Goal: Transaction & Acquisition: Book appointment/travel/reservation

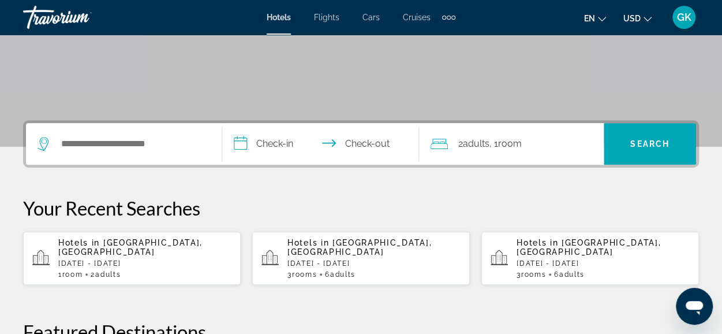
scroll to position [223, 0]
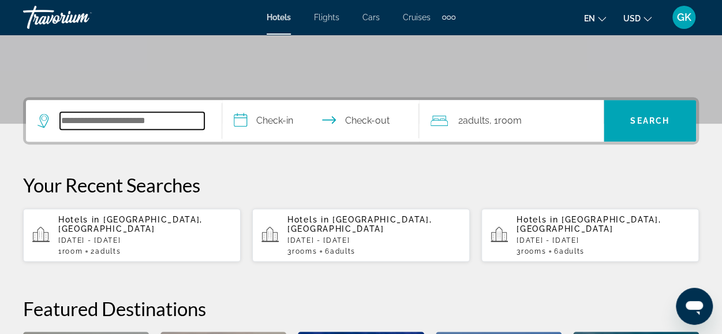
click at [132, 123] on input "Search hotel destination" at bounding box center [132, 120] width 144 height 17
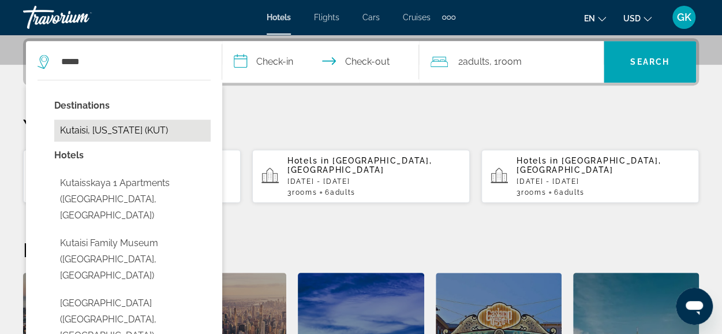
click at [129, 126] on button "Kutaisi, [US_STATE] (KUT)" at bounding box center [132, 131] width 156 height 22
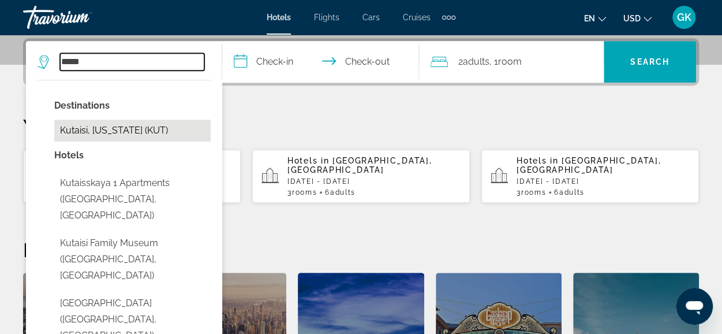
type input "**********"
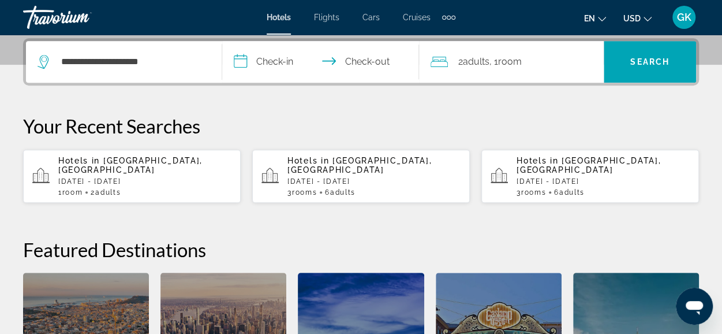
click at [293, 58] on input "**********" at bounding box center [322, 63] width 201 height 45
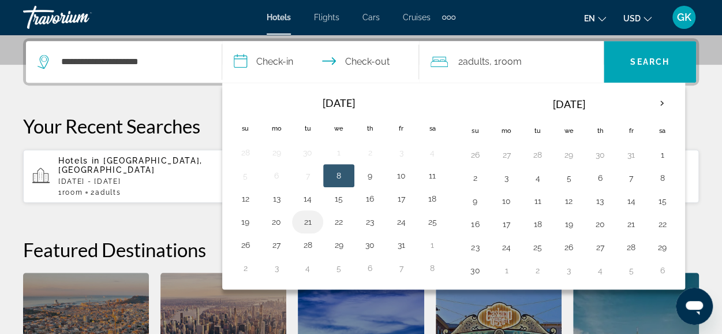
click at [309, 221] on button "21" at bounding box center [307, 222] width 18 height 16
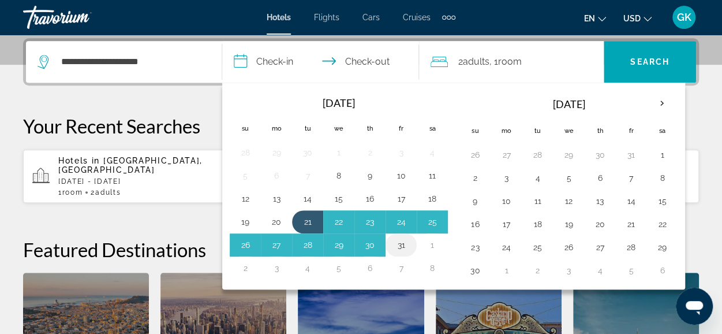
click at [401, 244] on button "31" at bounding box center [401, 245] width 18 height 16
type input "**********"
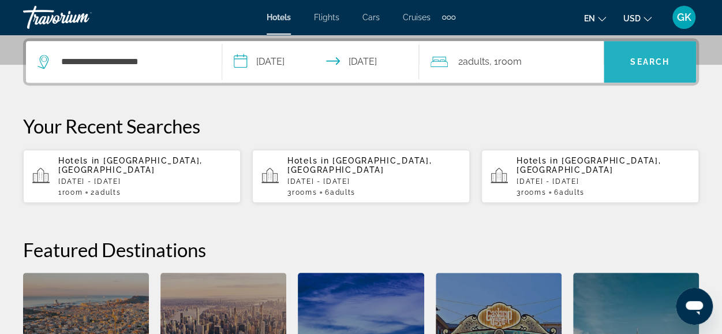
click at [645, 65] on span "Search" at bounding box center [649, 61] width 39 height 9
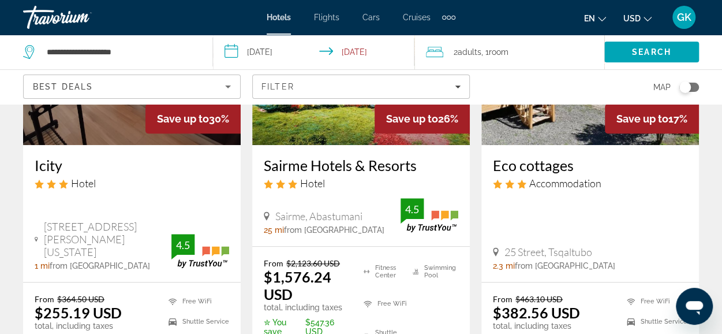
scroll to position [146, 0]
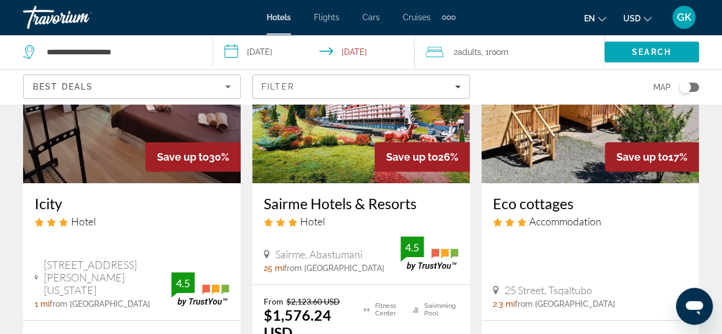
click at [236, 84] on div "Best Deals" at bounding box center [132, 86] width 216 height 23
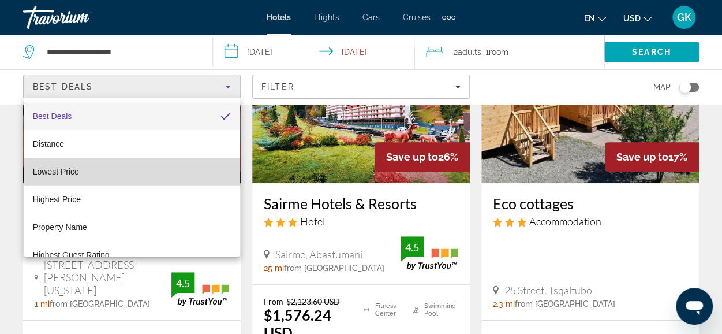
click at [196, 167] on mat-option "Lowest Price" at bounding box center [132, 172] width 217 height 28
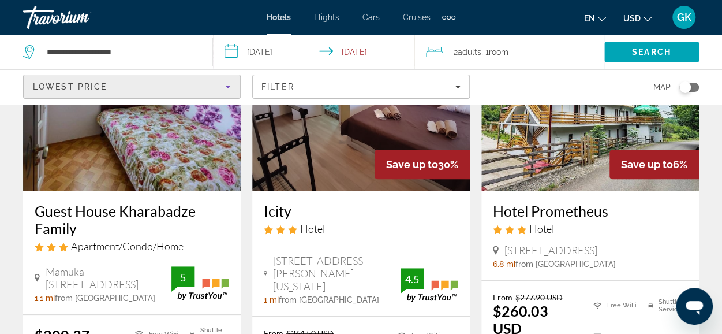
scroll to position [169, 0]
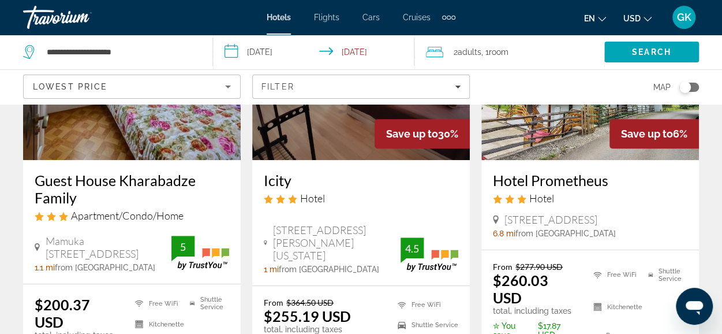
click at [169, 137] on img "Main content" at bounding box center [132, 67] width 218 height 185
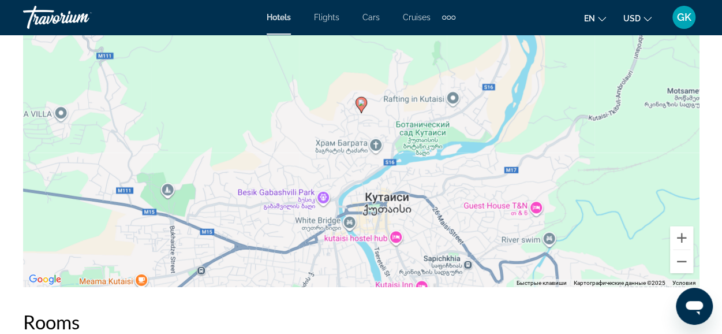
scroll to position [1438, 0]
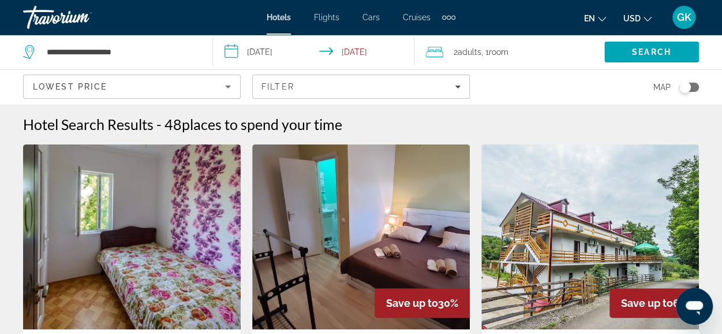
click at [380, 225] on img "Main content" at bounding box center [361, 236] width 218 height 185
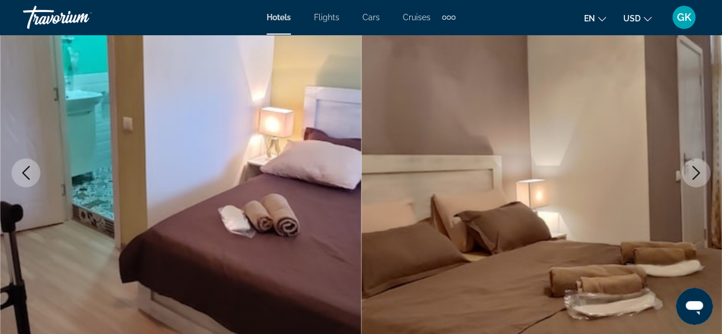
scroll to position [118, 0]
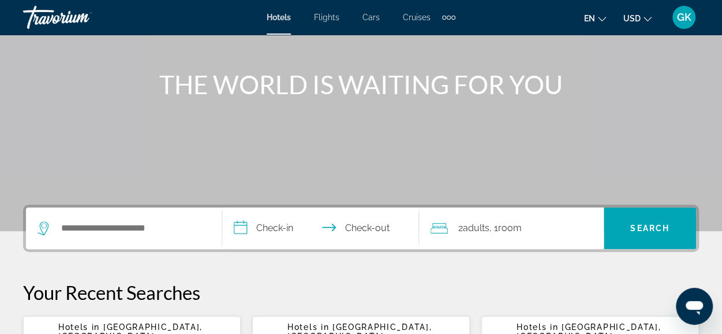
scroll to position [162, 0]
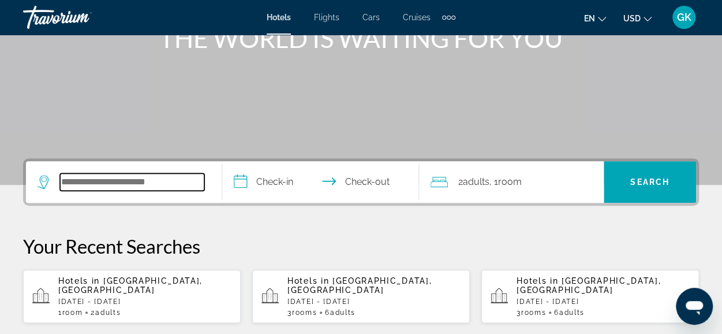
click at [96, 186] on input "Search hotel destination" at bounding box center [132, 181] width 144 height 17
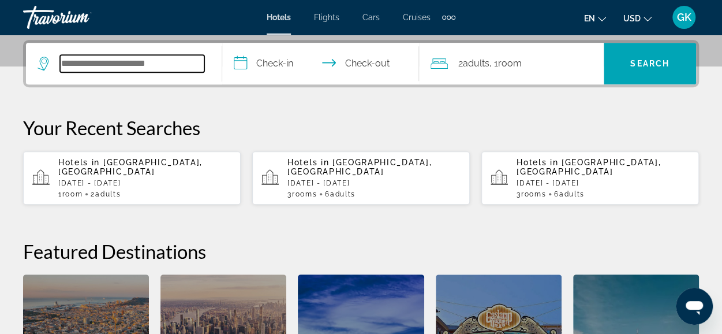
scroll to position [282, 0]
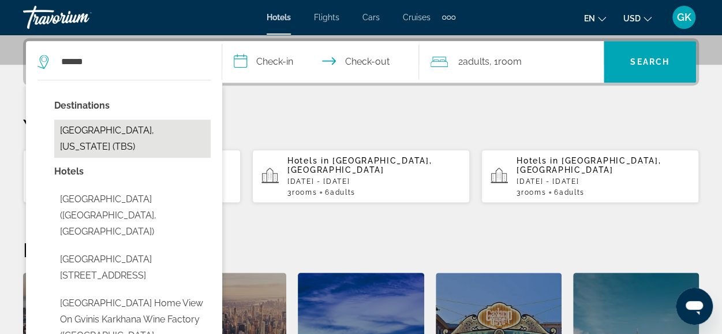
click at [85, 124] on button "[GEOGRAPHIC_DATA], [US_STATE] (TBS)" at bounding box center [132, 139] width 156 height 38
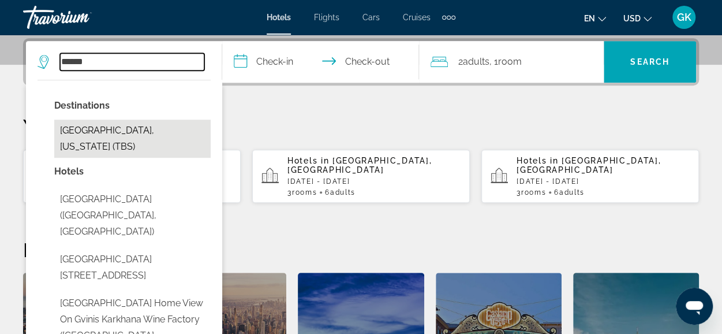
type input "**********"
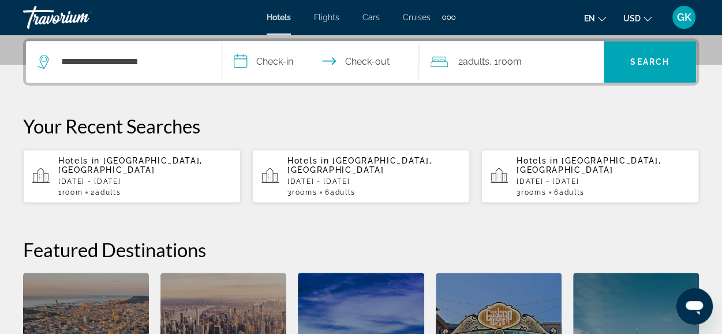
click at [285, 60] on input "**********" at bounding box center [322, 63] width 201 height 45
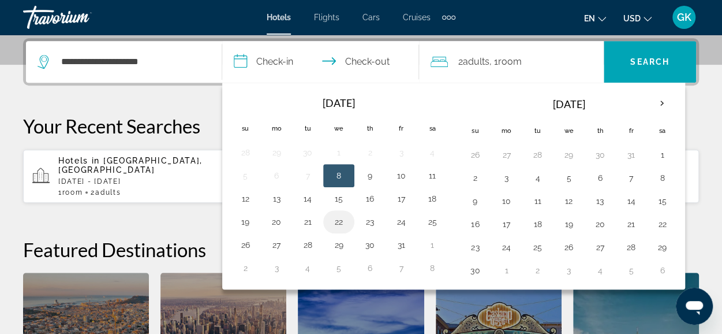
click at [339, 220] on button "22" at bounding box center [339, 222] width 18 height 16
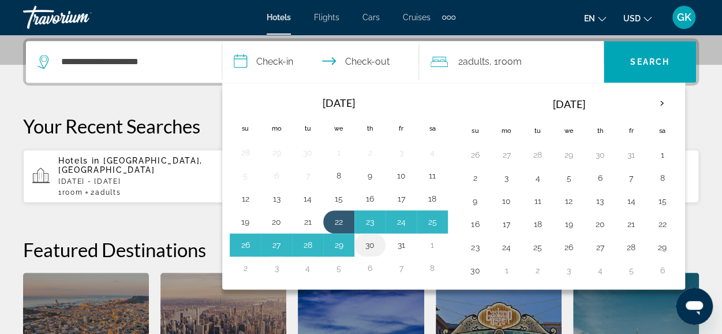
click at [368, 241] on button "30" at bounding box center [370, 245] width 18 height 16
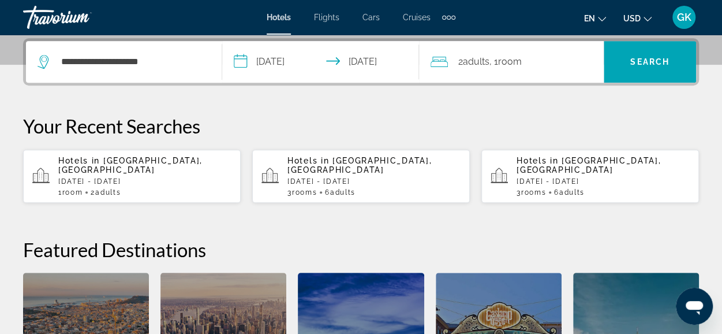
click at [298, 62] on input "**********" at bounding box center [322, 63] width 201 height 45
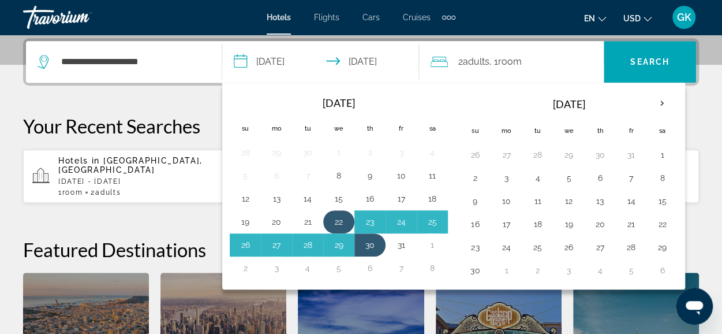
click at [335, 216] on button "22" at bounding box center [339, 222] width 18 height 16
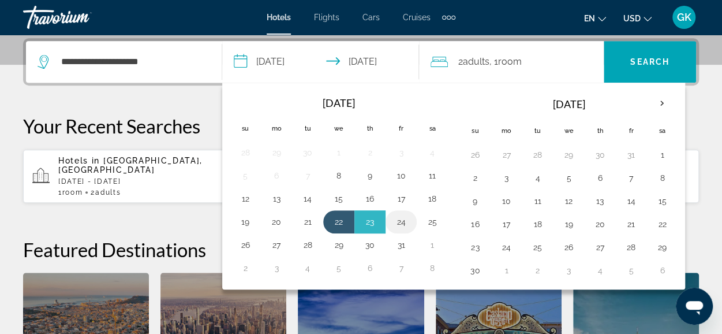
click at [401, 218] on button "24" at bounding box center [401, 222] width 18 height 16
type input "**********"
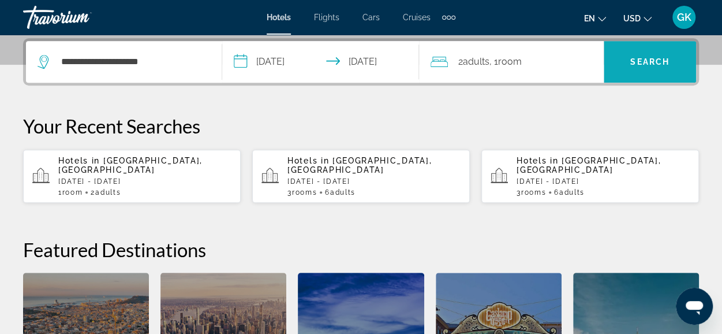
click at [648, 64] on span "Search" at bounding box center [649, 61] width 39 height 9
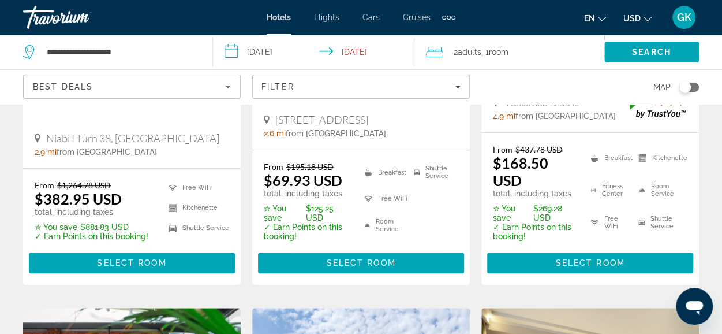
scroll to position [346, 0]
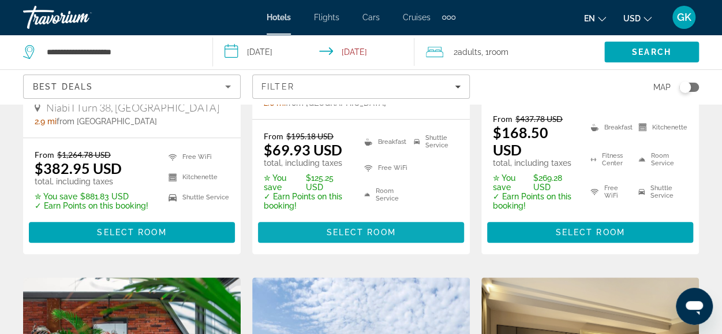
click at [384, 228] on span "Select Room" at bounding box center [360, 231] width 69 height 9
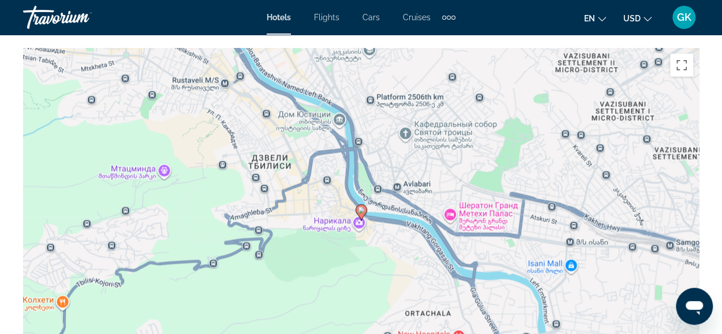
scroll to position [1408, 0]
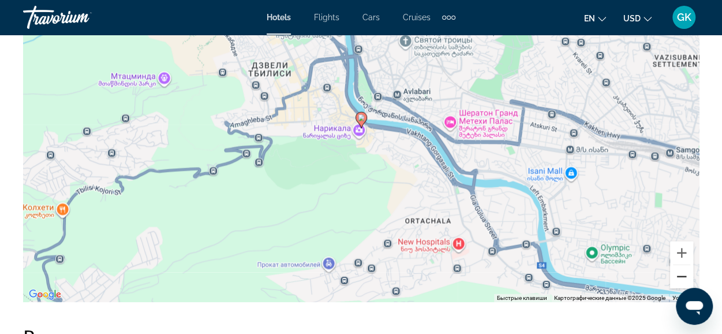
click at [682, 281] on button "Уменьшить" at bounding box center [681, 276] width 23 height 23
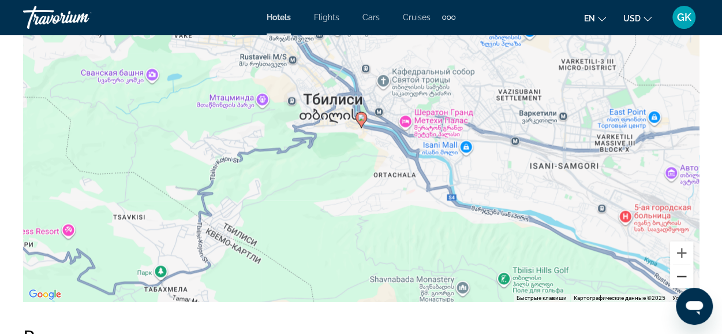
click at [682, 281] on button "Уменьшить" at bounding box center [681, 276] width 23 height 23
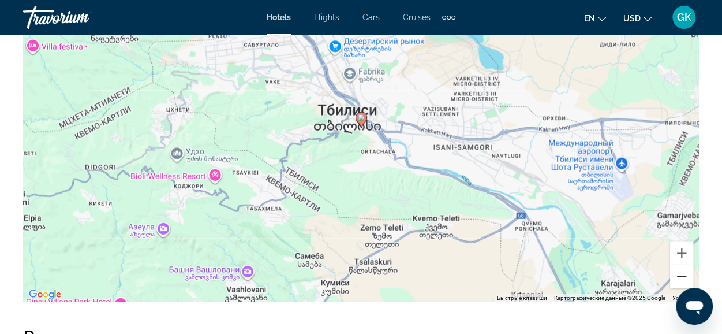
click at [682, 281] on button "Уменьшить" at bounding box center [681, 276] width 23 height 23
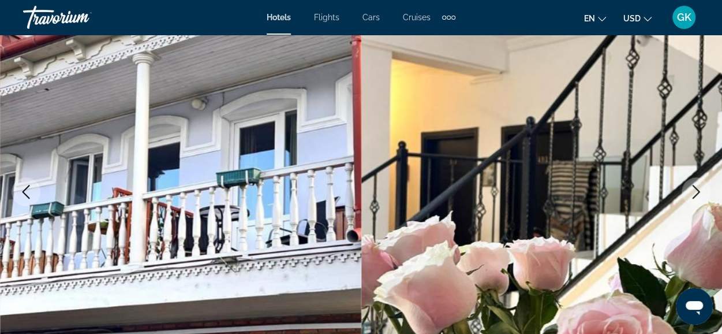
scroll to position [0, 0]
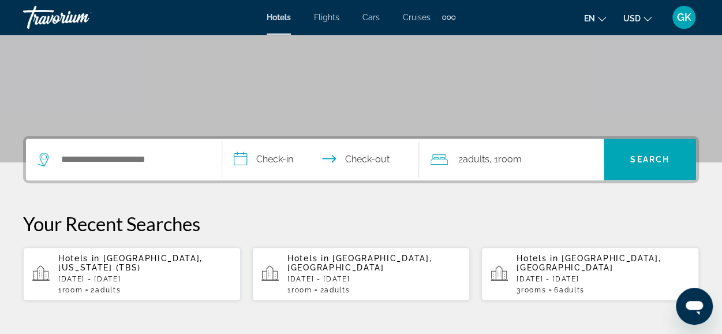
scroll to position [192, 0]
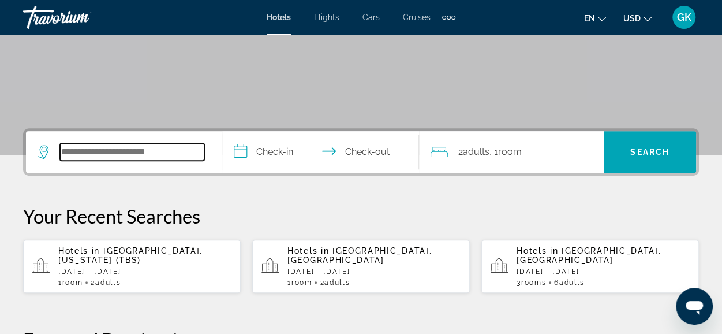
click at [92, 148] on input "Search hotel destination" at bounding box center [132, 151] width 144 height 17
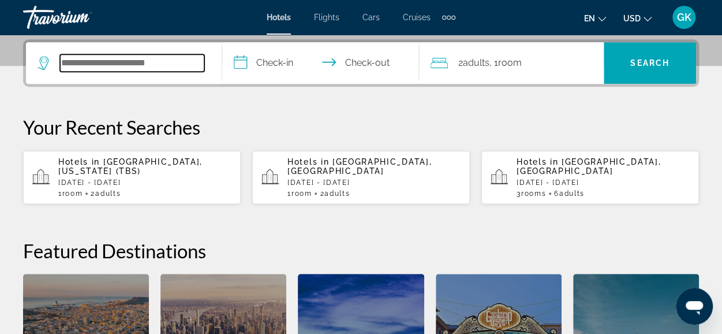
scroll to position [282, 0]
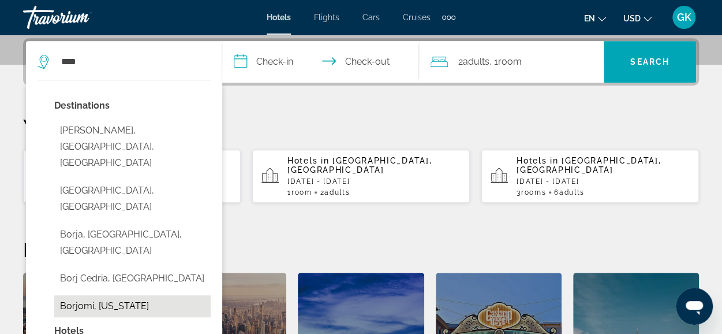
click at [110, 295] on button "Borjomi, [US_STATE]" at bounding box center [132, 306] width 156 height 22
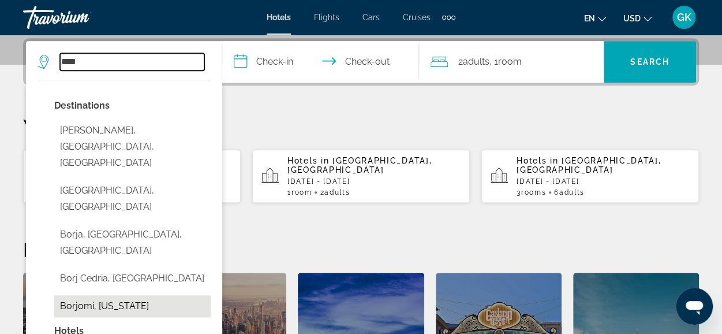
type input "**********"
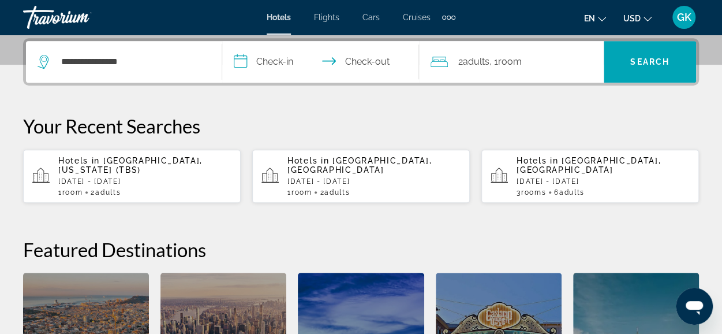
click at [282, 55] on input "**********" at bounding box center [322, 63] width 201 height 45
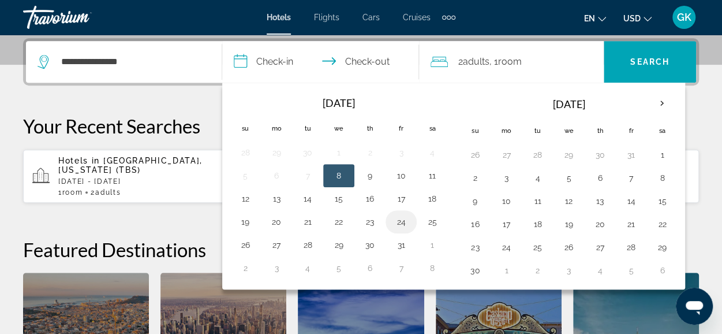
click at [403, 222] on button "24" at bounding box center [401, 222] width 18 height 16
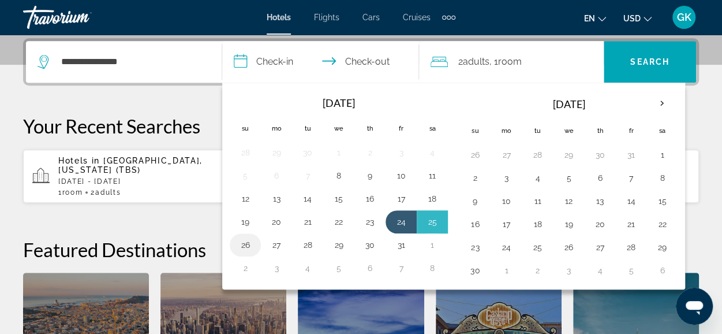
click at [248, 241] on button "26" at bounding box center [245, 245] width 18 height 16
type input "**********"
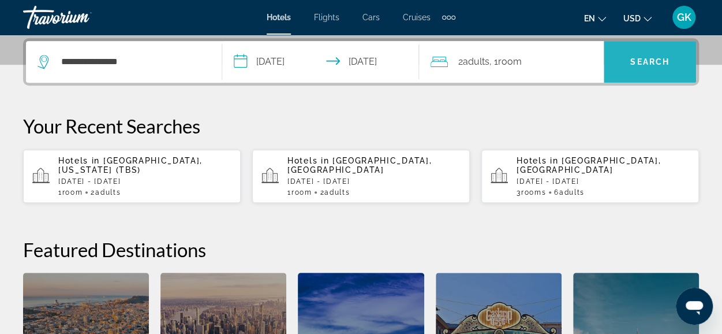
click at [647, 59] on span "Search" at bounding box center [649, 61] width 39 height 9
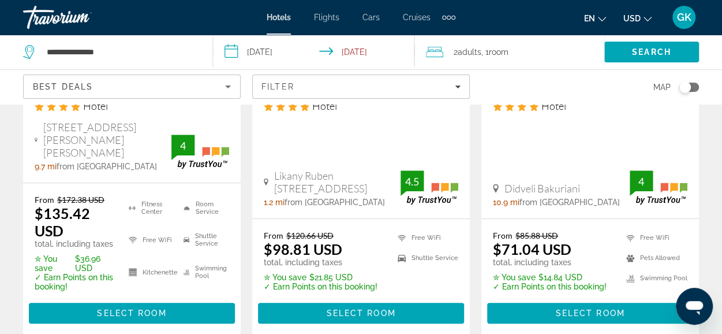
scroll to position [269, 0]
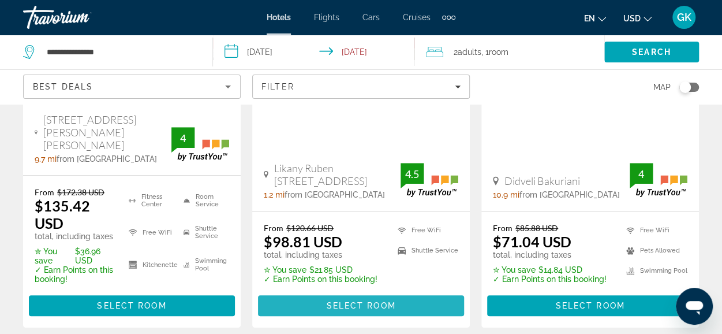
click at [354, 301] on span "Select Room" at bounding box center [360, 305] width 69 height 9
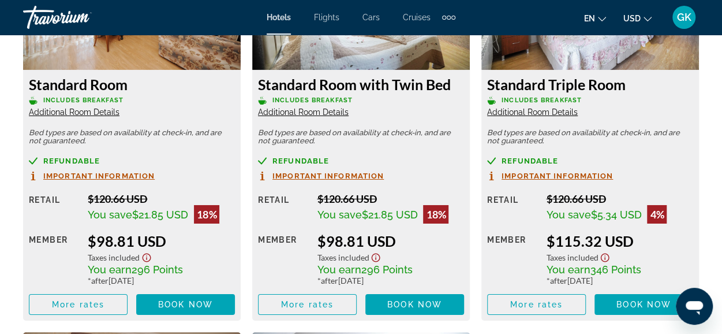
scroll to position [1890, 0]
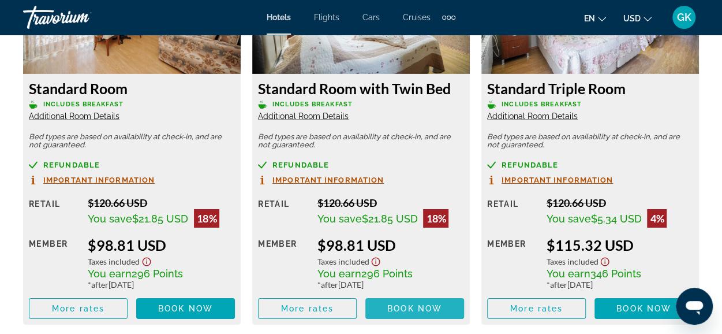
click at [398, 311] on span "Book now" at bounding box center [414, 308] width 55 height 9
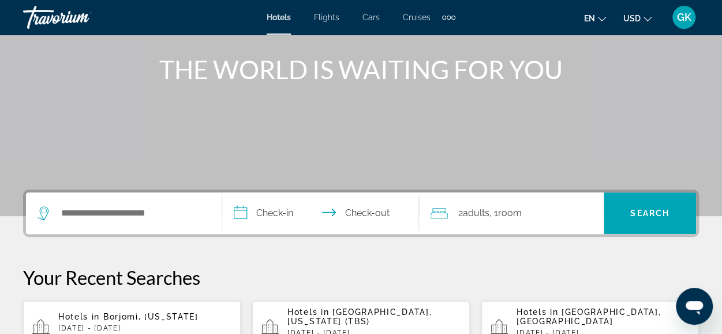
scroll to position [231, 0]
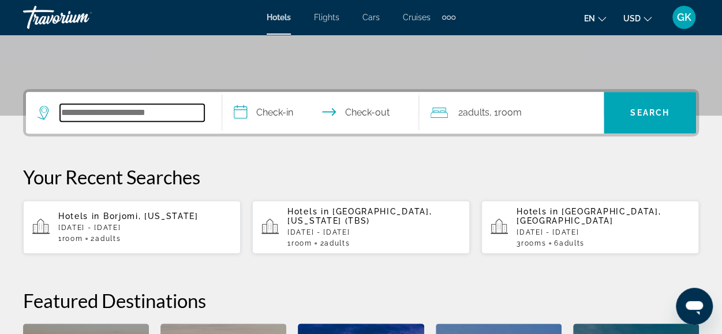
click at [115, 116] on input "Search hotel destination" at bounding box center [132, 112] width 144 height 17
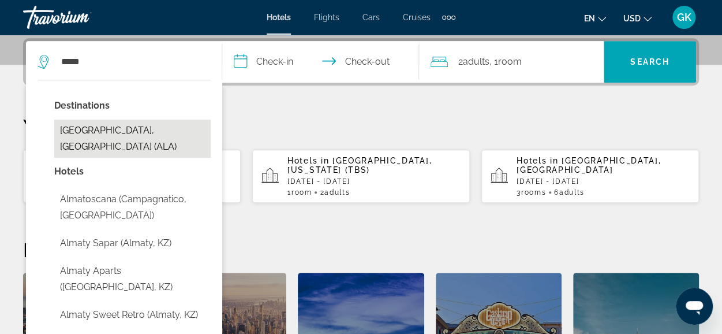
click at [115, 129] on button "[GEOGRAPHIC_DATA], [GEOGRAPHIC_DATA] (ALA)" at bounding box center [132, 139] width 156 height 38
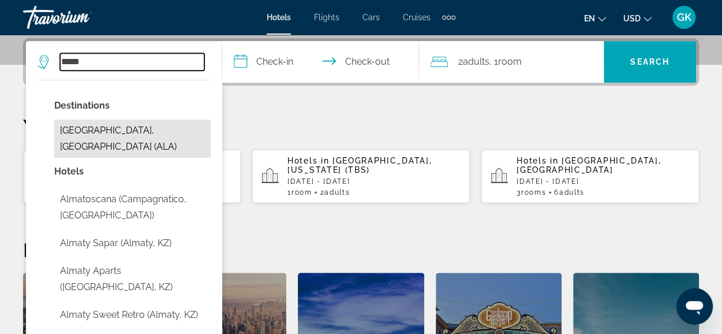
type input "**********"
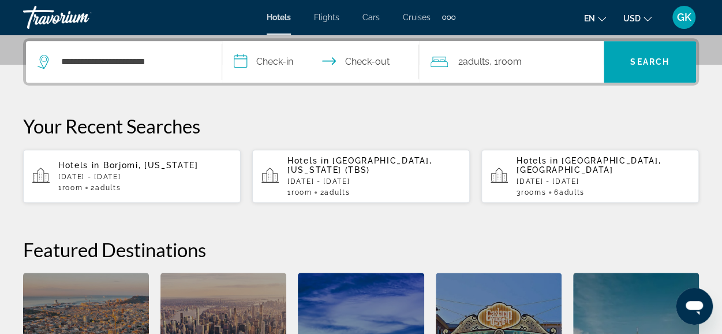
click at [274, 62] on input "**********" at bounding box center [322, 63] width 201 height 45
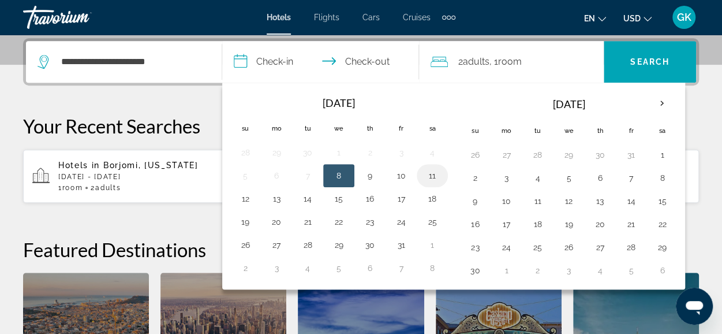
click at [428, 177] on button "11" at bounding box center [432, 175] width 18 height 16
click at [247, 197] on button "12" at bounding box center [245, 199] width 18 height 16
type input "**********"
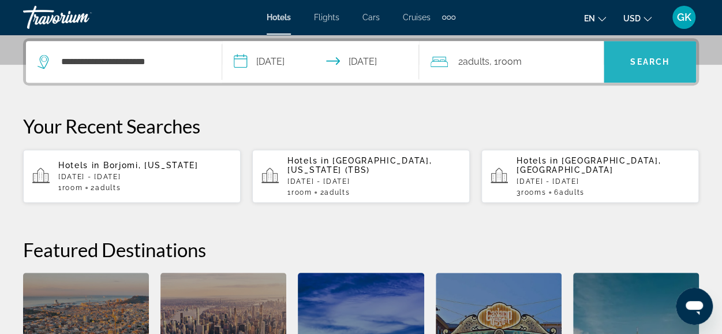
click at [663, 64] on span "Search" at bounding box center [649, 61] width 39 height 9
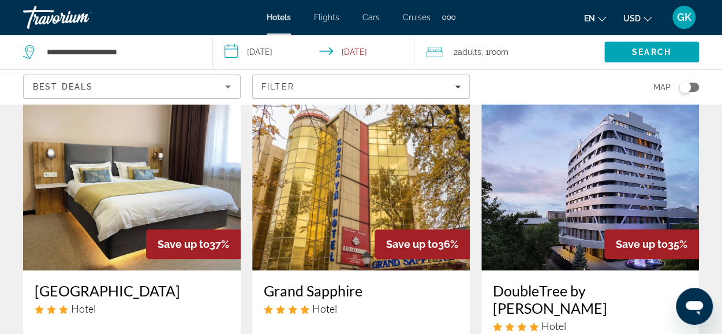
scroll to position [4, 0]
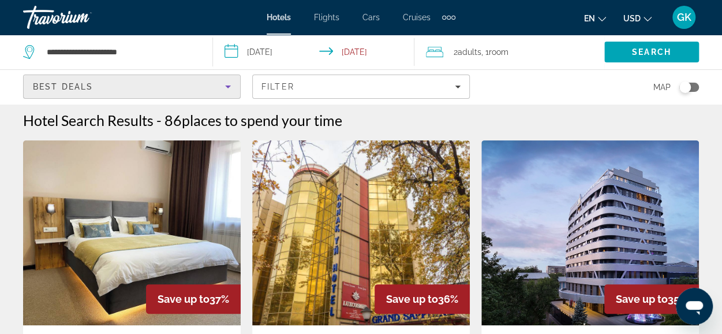
click at [229, 86] on icon "Sort by" at bounding box center [228, 86] width 6 height 3
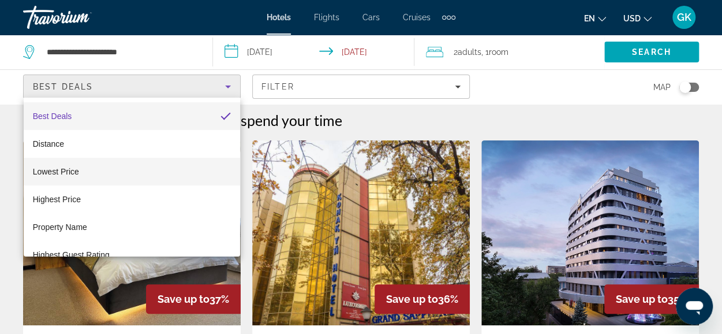
click at [160, 173] on mat-option "Lowest Price" at bounding box center [132, 172] width 217 height 28
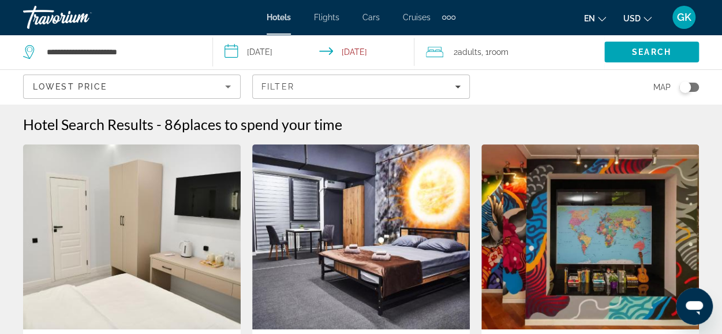
click at [430, 209] on img "Main content" at bounding box center [361, 236] width 218 height 185
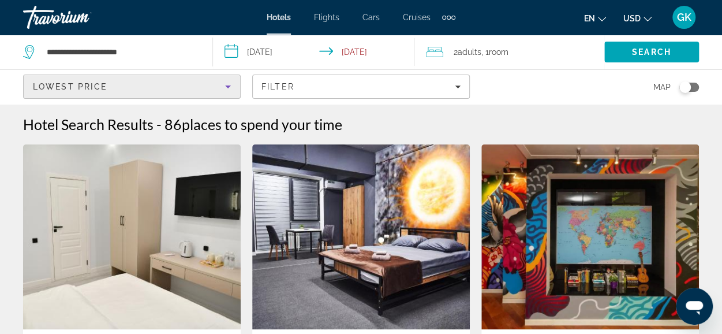
click at [226, 89] on icon "Sort by" at bounding box center [228, 87] width 14 height 14
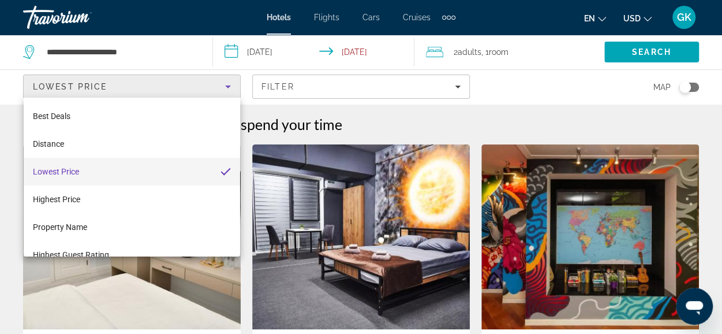
click at [456, 91] on div at bounding box center [361, 167] width 722 height 334
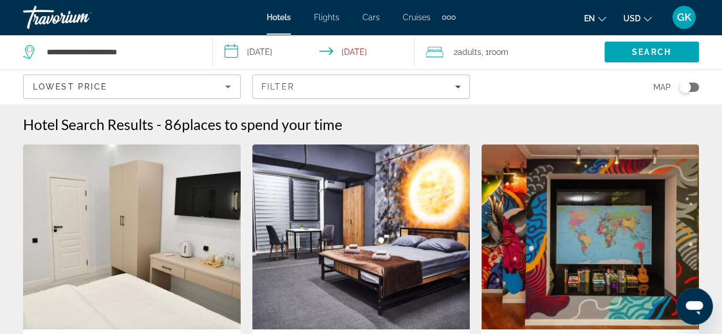
click at [456, 91] on span "Filters" at bounding box center [361, 87] width 216 height 28
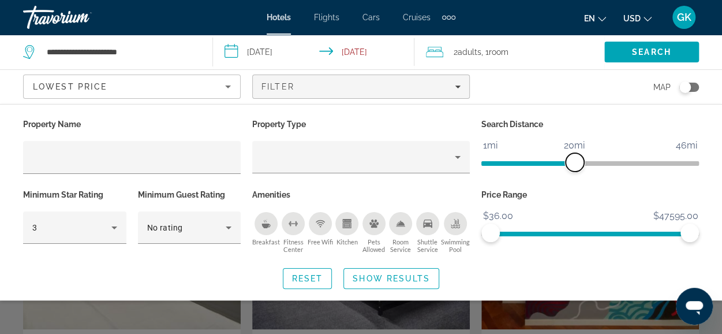
drag, startPoint x: 613, startPoint y: 161, endPoint x: 576, endPoint y: 162, distance: 37.0
click at [576, 162] on span "ngx-slider" at bounding box center [575, 162] width 18 height 18
click at [263, 225] on icon "Breakfast" at bounding box center [266, 225] width 9 height 5
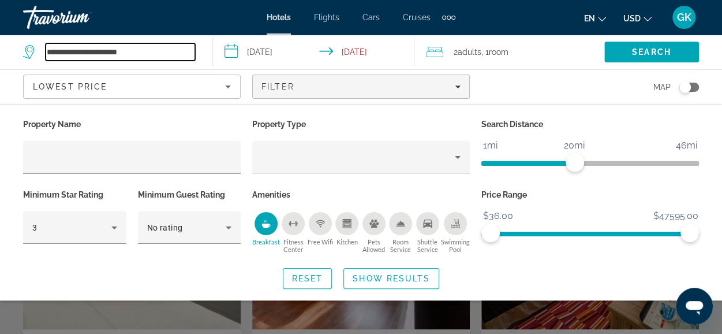
click at [192, 50] on input "**********" at bounding box center [121, 51] width 150 height 17
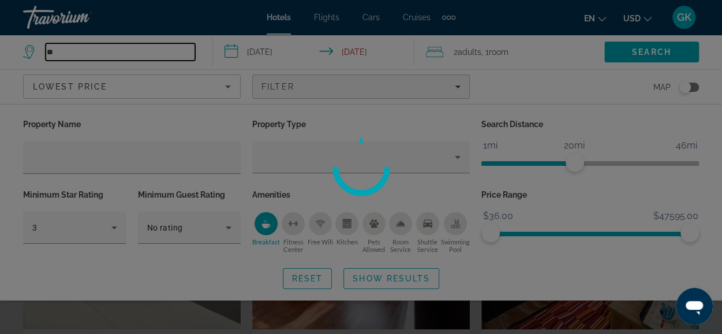
type input "*"
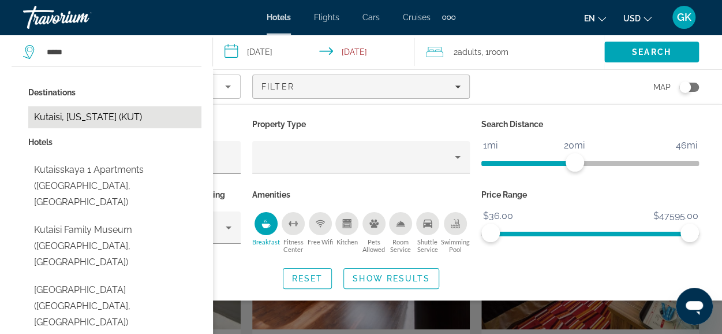
click at [142, 117] on button "Kutaisi, [US_STATE] (KUT)" at bounding box center [114, 117] width 173 height 22
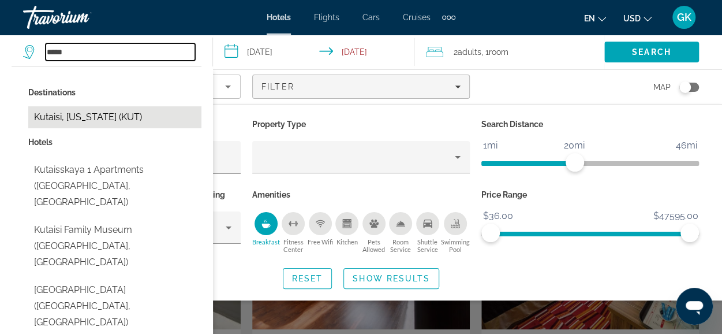
type input "**********"
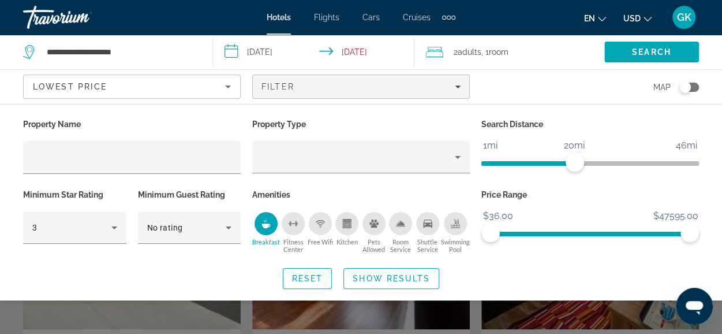
click at [273, 53] on input "**********" at bounding box center [316, 54] width 206 height 38
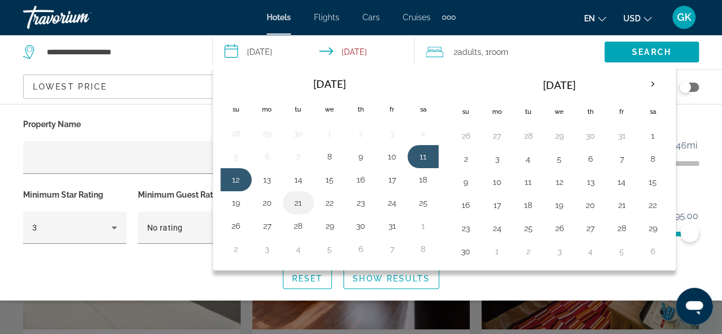
click at [303, 200] on button "21" at bounding box center [298, 203] width 18 height 16
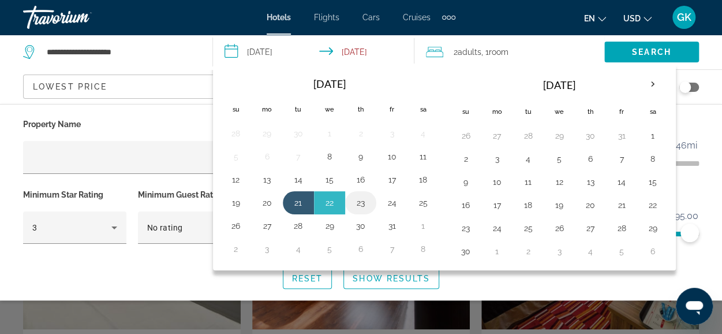
click at [363, 197] on button "23" at bounding box center [361, 203] width 18 height 16
type input "**********"
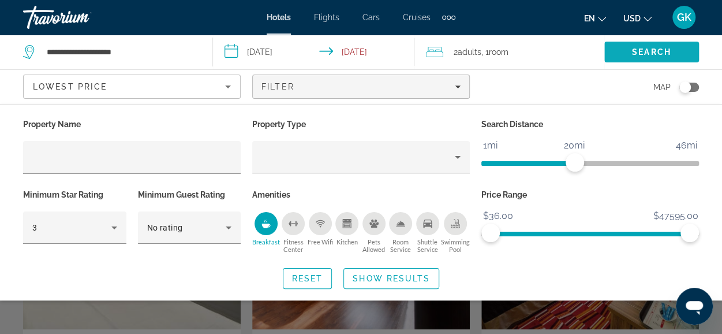
click at [644, 53] on span "Search" at bounding box center [651, 51] width 39 height 9
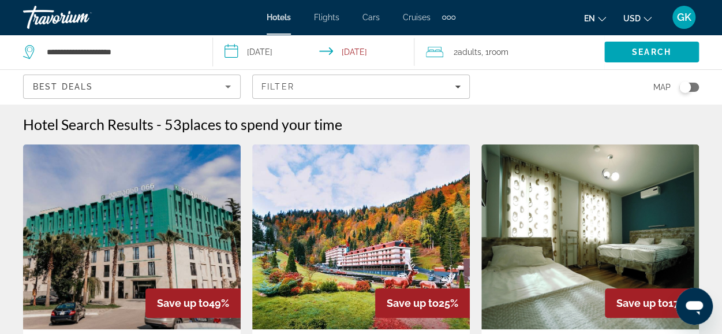
click at [229, 86] on icon "Sort by" at bounding box center [228, 86] width 6 height 3
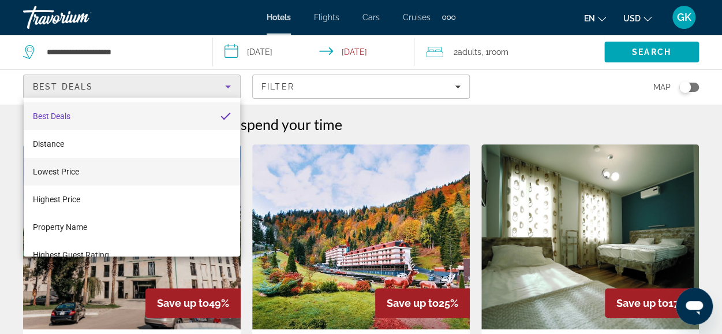
click at [151, 166] on mat-option "Lowest Price" at bounding box center [132, 172] width 217 height 28
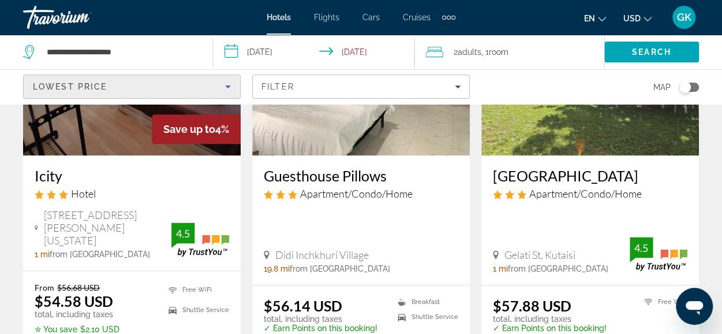
scroll to position [645, 0]
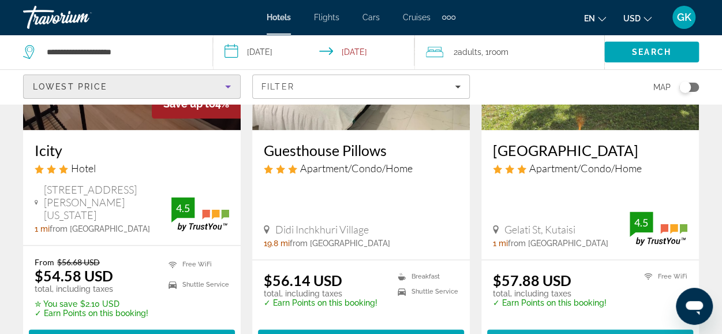
click at [615, 333] on span "Select Room" at bounding box center [589, 339] width 69 height 9
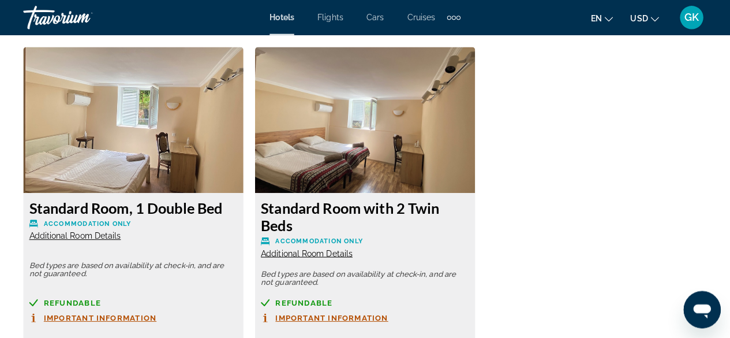
scroll to position [1800, 0]
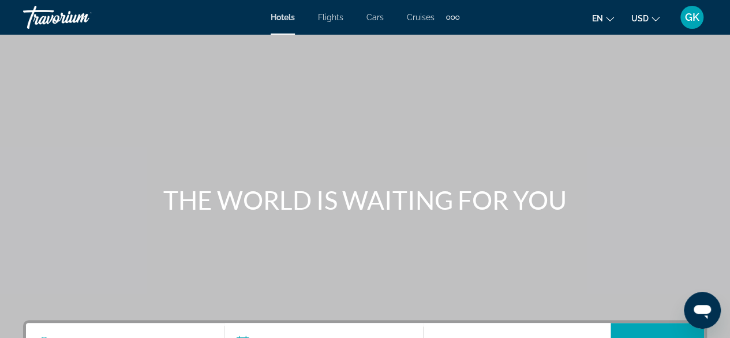
click at [456, 17] on div "Extra navigation items" at bounding box center [458, 18] width 4 height 4
click at [350, 68] on div "Main content" at bounding box center [365, 173] width 730 height 346
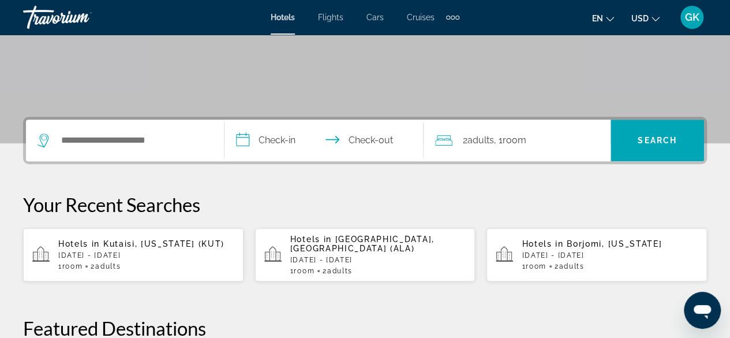
scroll to position [205, 0]
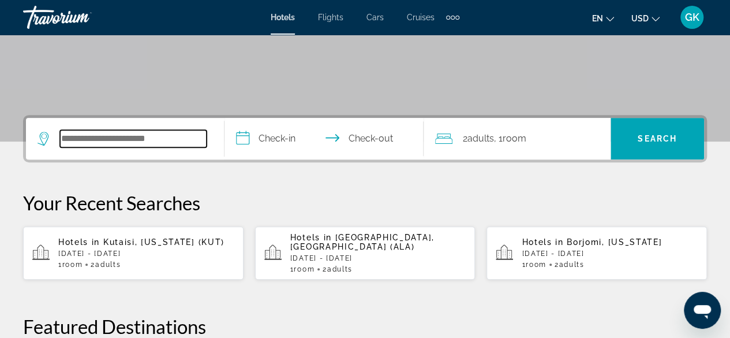
click at [103, 136] on input "Search hotel destination" at bounding box center [133, 138] width 147 height 17
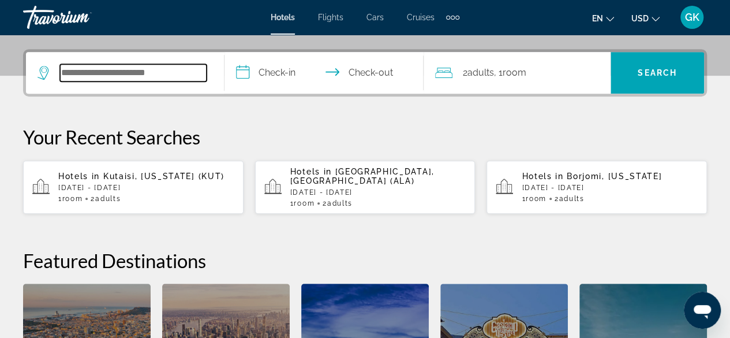
scroll to position [282, 0]
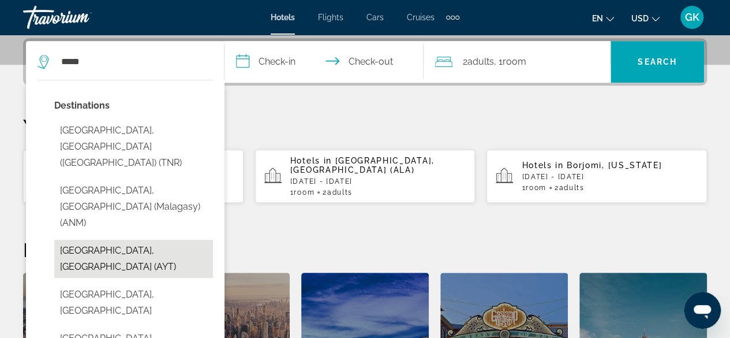
click at [104, 240] on button "[GEOGRAPHIC_DATA], [GEOGRAPHIC_DATA] (AYT)" at bounding box center [133, 259] width 159 height 38
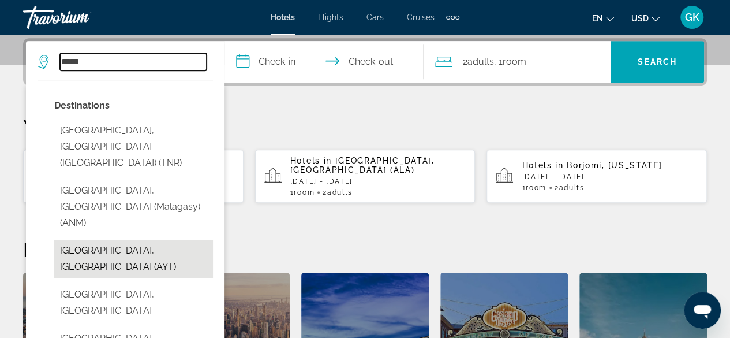
type input "**********"
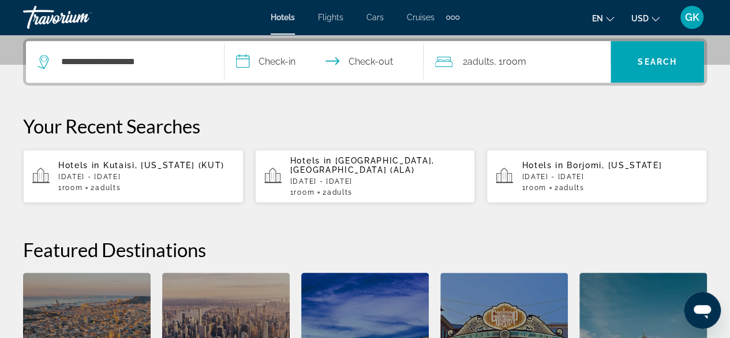
click at [285, 62] on input "**********" at bounding box center [326, 63] width 203 height 45
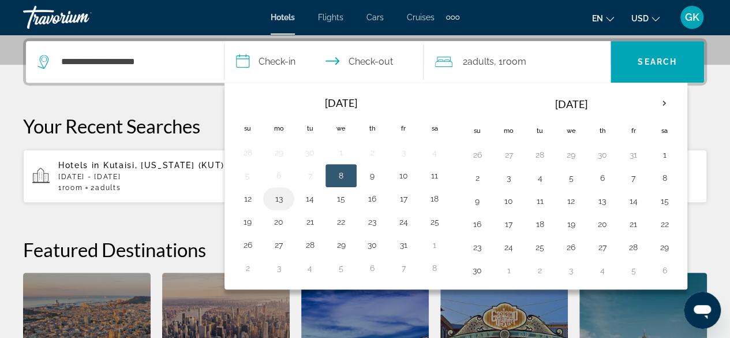
click at [282, 198] on button "13" at bounding box center [279, 199] width 18 height 16
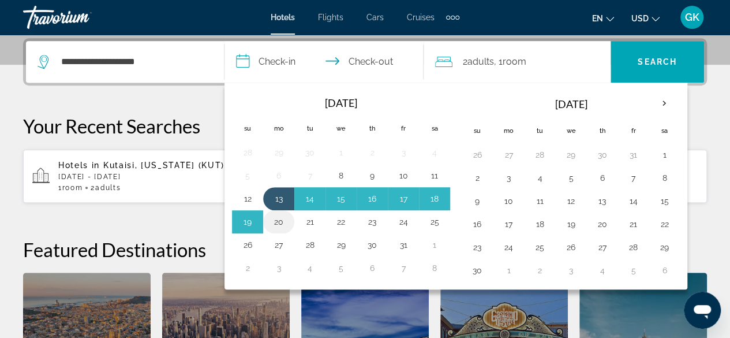
click at [279, 223] on button "20" at bounding box center [279, 222] width 18 height 16
type input "**********"
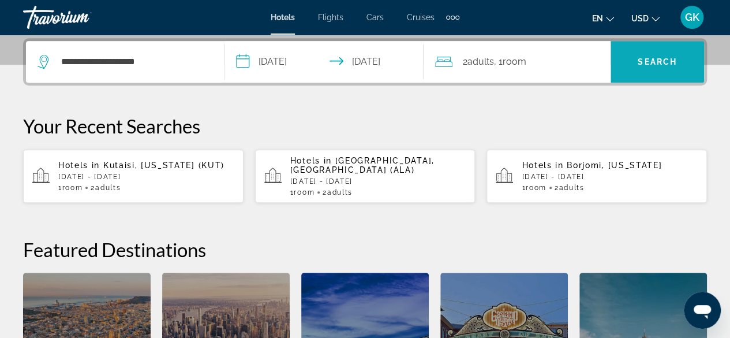
click at [659, 54] on span "Search" at bounding box center [658, 62] width 94 height 28
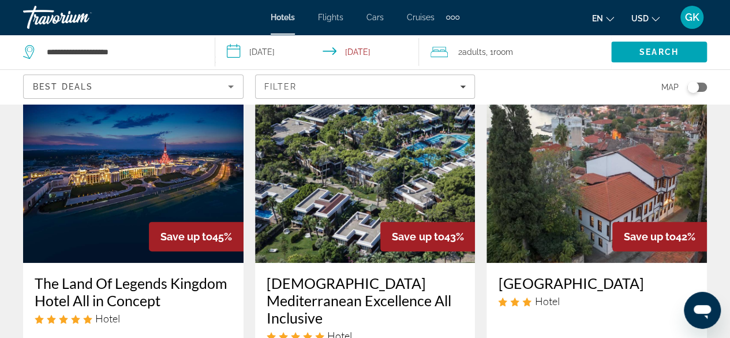
scroll to position [72, 0]
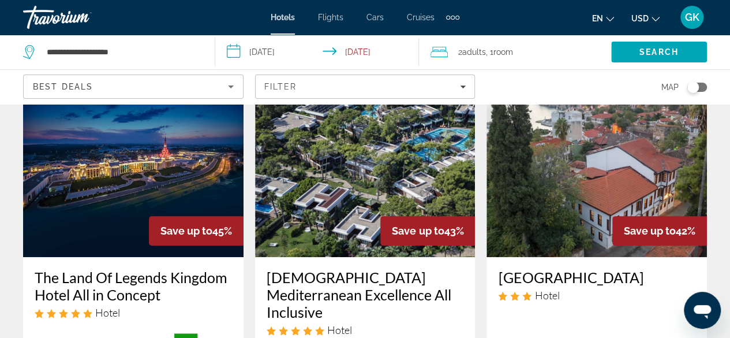
click at [232, 90] on icon "Sort by" at bounding box center [231, 87] width 14 height 14
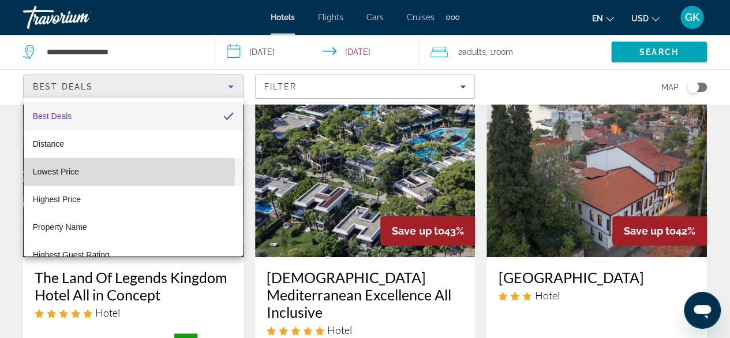
click at [82, 170] on mat-option "Lowest Price" at bounding box center [133, 172] width 219 height 28
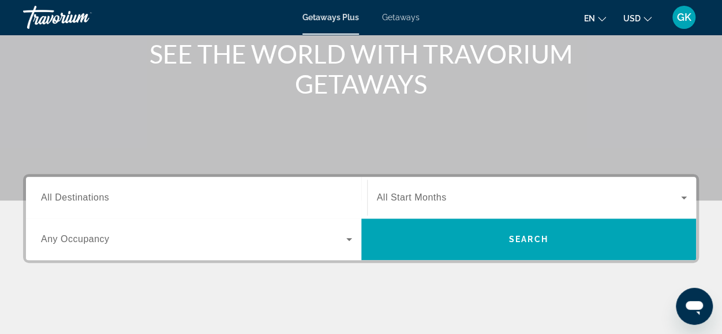
scroll to position [169, 0]
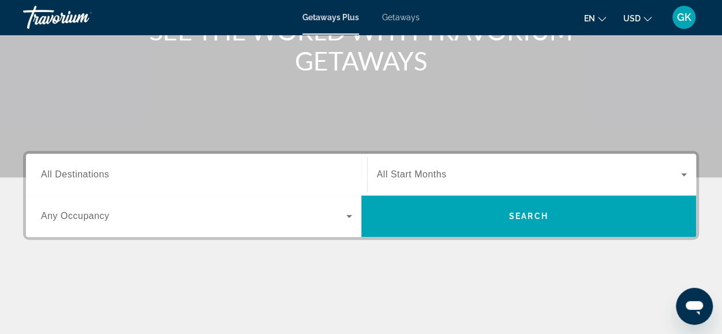
click at [107, 173] on span "All Destinations" at bounding box center [75, 174] width 68 height 10
click at [107, 173] on input "Destination All Destinations" at bounding box center [196, 175] width 311 height 14
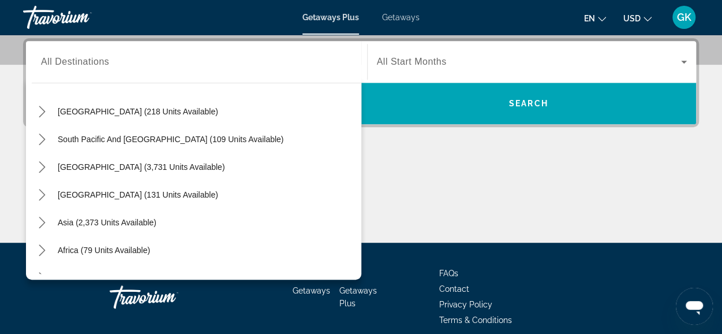
scroll to position [187, 0]
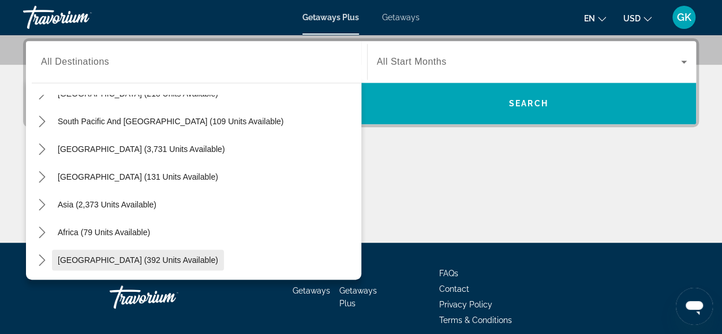
click at [111, 256] on span "Middle East (392 units available)" at bounding box center [138, 259] width 160 height 9
type input "**********"
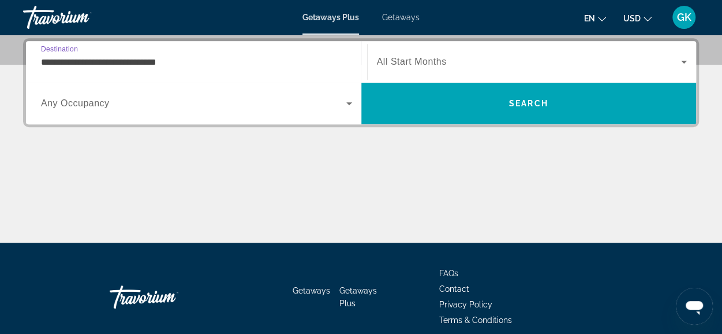
click at [155, 103] on span "Search widget" at bounding box center [193, 103] width 305 height 14
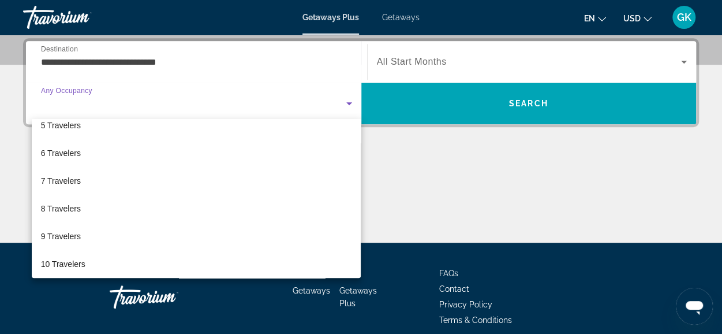
scroll to position [127, 0]
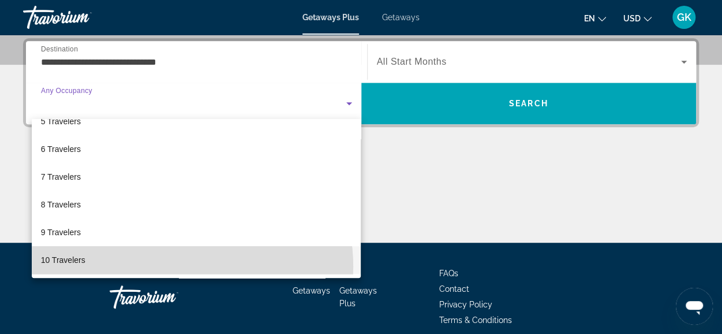
click at [173, 266] on mat-option "10 Travelers" at bounding box center [197, 260] width 330 height 28
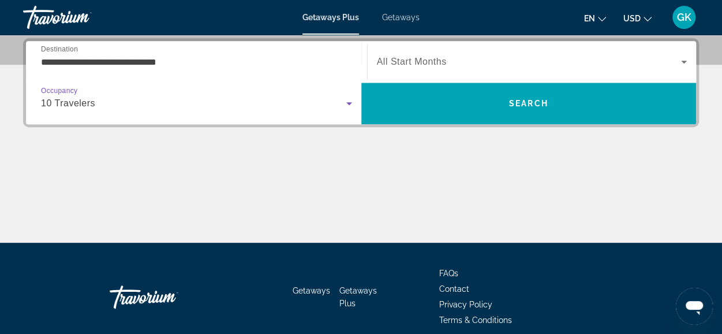
click at [478, 55] on span "Search widget" at bounding box center [529, 62] width 305 height 14
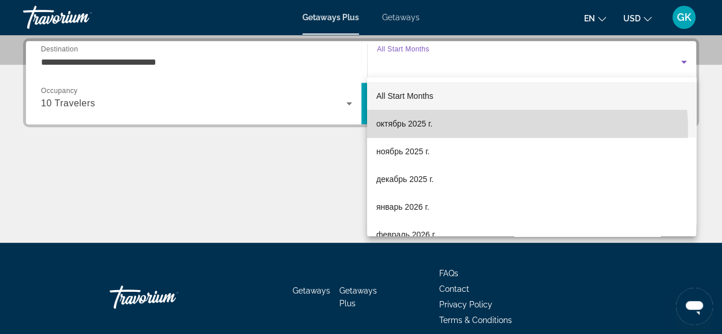
click at [509, 128] on mat-option "октябрь 2025 г." at bounding box center [531, 124] width 329 height 28
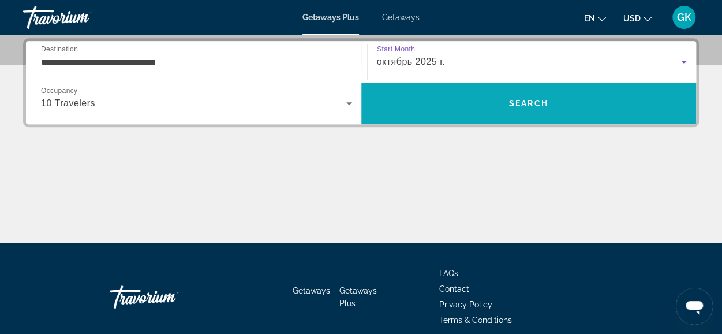
click at [535, 99] on span "Search" at bounding box center [528, 103] width 39 height 9
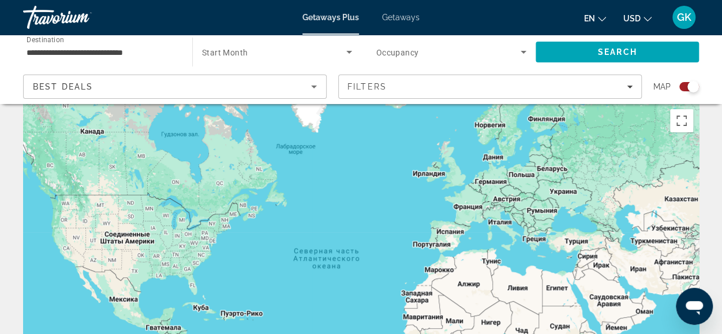
scroll to position [3, 0]
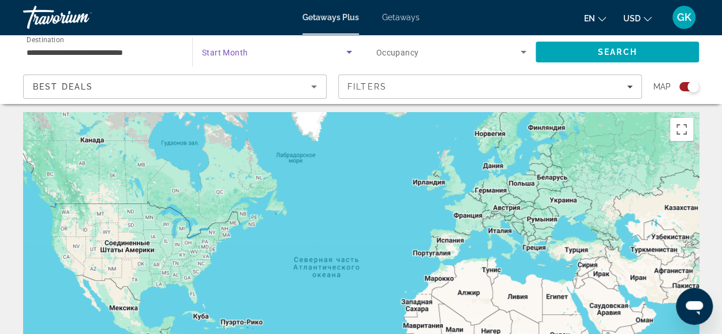
click at [348, 55] on icon "Search widget" at bounding box center [349, 52] width 14 height 14
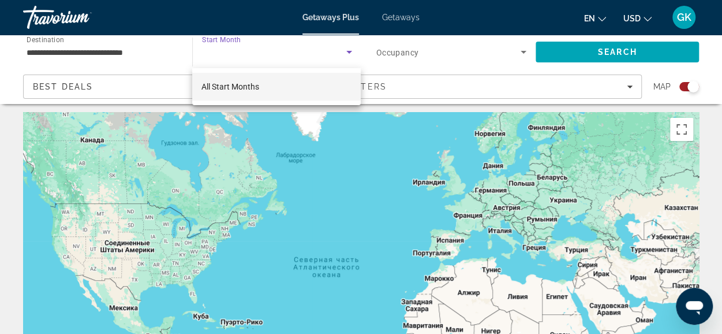
click at [271, 86] on mat-option "All Start Months" at bounding box center [276, 87] width 169 height 28
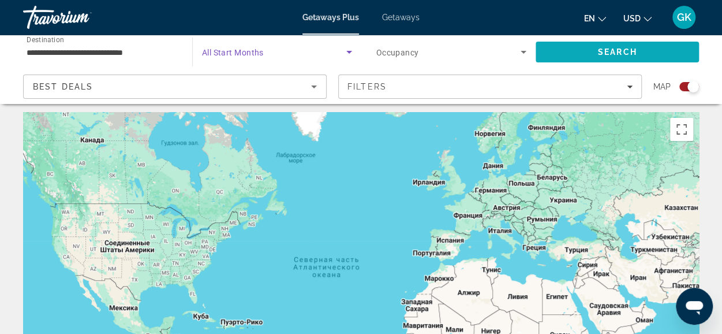
click at [562, 53] on span "Search" at bounding box center [617, 52] width 163 height 28
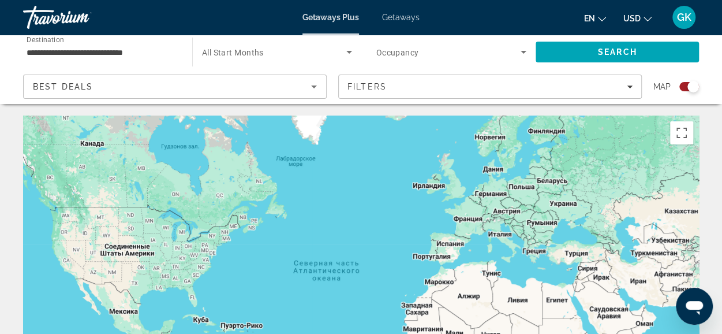
click at [401, 18] on span "Getaways" at bounding box center [401, 17] width 38 height 9
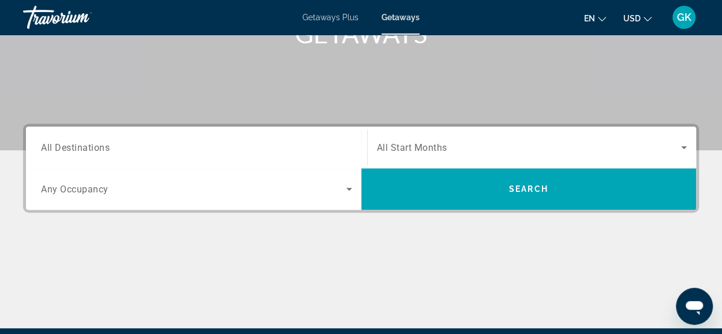
scroll to position [201, 0]
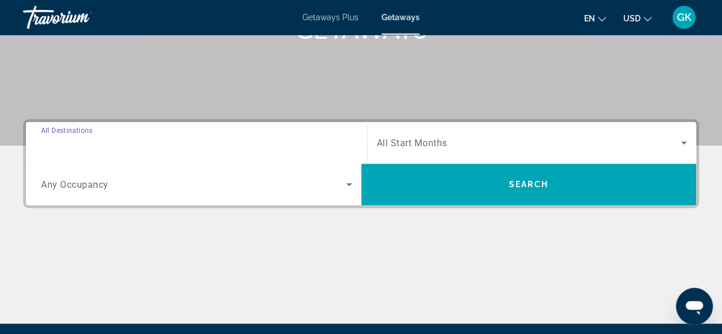
click at [180, 145] on input "Destination All Destinations" at bounding box center [196, 143] width 311 height 14
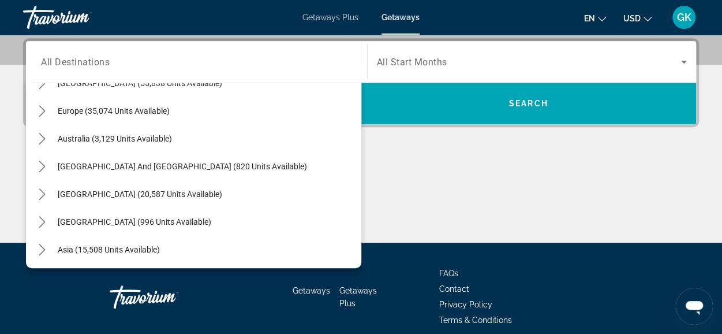
scroll to position [187, 0]
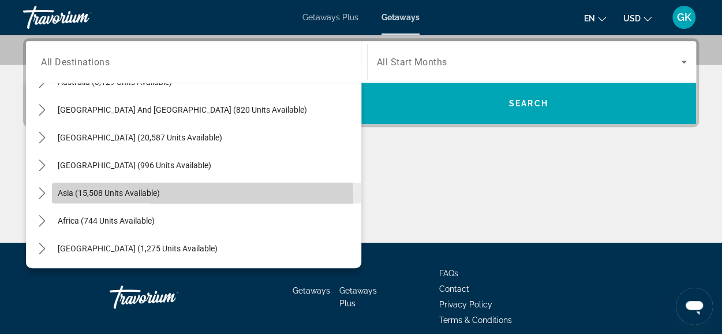
click at [178, 197] on span "Select destination: Asia (15,508 units available)" at bounding box center [206, 193] width 309 height 28
type input "**********"
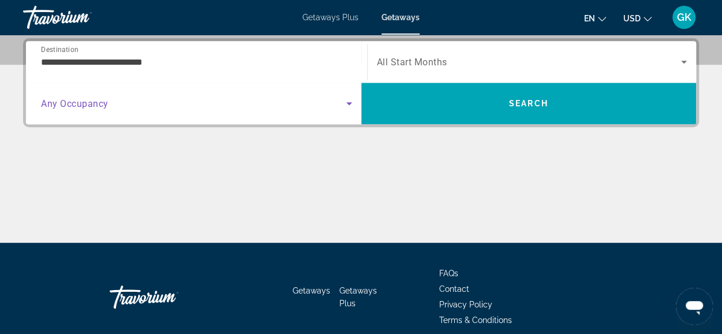
click at [352, 103] on icon "Search widget" at bounding box center [349, 103] width 14 height 14
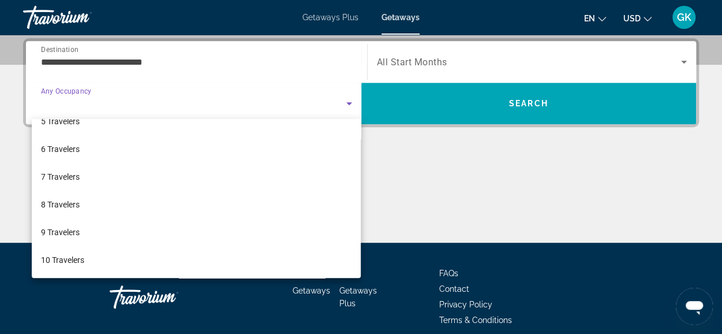
scroll to position [127, 0]
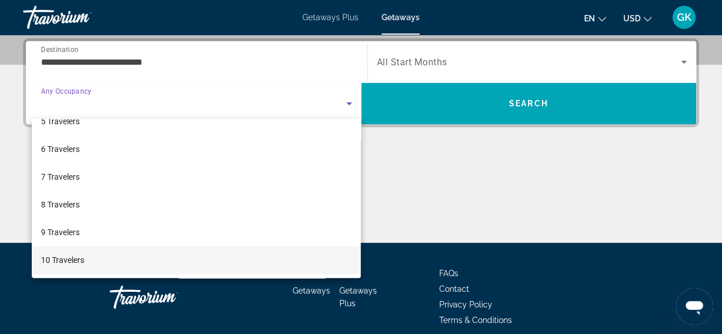
click at [266, 256] on mat-option "10 Travelers" at bounding box center [197, 260] width 330 height 28
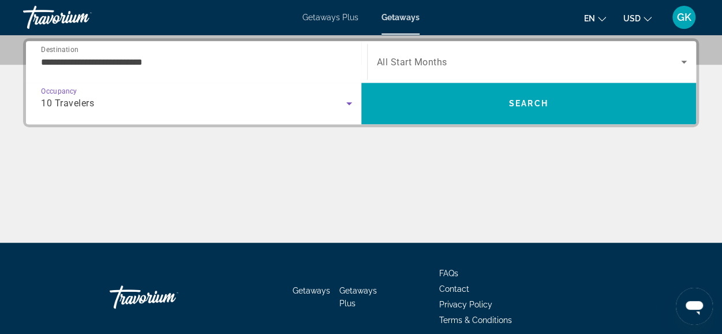
click at [488, 55] on span "Search widget" at bounding box center [529, 62] width 305 height 14
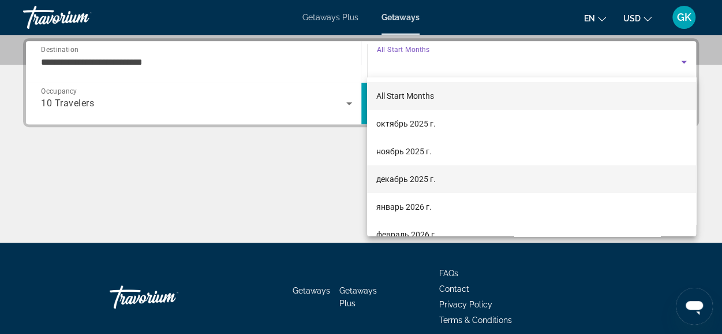
click at [656, 179] on mat-option "декабрь 2025 г." at bounding box center [531, 179] width 329 height 28
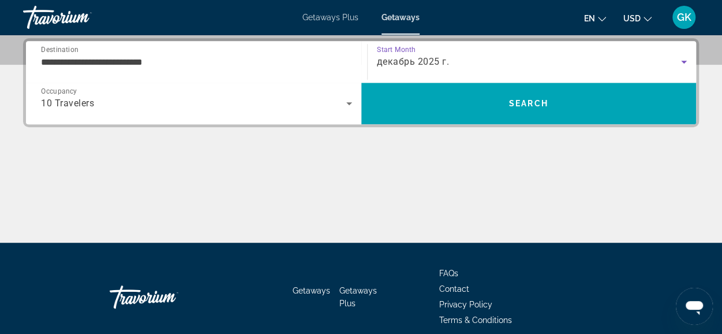
click at [528, 65] on div "декабрь 2025 г." at bounding box center [529, 62] width 305 height 14
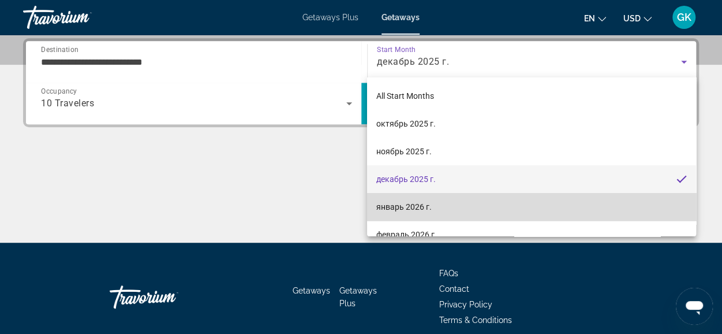
click at [575, 207] on mat-option "январь 2026 г." at bounding box center [531, 207] width 329 height 28
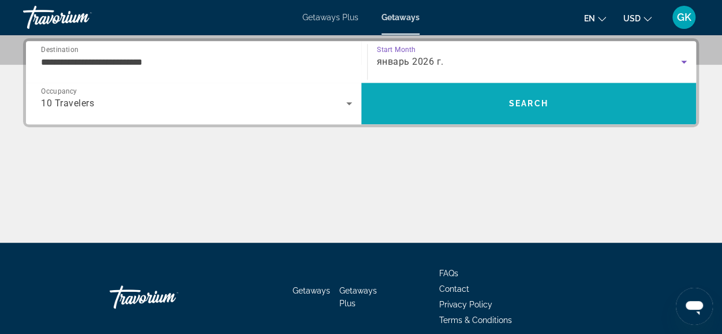
click at [535, 103] on span "Search" at bounding box center [528, 103] width 39 height 9
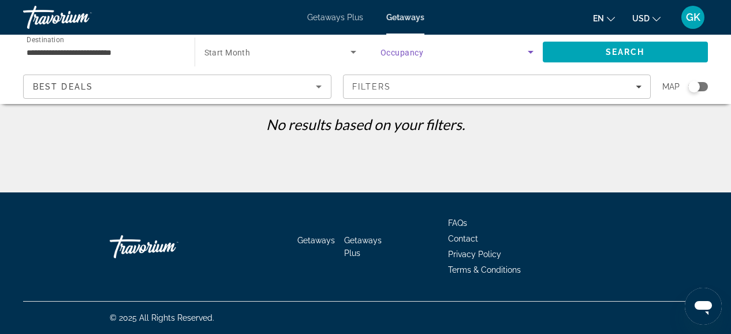
click at [529, 53] on icon "Search widget" at bounding box center [531, 52] width 6 height 3
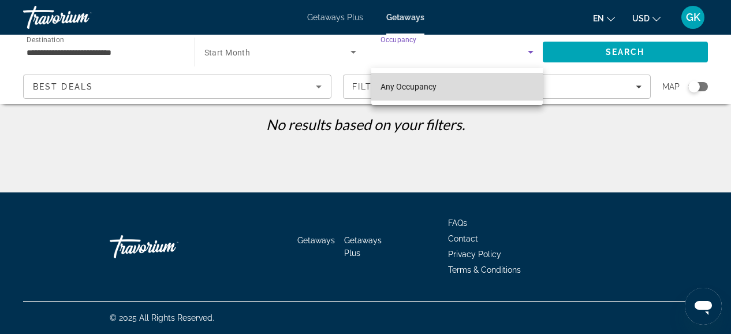
click at [466, 86] on mat-option "Any Occupancy" at bounding box center [456, 87] width 171 height 28
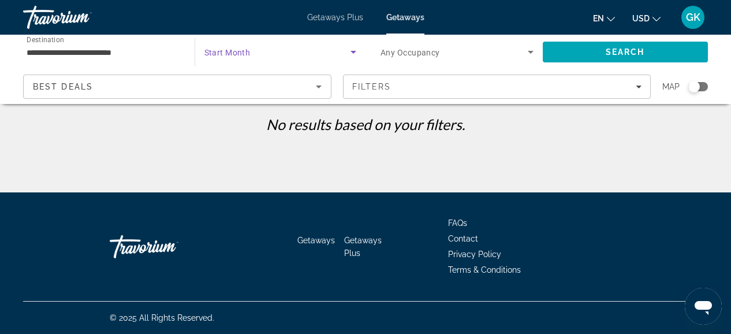
click at [351, 53] on icon "Search widget" at bounding box center [353, 52] width 14 height 14
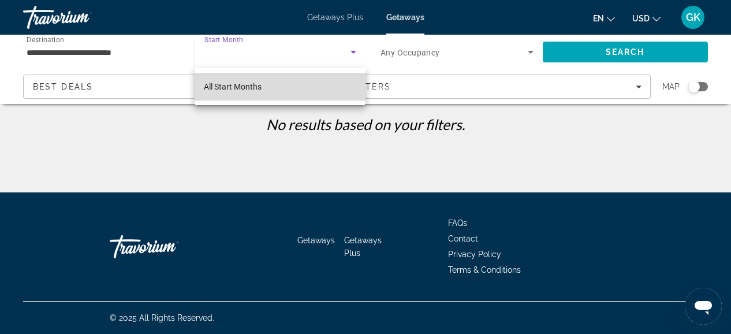
click at [285, 99] on mat-option "All Start Months" at bounding box center [280, 87] width 171 height 28
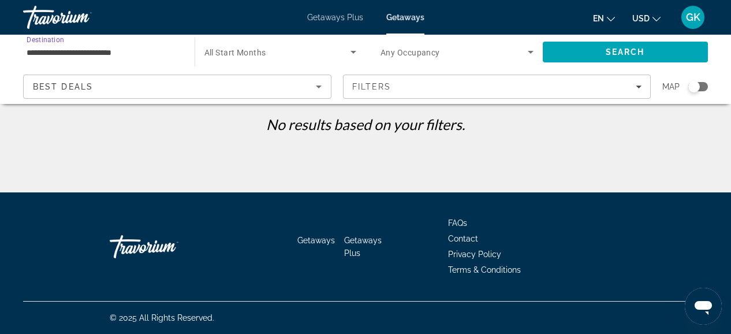
click at [155, 53] on input "**********" at bounding box center [103, 53] width 153 height 14
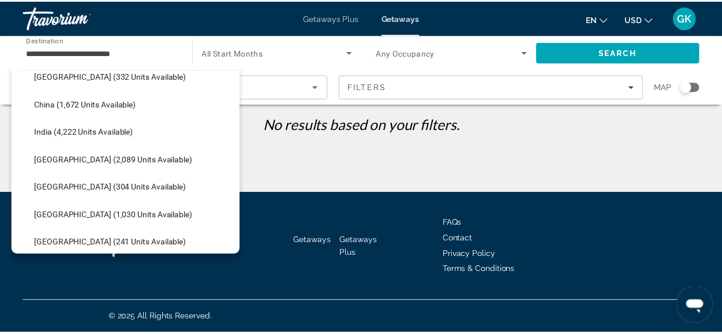
scroll to position [431, 0]
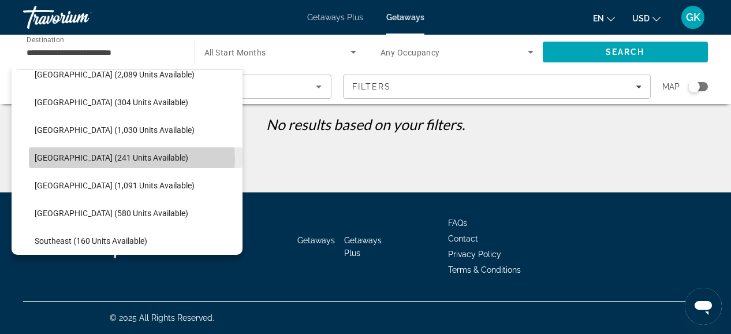
click at [132, 159] on span "Maldives (241 units available)" at bounding box center [112, 157] width 154 height 9
type input "**********"
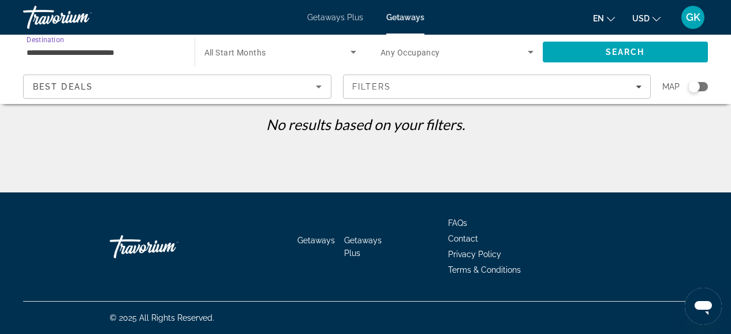
click at [352, 54] on icon "Search widget" at bounding box center [353, 52] width 14 height 14
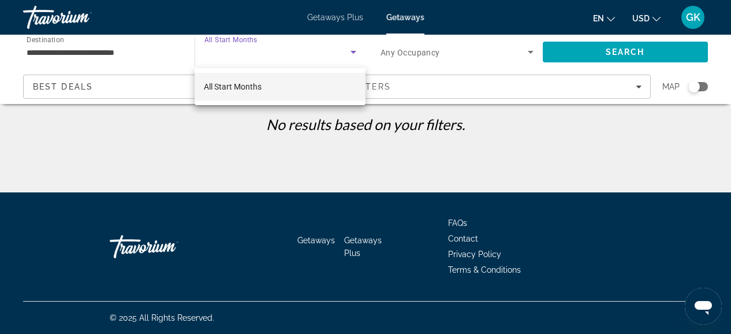
click at [290, 84] on mat-option "All Start Months" at bounding box center [280, 87] width 171 height 28
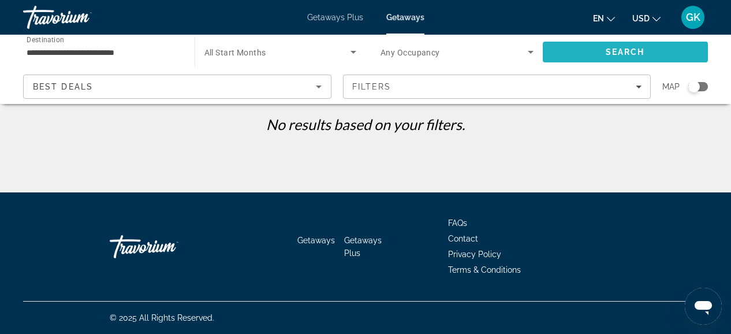
click at [564, 51] on span "Search" at bounding box center [626, 52] width 166 height 28
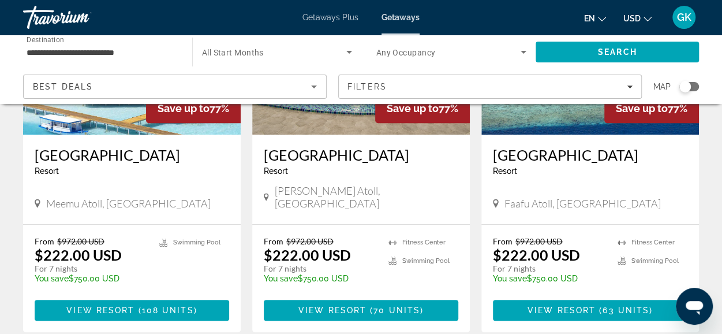
scroll to position [196, 0]
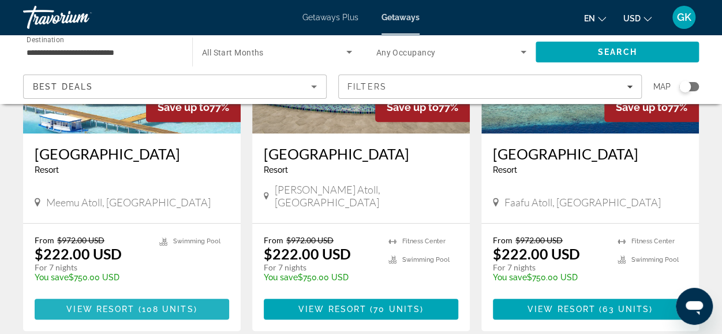
click at [151, 304] on span "108 units" at bounding box center [168, 308] width 52 height 9
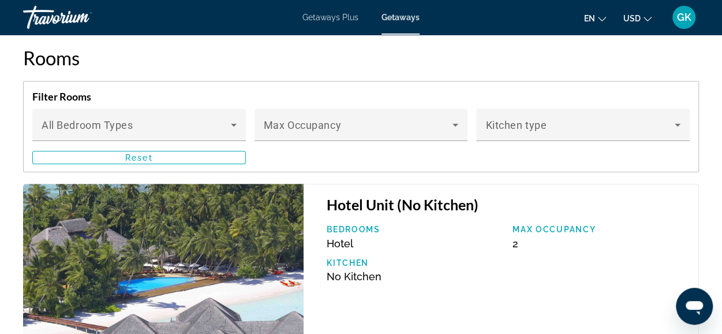
scroll to position [2405, 0]
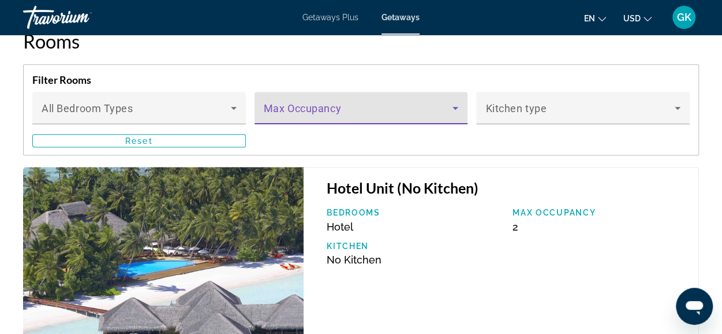
click at [458, 109] on icon "Main content" at bounding box center [456, 108] width 14 height 14
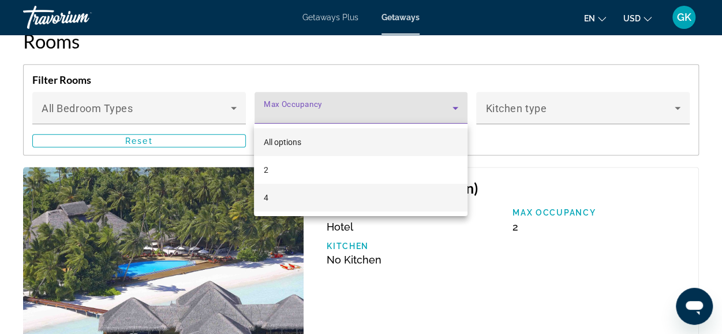
click at [441, 197] on mat-option "4" at bounding box center [361, 198] width 214 height 28
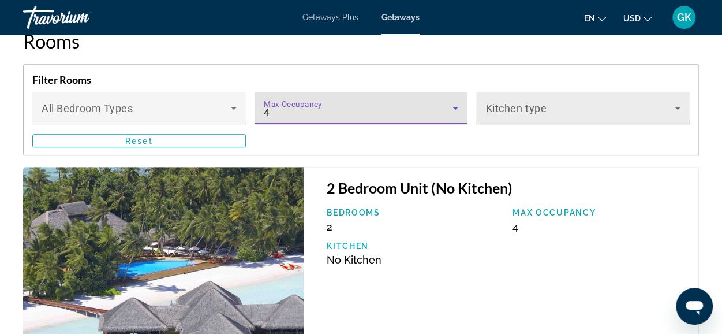
click at [679, 110] on icon "Main content" at bounding box center [678, 108] width 14 height 14
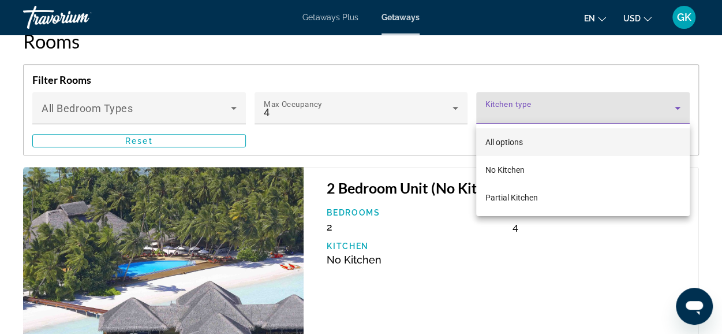
click at [425, 139] on div at bounding box center [361, 167] width 722 height 334
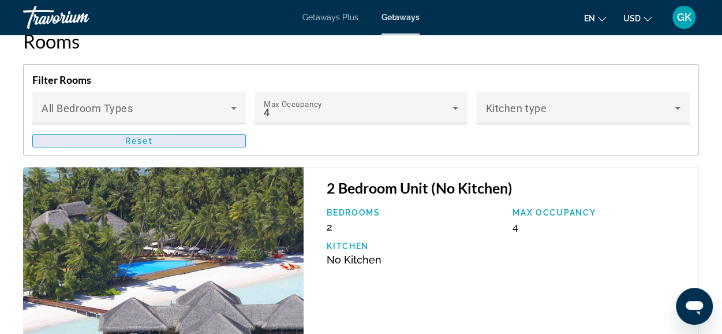
click at [211, 138] on span "Main content" at bounding box center [139, 141] width 212 height 28
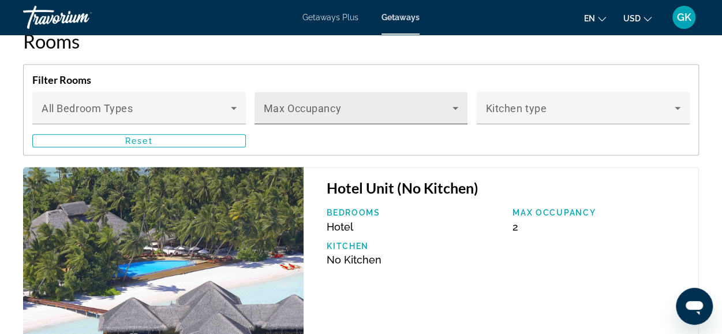
click at [454, 109] on icon "Main content" at bounding box center [456, 108] width 14 height 14
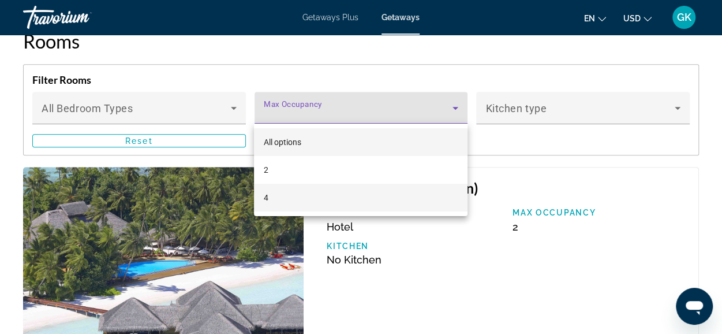
click at [416, 199] on mat-option "4" at bounding box center [361, 198] width 214 height 28
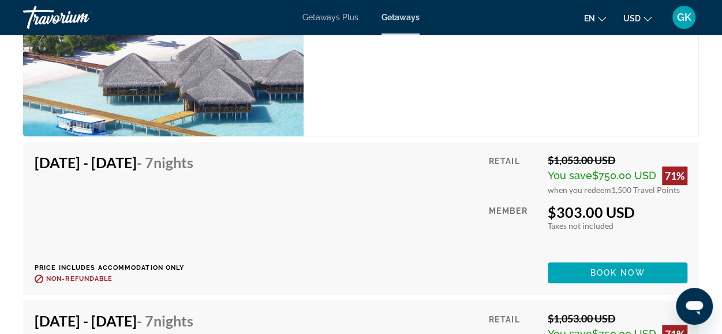
scroll to position [2668, 0]
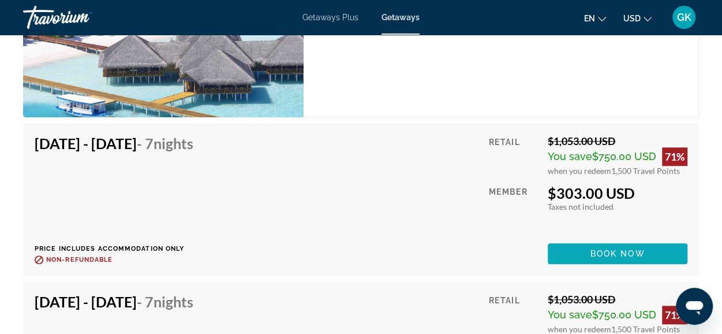
click at [611, 253] on span "Book now" at bounding box center [618, 253] width 55 height 9
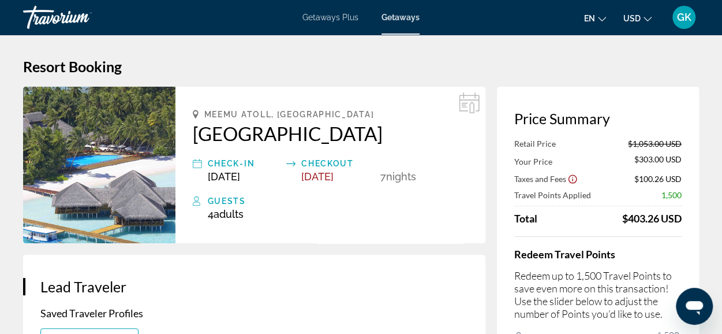
drag, startPoint x: 189, startPoint y: 128, endPoint x: 405, endPoint y: 141, distance: 216.3
click at [405, 141] on div "Meemu Atoll, Maldives Medhufushi Island Resort Check-In Nov 7, 2025 Checkout No…" at bounding box center [331, 165] width 310 height 156
copy h2 "Medhufushi Island Resort"
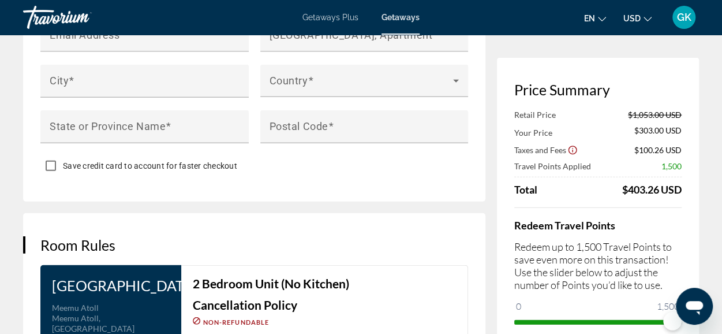
scroll to position [1295, 0]
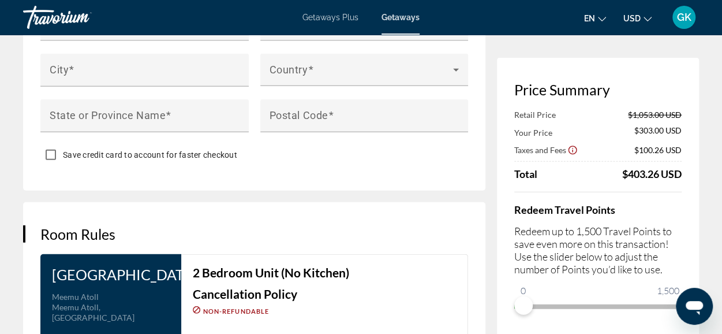
click at [516, 321] on div "Price Summary Retail Price $1,053.00 USD Your Price $303.00 USD Taxes and Fees …" at bounding box center [598, 198] width 202 height 281
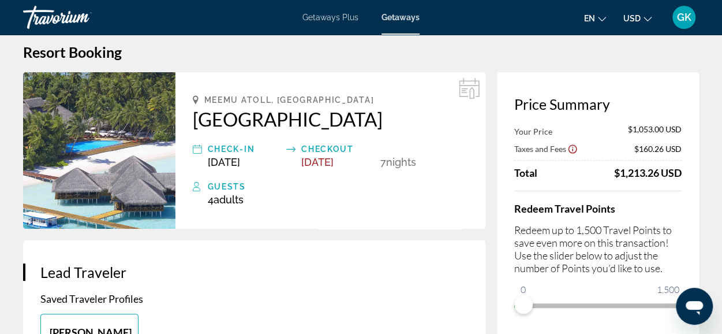
scroll to position [0, 0]
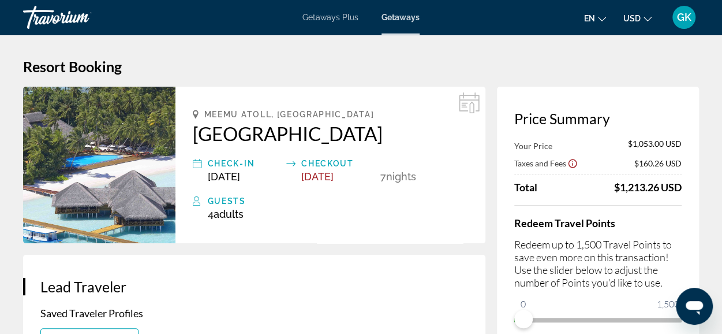
click at [340, 14] on span "Getaways Plus" at bounding box center [331, 17] width 56 height 9
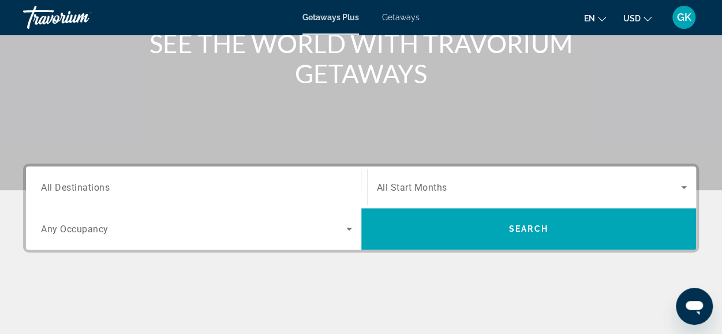
scroll to position [157, 0]
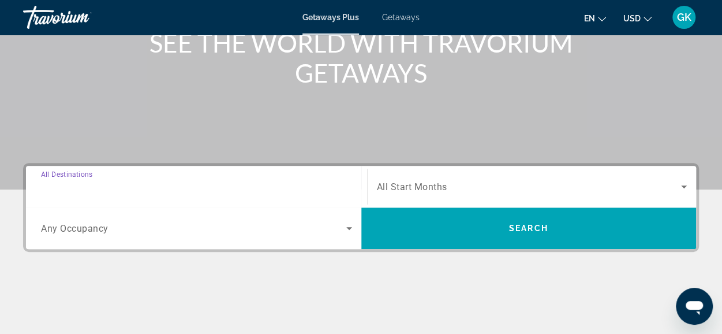
click at [115, 181] on input "Destination All Destinations" at bounding box center [196, 187] width 311 height 14
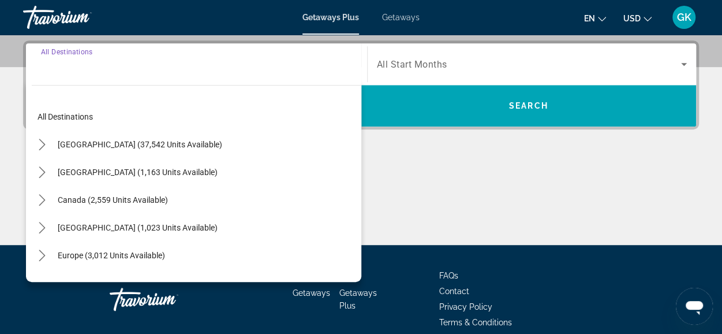
scroll to position [282, 0]
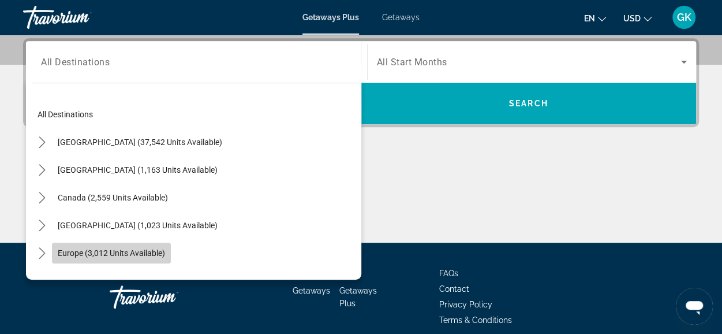
click at [170, 253] on span "Select destination: Europe (3,012 units available)" at bounding box center [111, 253] width 119 height 28
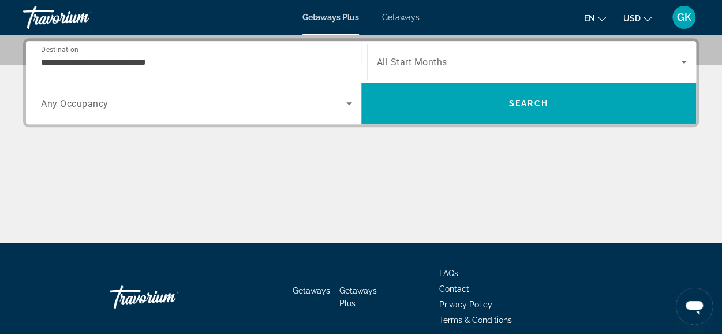
click at [191, 53] on div "**********" at bounding box center [196, 62] width 311 height 33
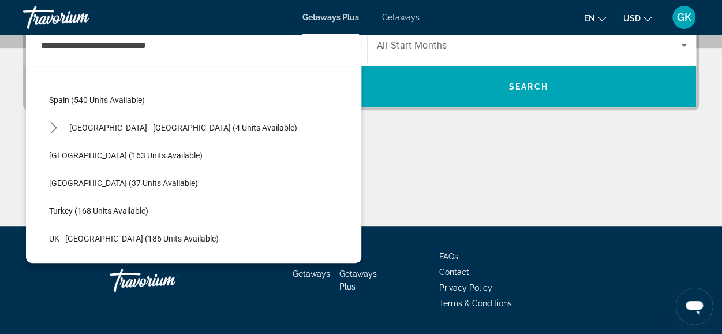
scroll to position [529, 0]
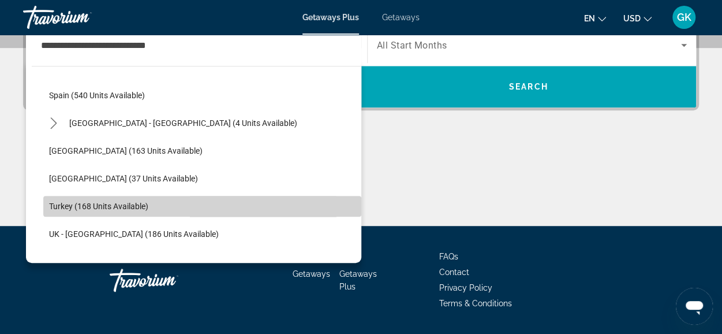
click at [225, 200] on span "Select destination: Turkey (168 units available)" at bounding box center [202, 206] width 318 height 28
type input "**********"
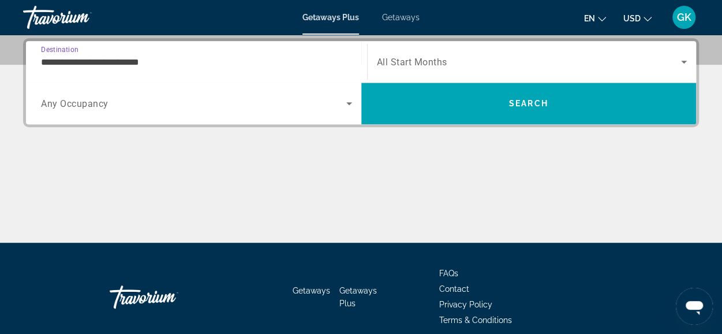
click at [345, 105] on icon "Search widget" at bounding box center [349, 103] width 14 height 14
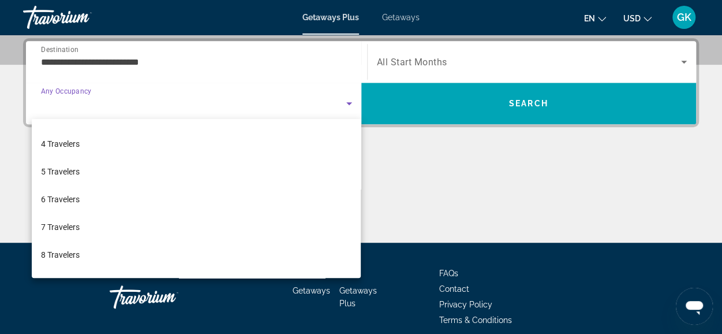
scroll to position [127, 0]
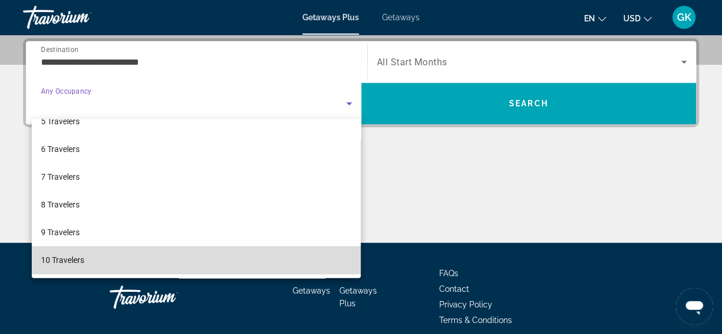
click at [262, 255] on mat-option "10 Travelers" at bounding box center [197, 260] width 330 height 28
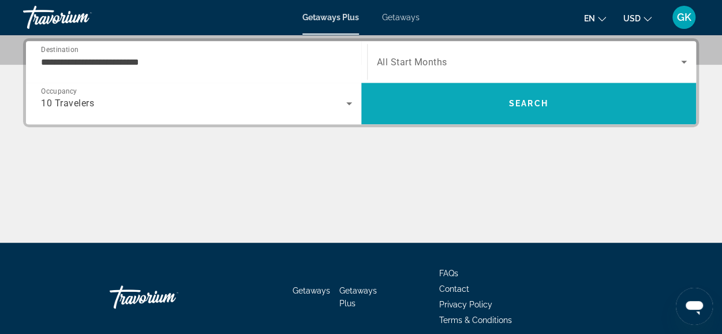
click at [542, 101] on span "Search" at bounding box center [528, 103] width 39 height 9
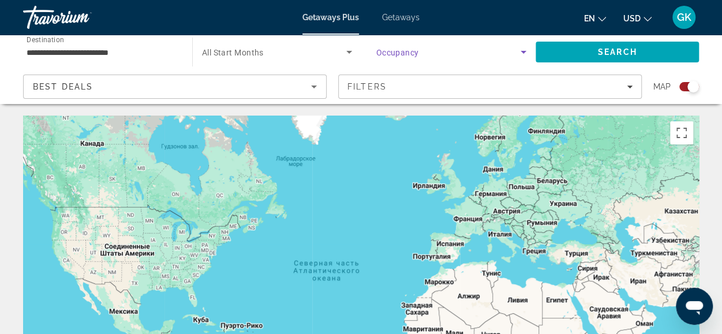
click at [522, 50] on icon "Search widget" at bounding box center [524, 52] width 14 height 14
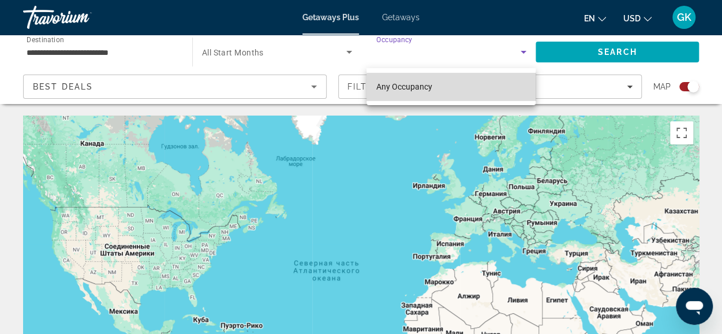
click at [461, 88] on mat-option "Any Occupancy" at bounding box center [451, 87] width 169 height 28
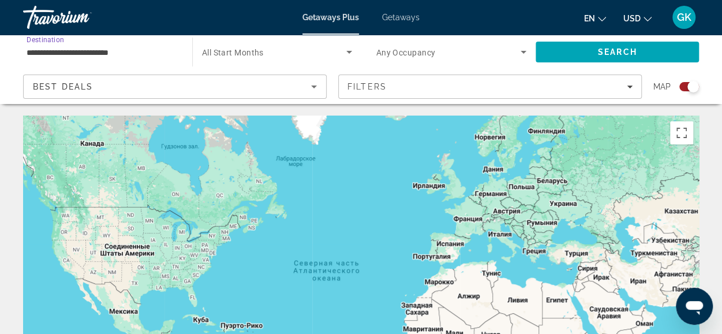
click at [151, 49] on input "**********" at bounding box center [102, 53] width 151 height 14
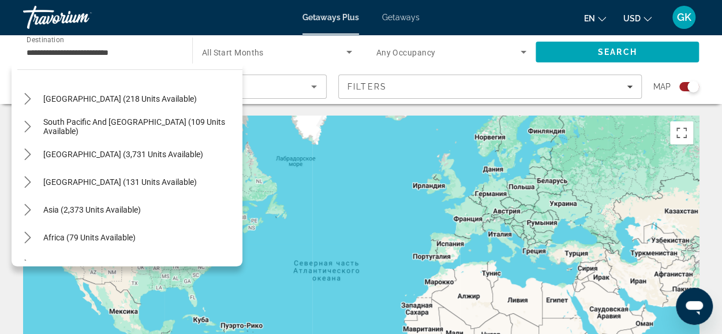
scroll to position [741, 0]
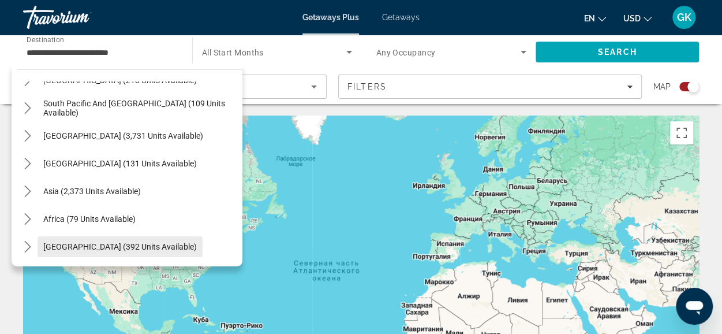
click at [112, 243] on span "Middle East (392 units available)" at bounding box center [120, 246] width 154 height 9
type input "**********"
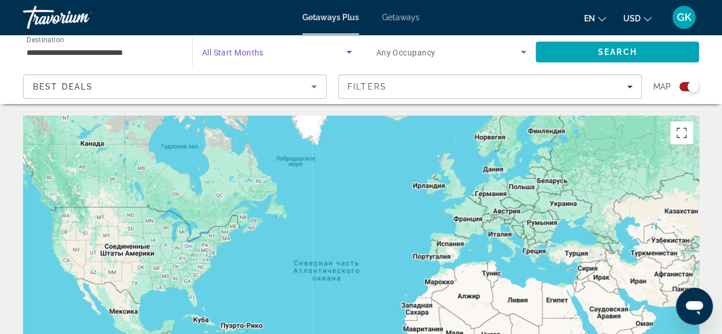
click at [339, 58] on span "Search widget" at bounding box center [274, 52] width 144 height 14
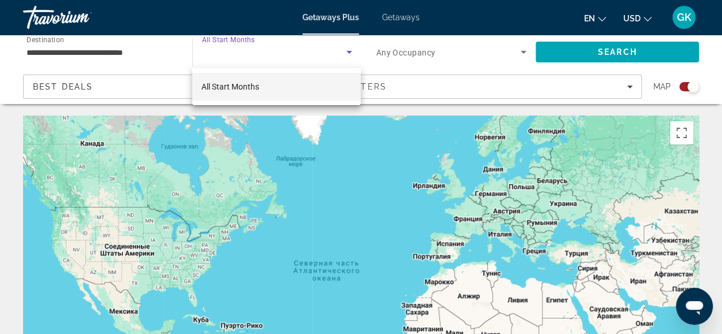
click at [280, 84] on mat-option "All Start Months" at bounding box center [276, 87] width 169 height 28
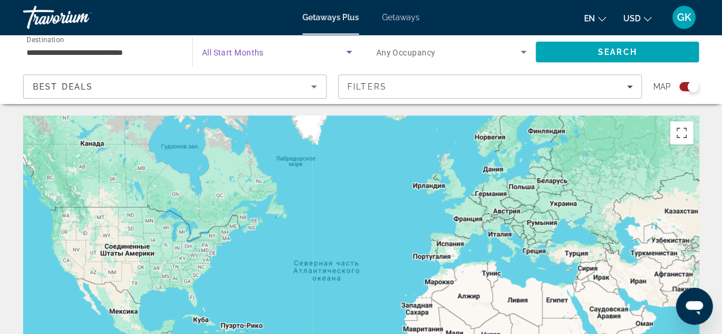
click at [526, 55] on icon "Search widget" at bounding box center [524, 52] width 14 height 14
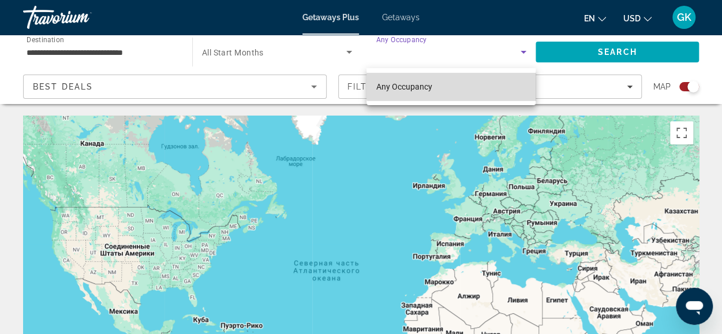
click at [492, 81] on mat-option "Any Occupancy" at bounding box center [451, 87] width 169 height 28
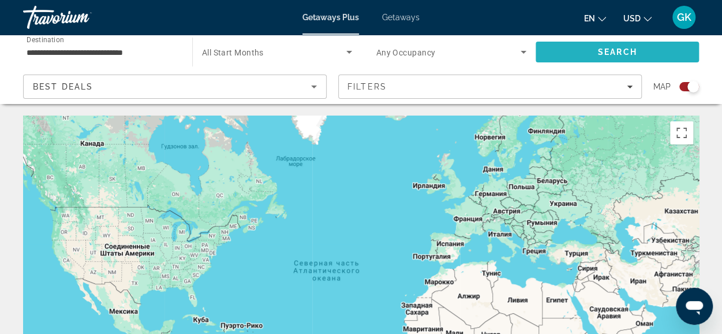
click at [605, 50] on span "Search" at bounding box center [617, 51] width 39 height 9
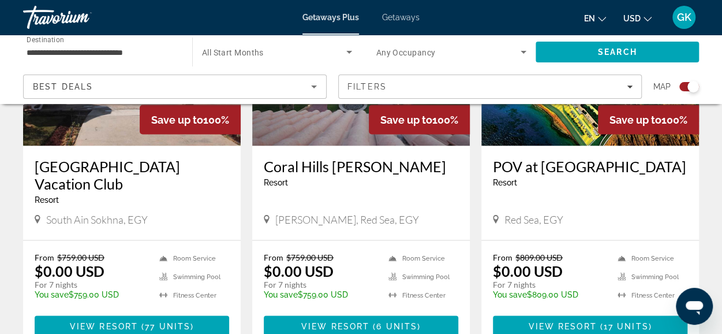
scroll to position [1002, 0]
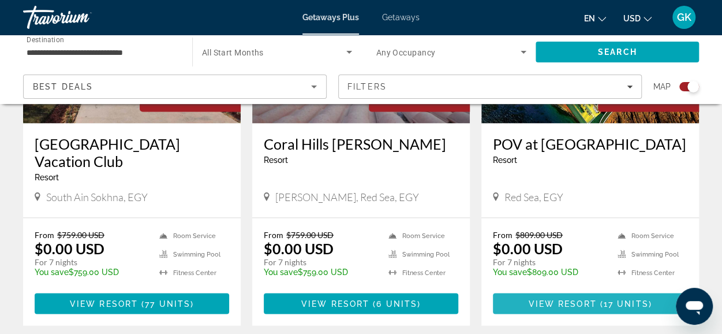
click at [596, 298] on span "Main content" at bounding box center [597, 302] width 3 height 9
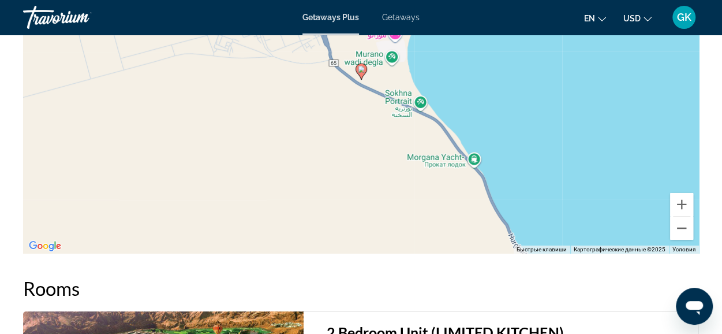
scroll to position [1813, 0]
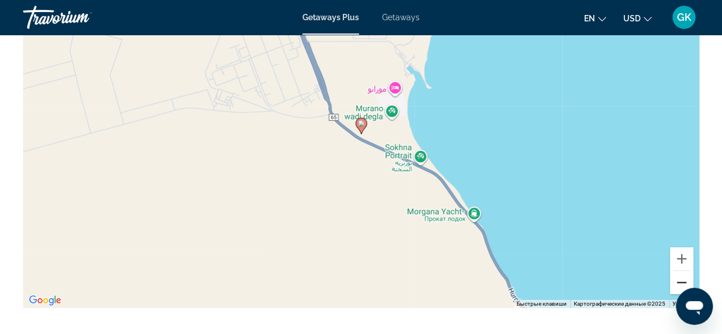
click at [685, 279] on button "Уменьшить" at bounding box center [681, 282] width 23 height 23
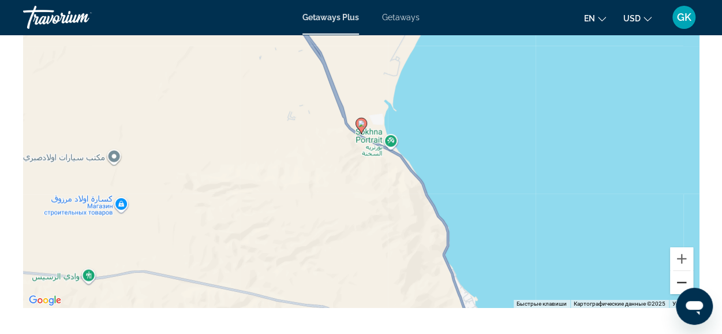
click at [685, 279] on button "Уменьшить" at bounding box center [681, 282] width 23 height 23
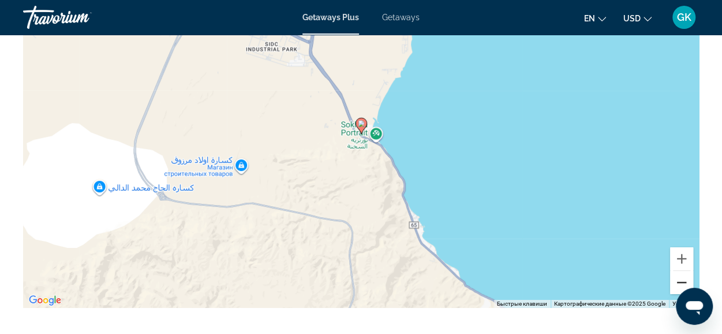
click at [685, 279] on button "Уменьшить" at bounding box center [681, 282] width 23 height 23
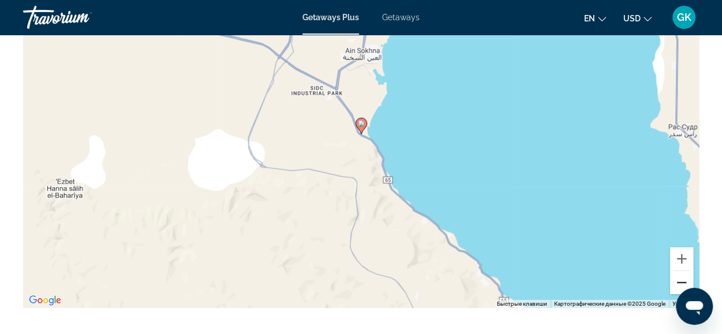
click at [685, 279] on button "Уменьшить" at bounding box center [681, 282] width 23 height 23
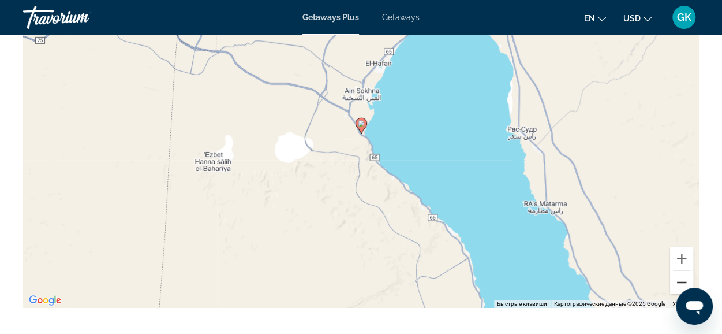
click at [685, 279] on button "Уменьшить" at bounding box center [681, 282] width 23 height 23
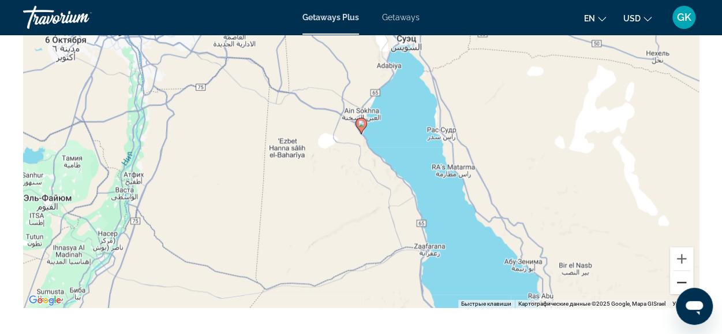
click at [685, 279] on button "Уменьшить" at bounding box center [681, 282] width 23 height 23
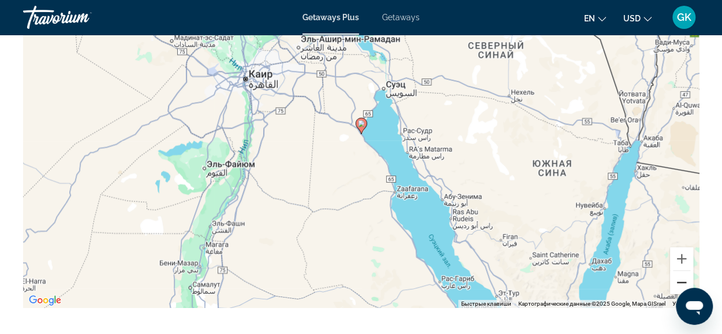
click at [685, 279] on button "Уменьшить" at bounding box center [681, 282] width 23 height 23
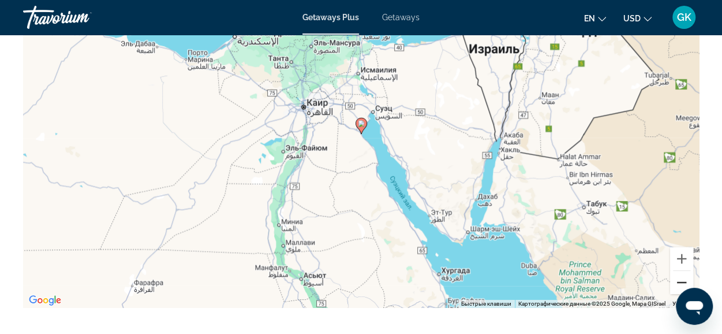
click at [685, 279] on button "Уменьшить" at bounding box center [681, 282] width 23 height 23
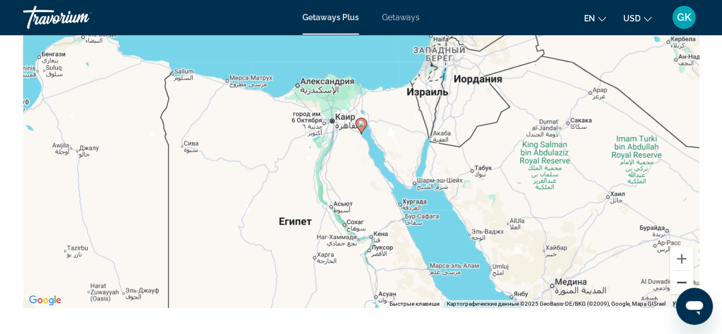
click at [685, 279] on button "Уменьшить" at bounding box center [681, 282] width 23 height 23
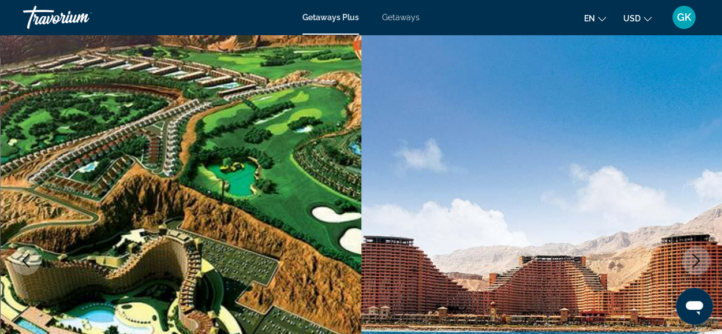
scroll to position [0, 0]
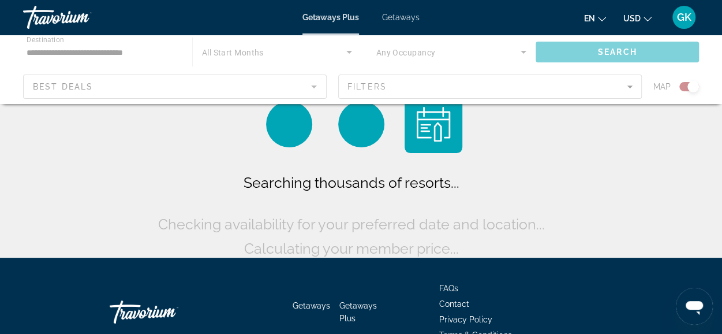
click at [143, 50] on div "Main content" at bounding box center [361, 69] width 722 height 69
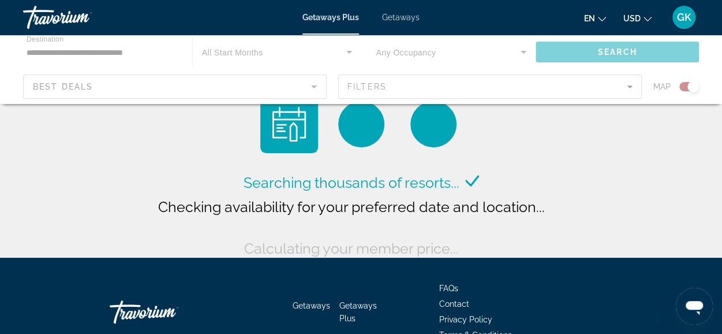
click at [139, 48] on div "Main content" at bounding box center [361, 69] width 722 height 69
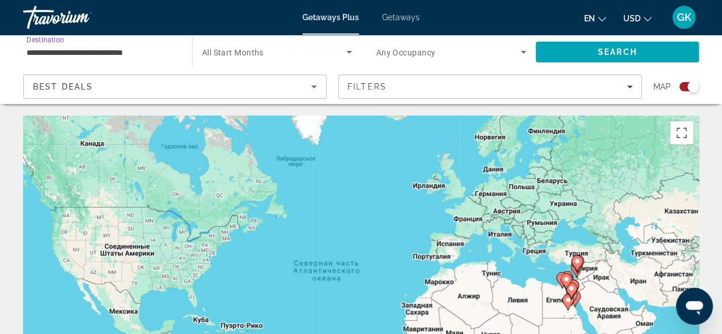
click at [117, 53] on input "**********" at bounding box center [102, 53] width 151 height 14
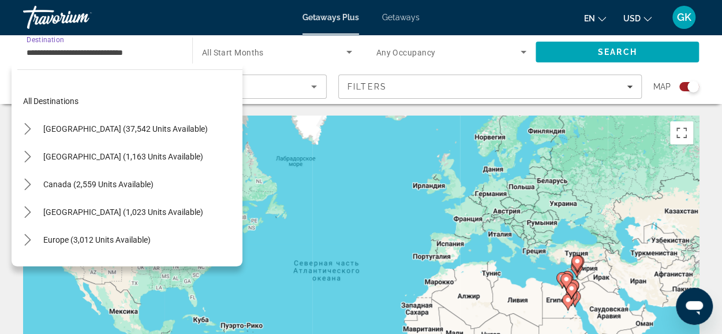
scroll to position [263, 0]
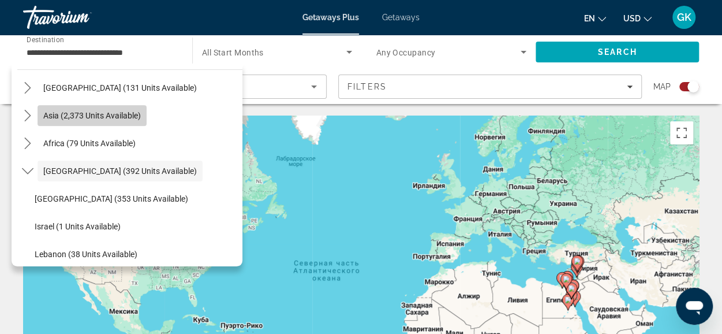
click at [138, 114] on span "Asia (2,373 units available)" at bounding box center [92, 115] width 98 height 9
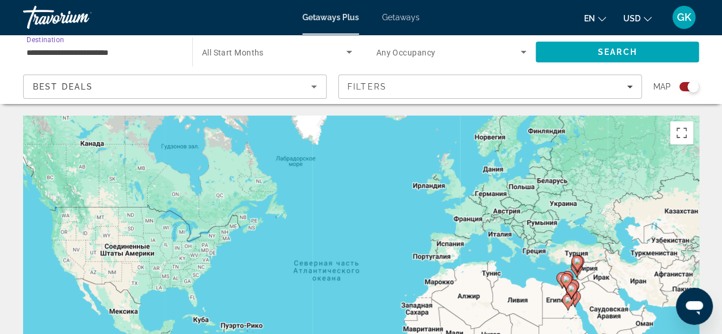
click at [140, 50] on input "**********" at bounding box center [102, 53] width 151 height 14
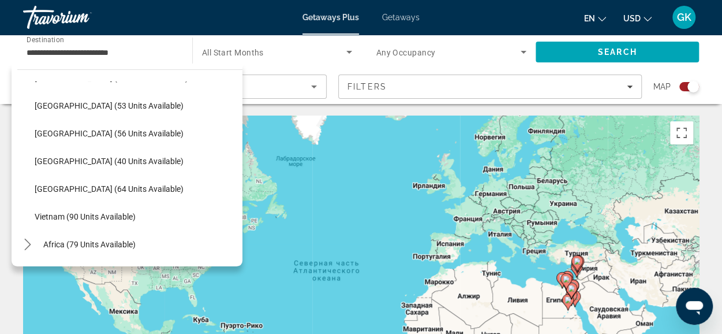
scroll to position [446, 0]
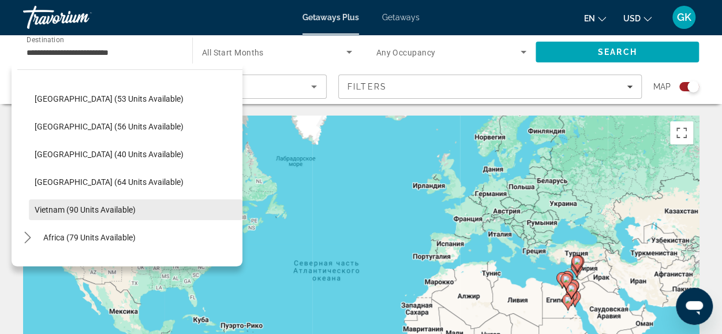
click at [114, 203] on span "Select destination: Vietnam (90 units available)" at bounding box center [136, 210] width 214 height 28
type input "**********"
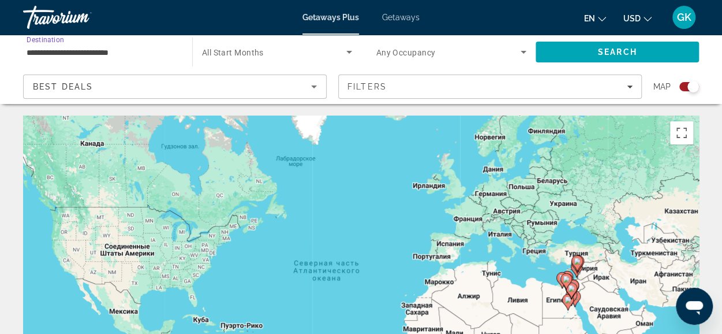
click at [346, 56] on icon "Search widget" at bounding box center [349, 52] width 14 height 14
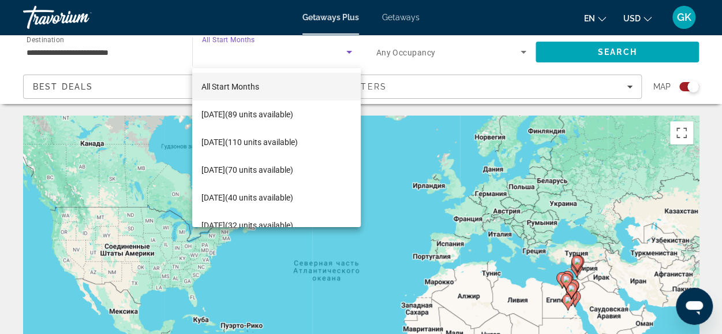
click at [520, 51] on div at bounding box center [361, 167] width 722 height 334
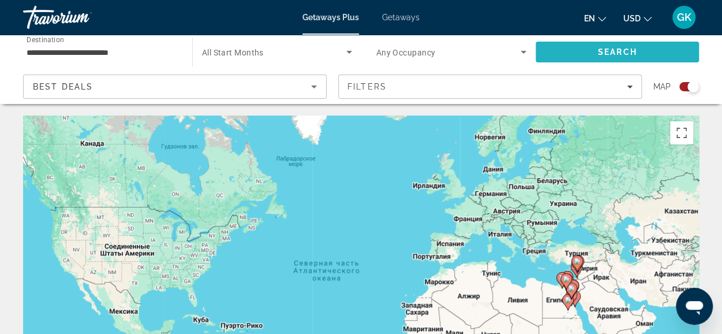
click at [609, 47] on span "Search" at bounding box center [617, 51] width 39 height 9
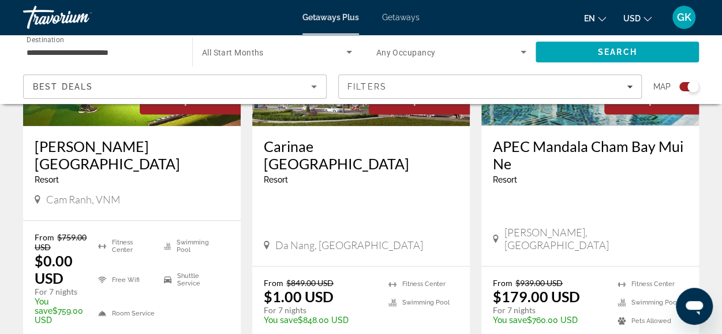
scroll to position [646, 0]
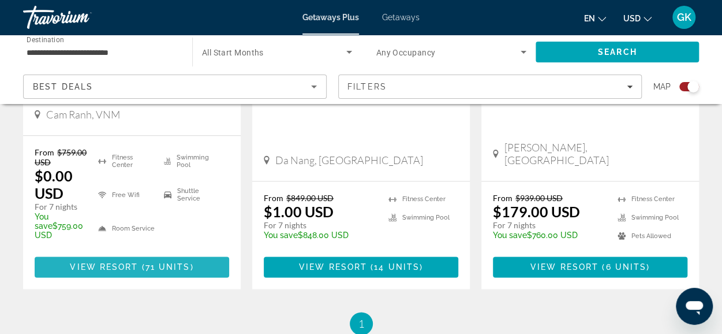
click at [92, 262] on span "View Resort" at bounding box center [104, 266] width 68 height 9
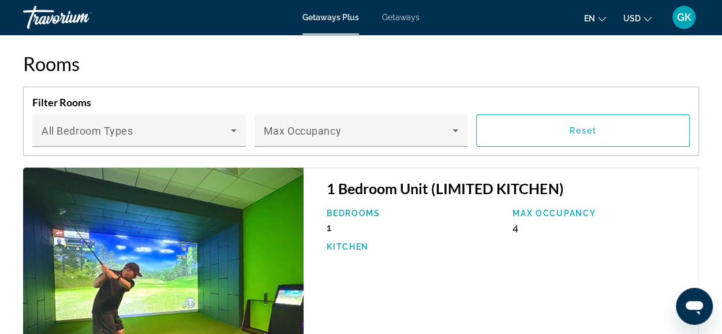
scroll to position [2131, 0]
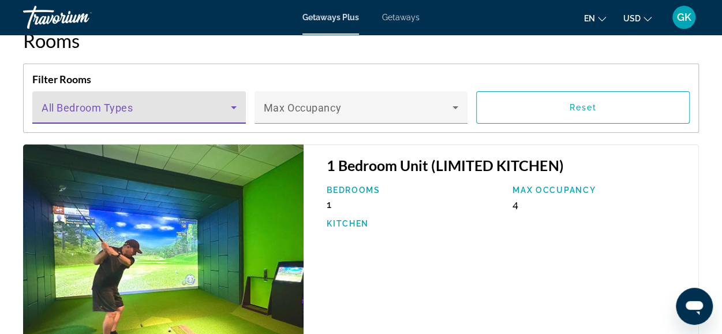
click at [236, 104] on icon "Main content" at bounding box center [234, 107] width 14 height 14
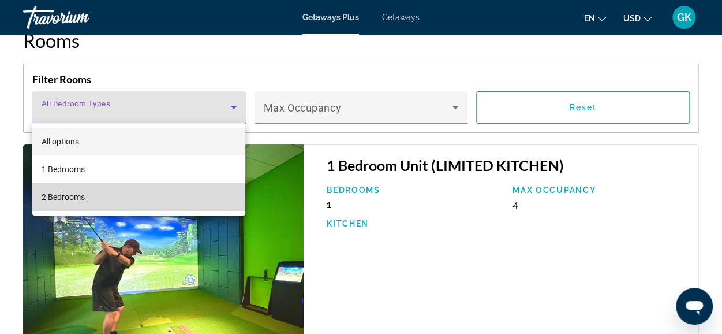
click at [229, 197] on mat-option "2 Bedrooms" at bounding box center [139, 197] width 214 height 28
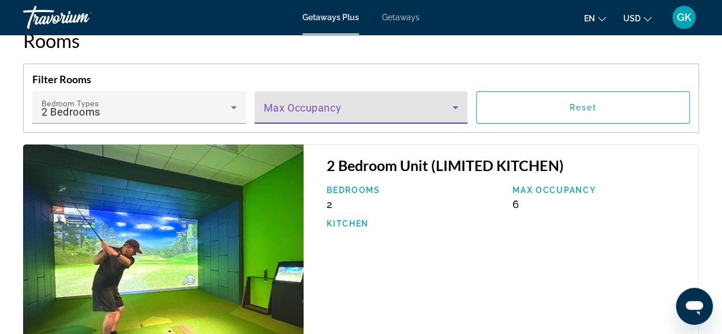
click at [457, 104] on icon "Main content" at bounding box center [456, 107] width 14 height 14
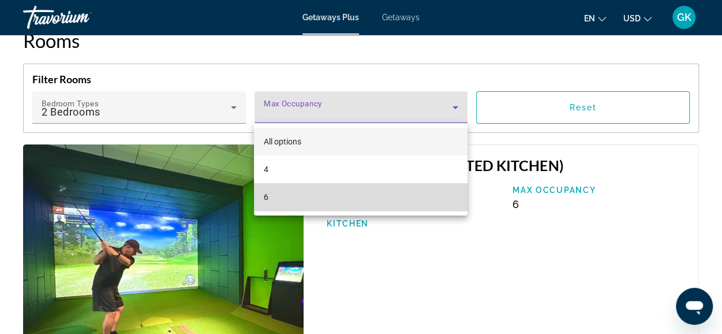
click at [453, 194] on mat-option "6" at bounding box center [361, 197] width 214 height 28
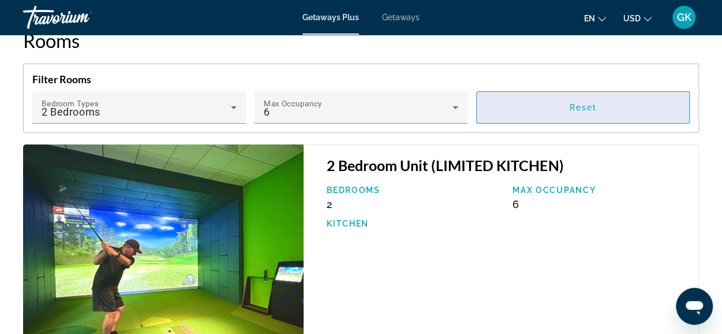
click at [600, 104] on span "Main content" at bounding box center [583, 108] width 212 height 28
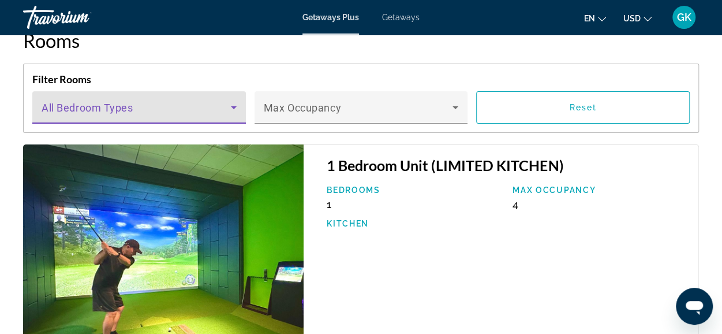
click at [236, 106] on icon "Main content" at bounding box center [234, 107] width 14 height 14
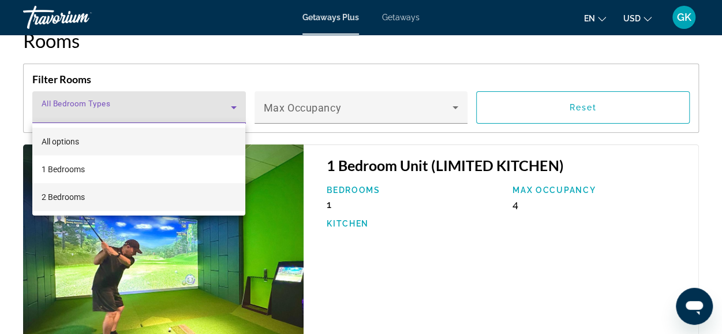
click at [229, 188] on mat-option "2 Bedrooms" at bounding box center [139, 197] width 214 height 28
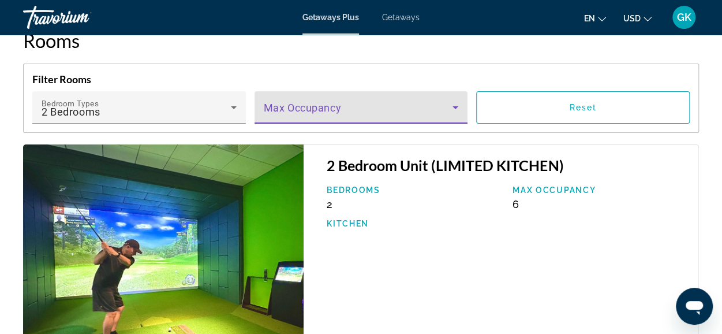
click at [457, 109] on icon "Main content" at bounding box center [456, 107] width 14 height 14
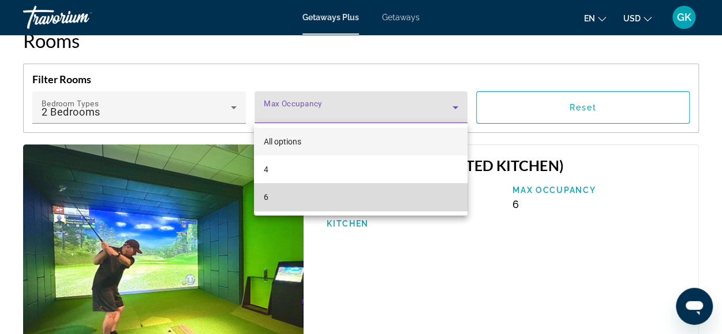
click at [447, 195] on mat-option "6" at bounding box center [361, 197] width 214 height 28
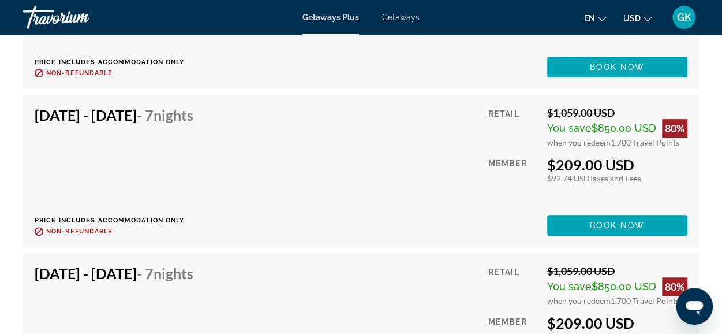
scroll to position [2577, 0]
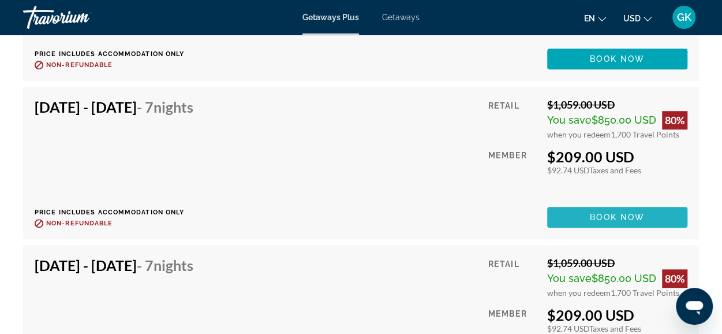
click at [611, 212] on span "Book now" at bounding box center [617, 216] width 55 height 9
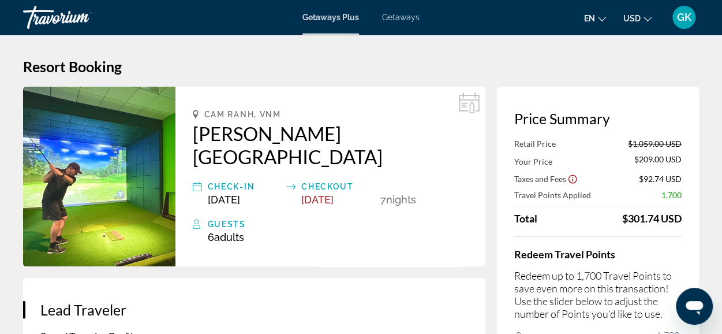
click at [402, 17] on span "Getaways" at bounding box center [401, 17] width 38 height 9
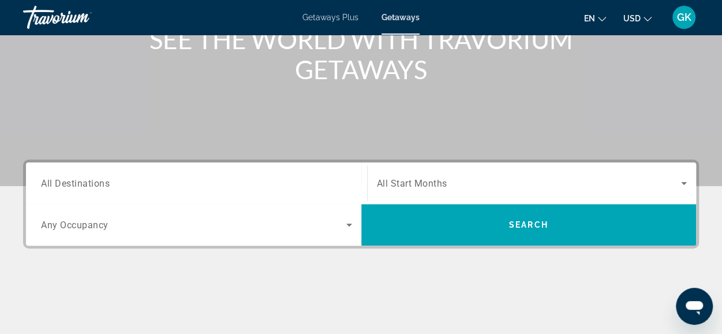
scroll to position [162, 0]
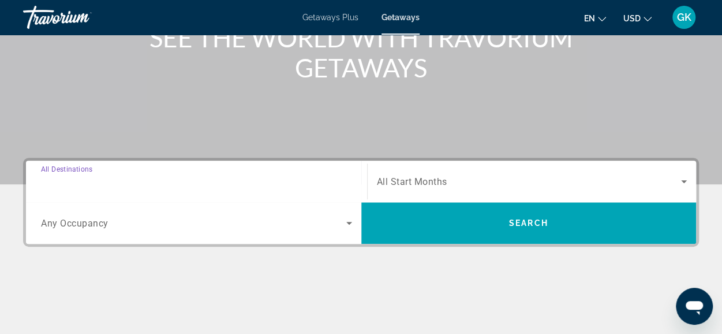
click at [194, 182] on input "Destination All Destinations" at bounding box center [196, 182] width 311 height 14
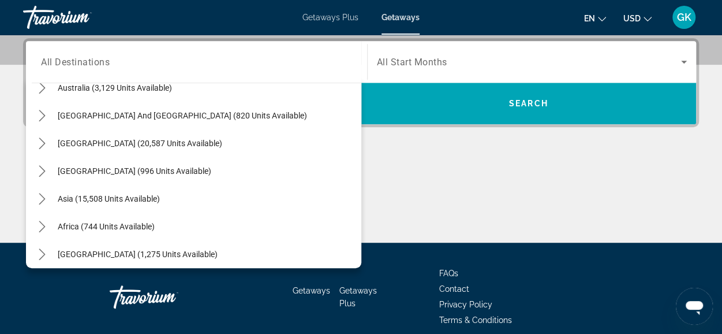
scroll to position [187, 0]
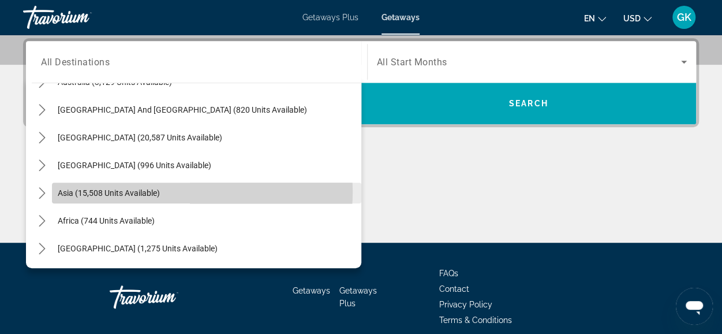
click at [197, 191] on span "Select destination: Asia (15,508 units available)" at bounding box center [206, 193] width 309 height 28
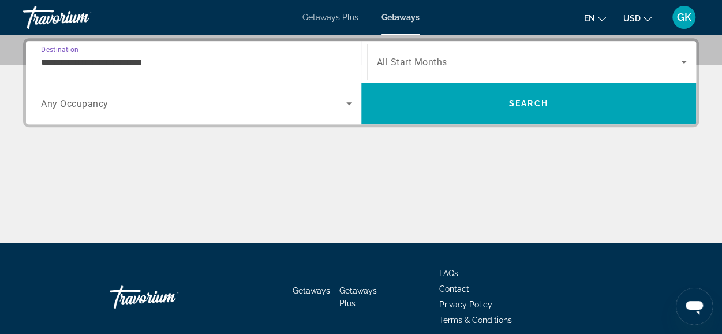
click at [229, 64] on input "**********" at bounding box center [196, 62] width 311 height 14
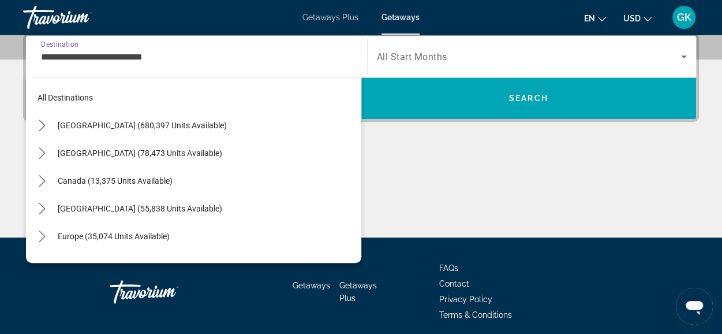
scroll to position [207, 0]
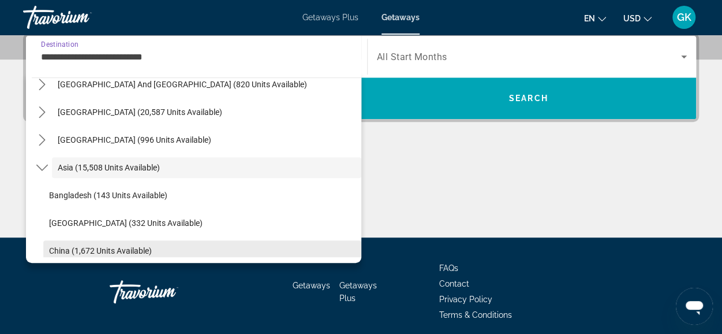
click at [216, 247] on span "Select destination: China (1,672 units available)" at bounding box center [202, 251] width 318 height 28
type input "**********"
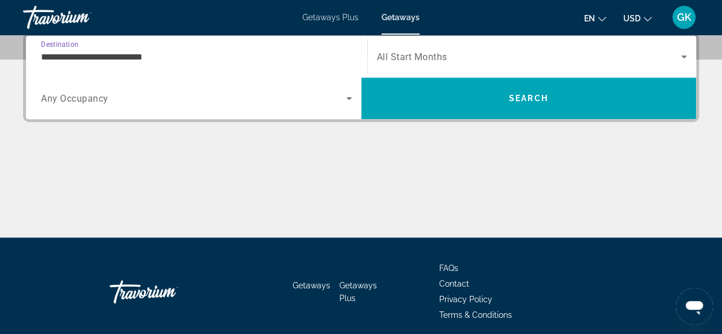
scroll to position [282, 0]
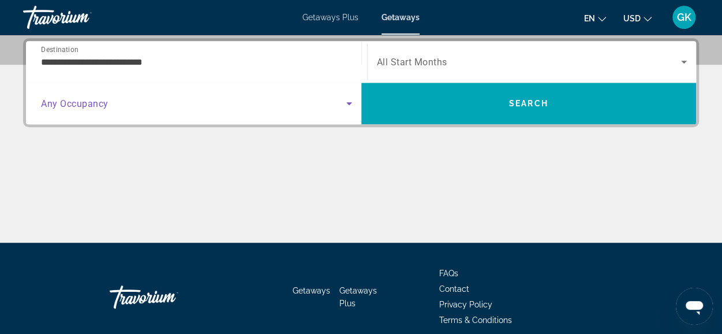
click at [352, 104] on icon "Search widget" at bounding box center [349, 103] width 14 height 14
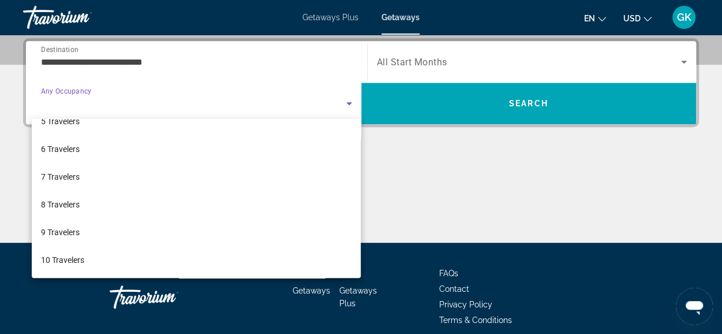
scroll to position [127, 0]
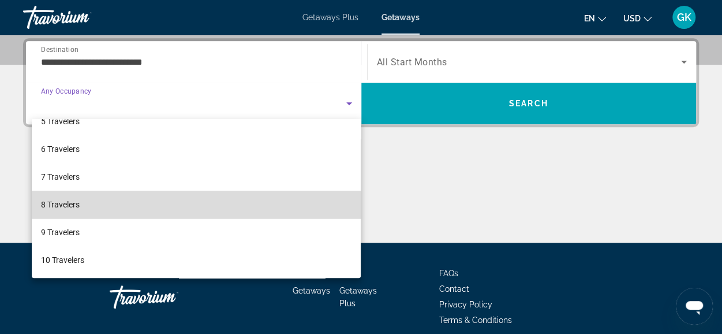
click at [277, 203] on mat-option "8 Travelers" at bounding box center [197, 205] width 330 height 28
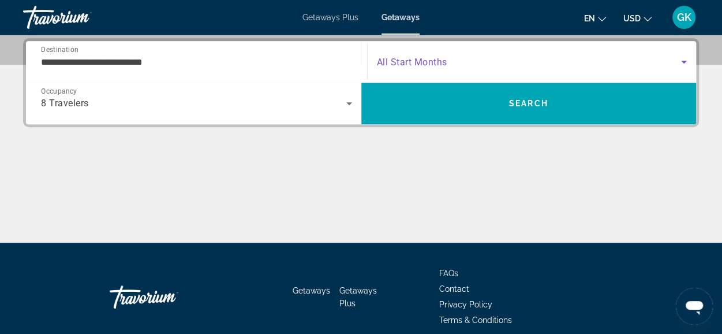
click at [686, 59] on icon "Search widget" at bounding box center [684, 62] width 14 height 14
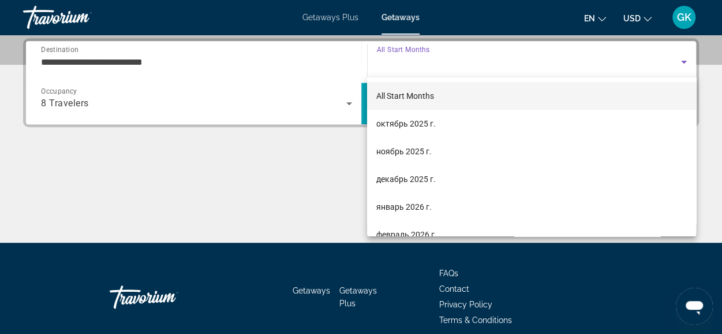
click at [345, 177] on div at bounding box center [361, 167] width 722 height 334
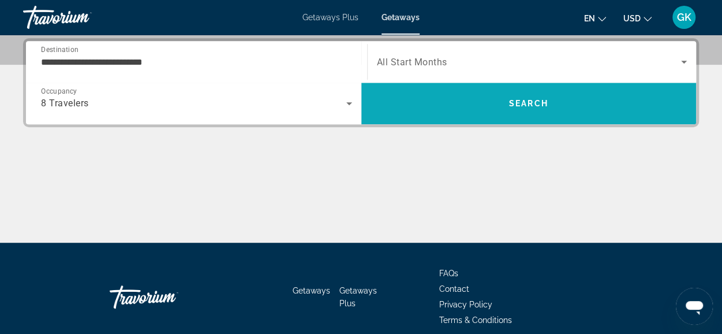
click at [512, 107] on span "Search" at bounding box center [528, 103] width 39 height 9
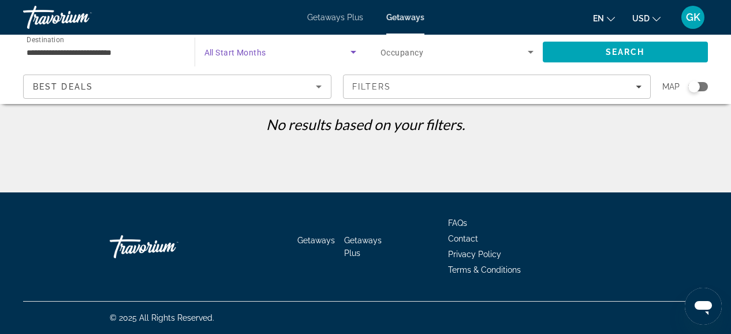
click at [354, 55] on icon "Search widget" at bounding box center [353, 52] width 14 height 14
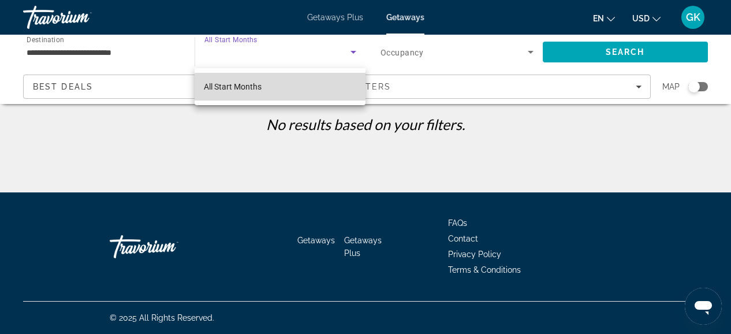
click at [318, 92] on mat-option "All Start Months" at bounding box center [280, 87] width 171 height 28
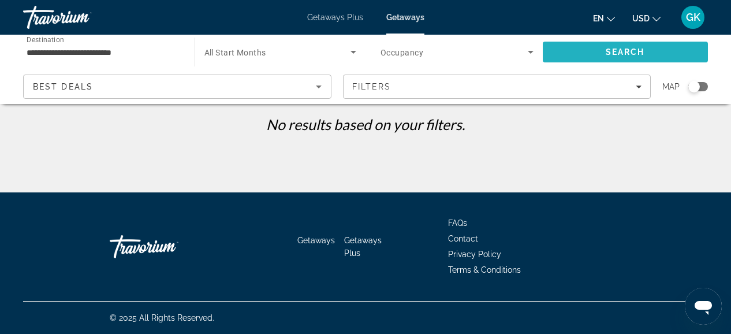
click at [610, 54] on span "Search" at bounding box center [625, 51] width 39 height 9
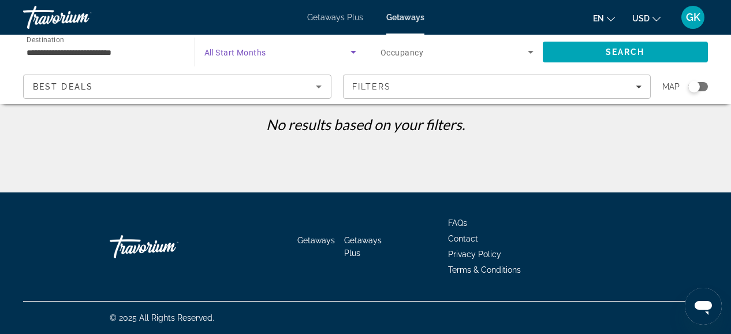
click at [292, 50] on span "Search widget" at bounding box center [277, 52] width 147 height 14
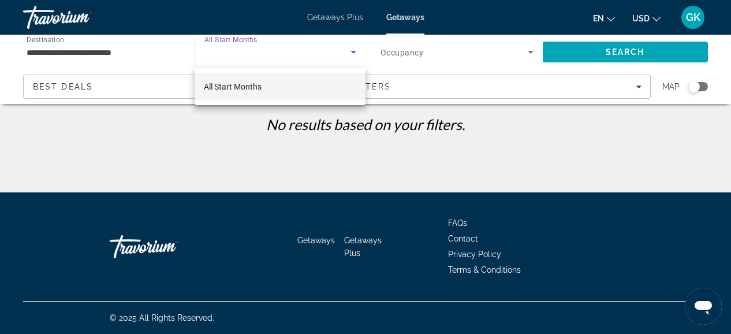
click at [134, 52] on div at bounding box center [365, 167] width 731 height 334
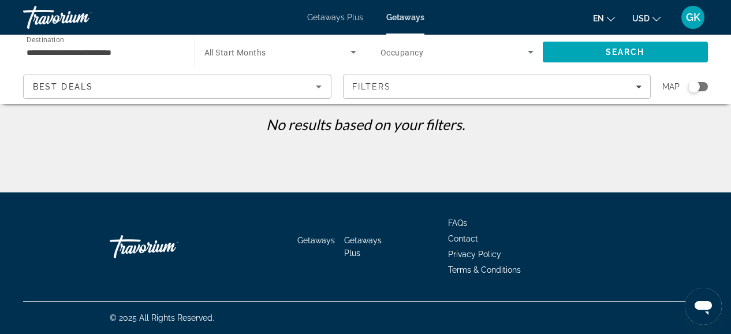
click at [134, 52] on input "**********" at bounding box center [103, 53] width 153 height 14
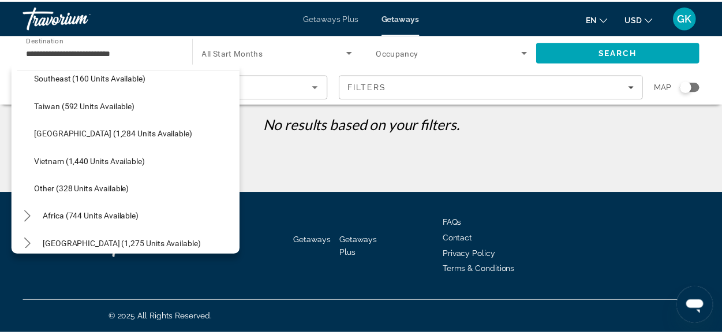
scroll to position [588, 0]
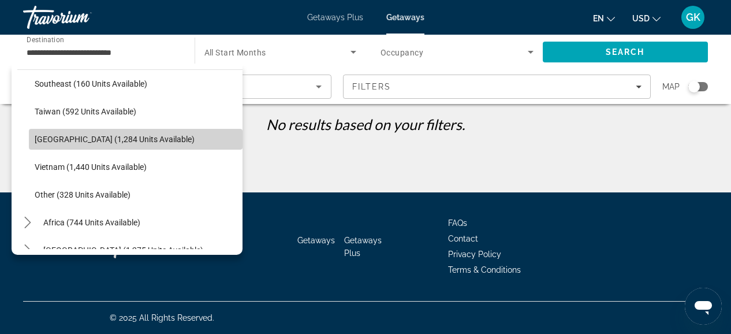
click at [159, 144] on span "Select destination: Thailand (1,284 units available)" at bounding box center [136, 139] width 214 height 28
type input "**********"
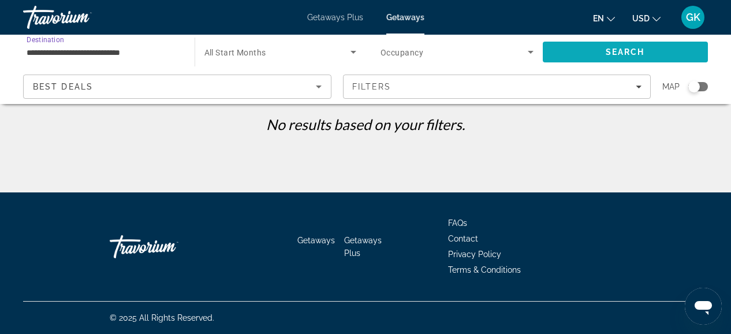
click at [583, 51] on span "Search" at bounding box center [626, 52] width 166 height 28
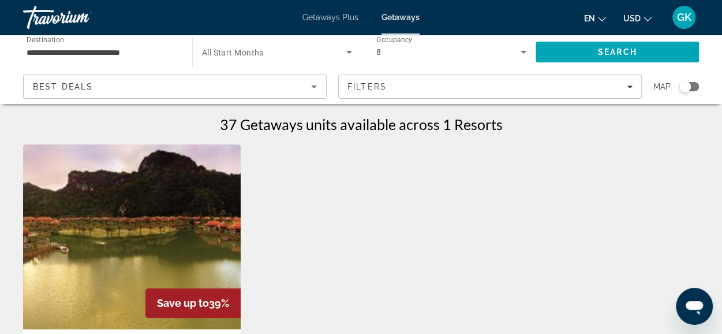
click at [529, 55] on icon "Search widget" at bounding box center [524, 52] width 14 height 14
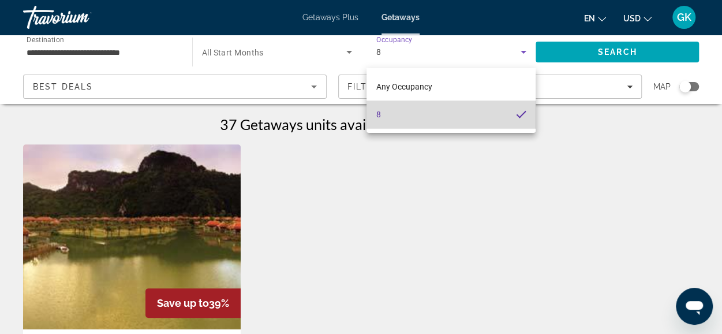
click at [518, 120] on mat-option "8" at bounding box center [451, 114] width 169 height 28
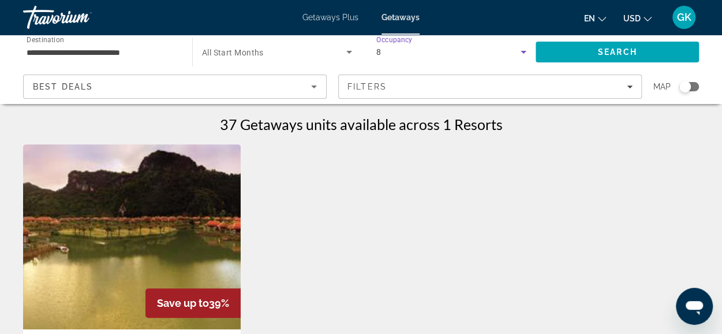
click at [518, 50] on icon "Search widget" at bounding box center [524, 52] width 14 height 14
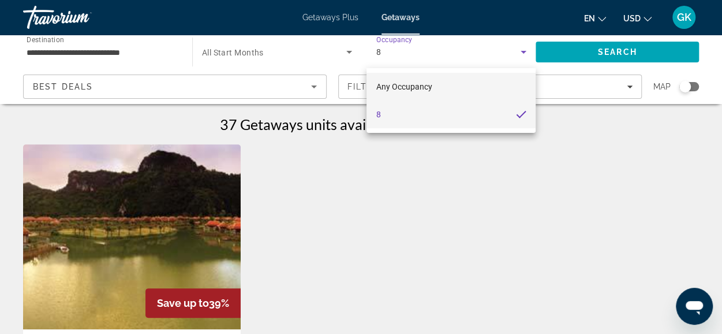
click at [477, 88] on mat-option "Any Occupancy" at bounding box center [451, 87] width 169 height 28
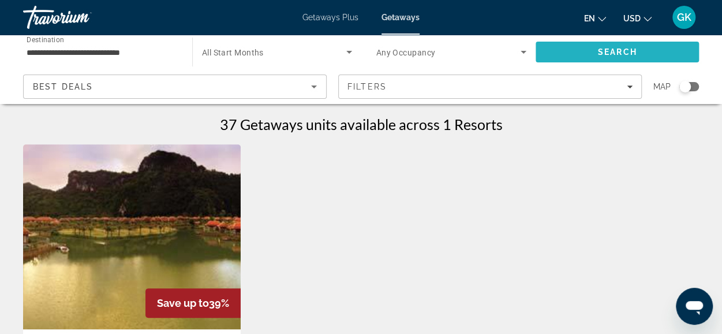
click at [599, 48] on span "Search" at bounding box center [617, 51] width 39 height 9
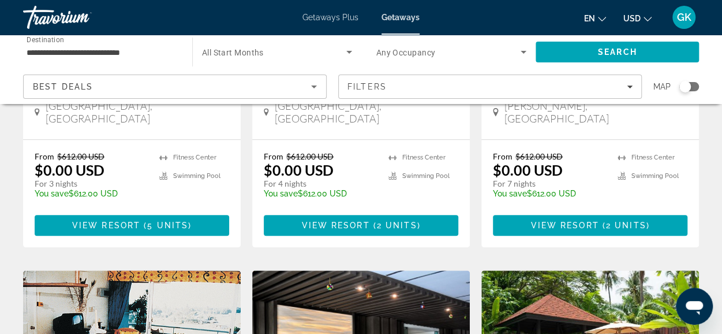
scroll to position [294, 0]
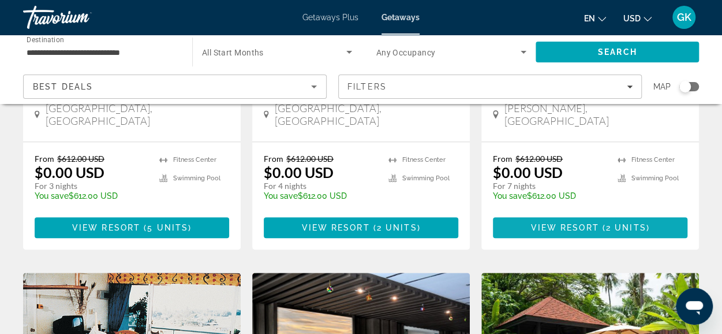
click at [588, 223] on span "View Resort" at bounding box center [565, 227] width 68 height 9
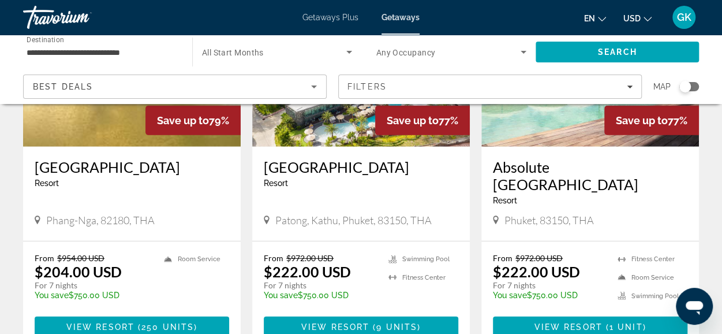
scroll to position [1490, 0]
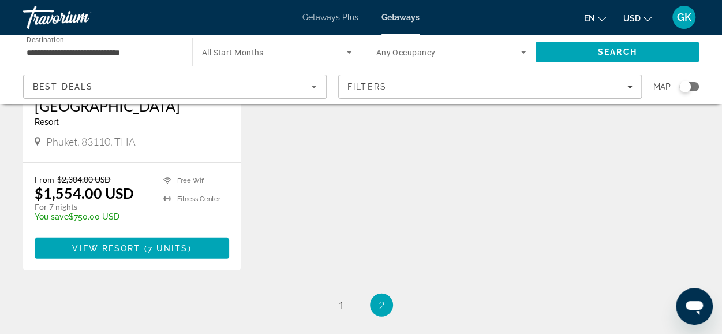
scroll to position [1577, 0]
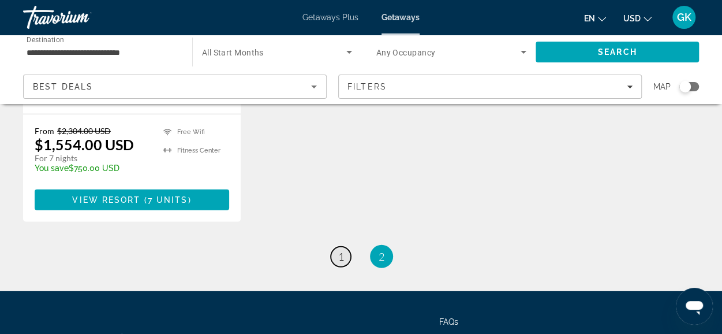
click at [341, 250] on span "1" at bounding box center [341, 256] width 6 height 13
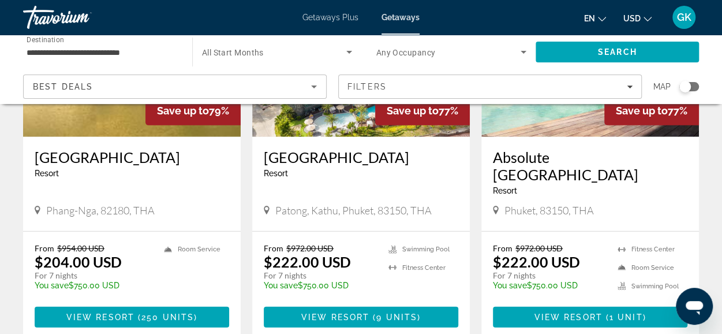
scroll to position [1490, 0]
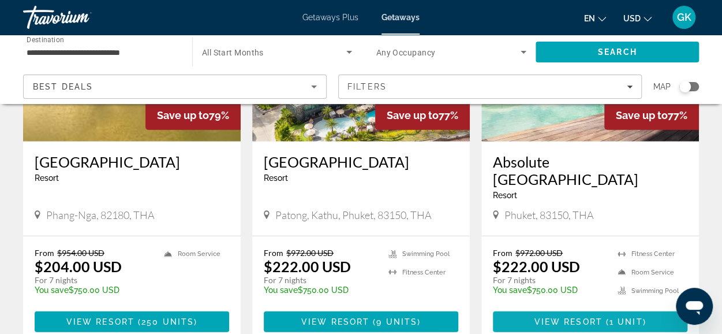
click at [585, 317] on span "View Resort" at bounding box center [568, 321] width 68 height 9
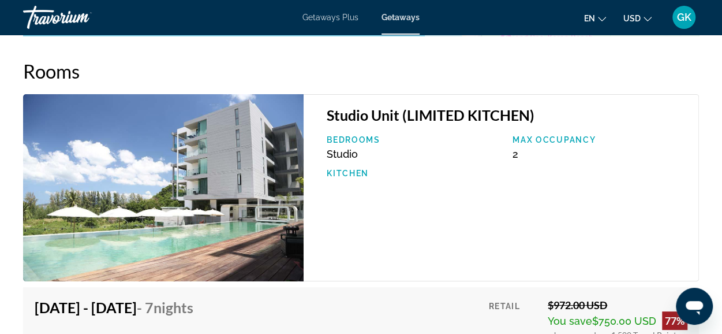
scroll to position [2088, 0]
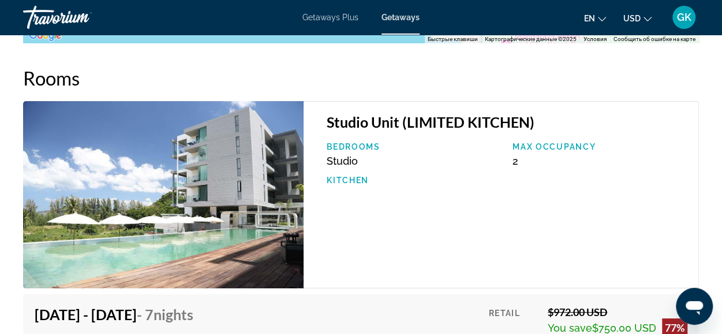
click at [544, 142] on p "Max Occupancy" at bounding box center [600, 146] width 174 height 9
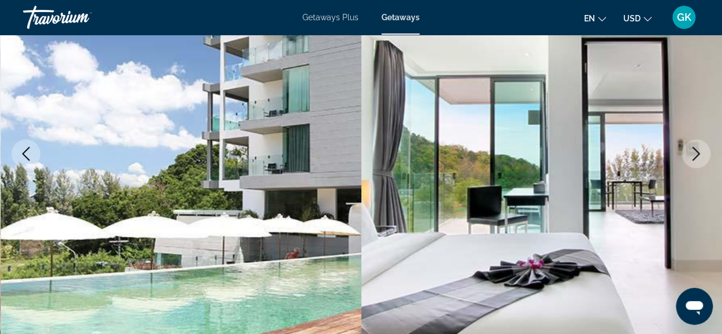
scroll to position [0, 0]
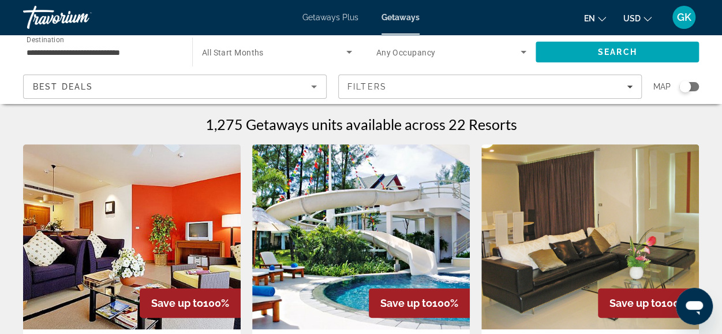
click at [311, 89] on icon "Sort by" at bounding box center [314, 87] width 14 height 14
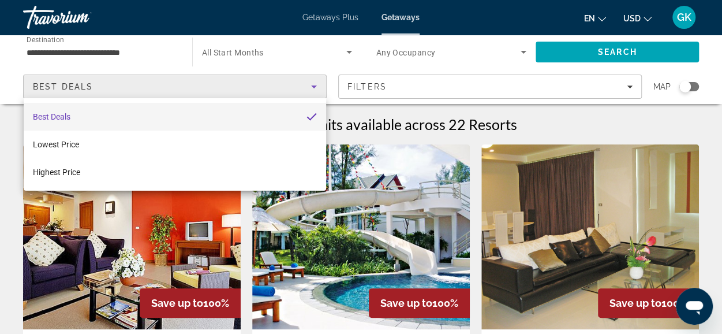
click at [552, 88] on div at bounding box center [361, 167] width 722 height 334
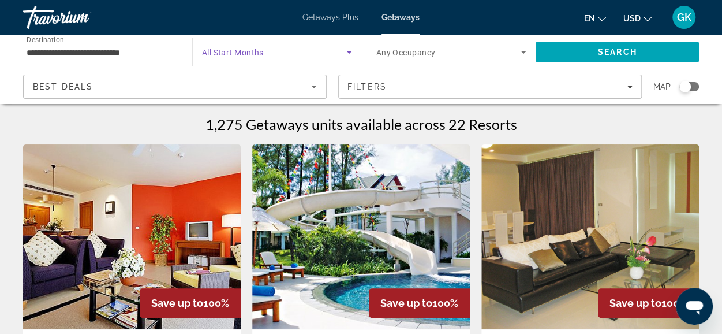
click at [346, 54] on icon "Search widget" at bounding box center [349, 52] width 14 height 14
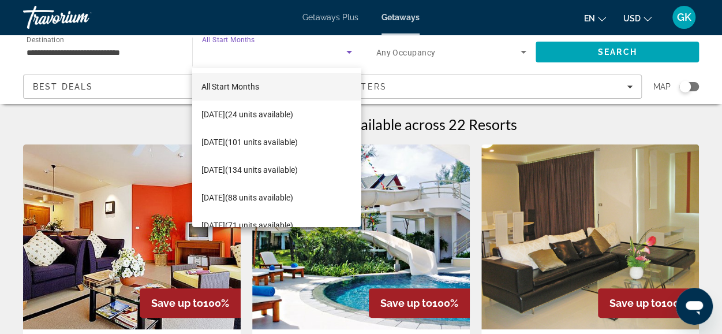
click at [518, 56] on div at bounding box center [361, 167] width 722 height 334
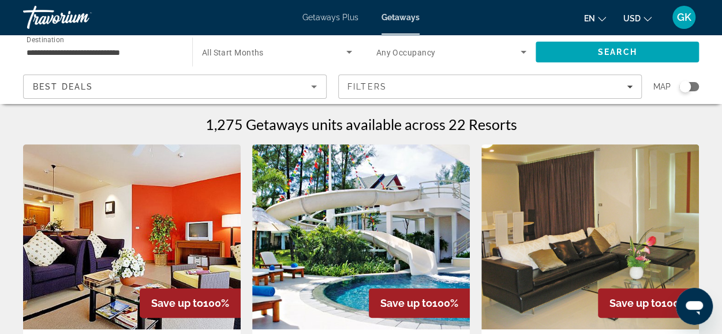
click at [526, 48] on icon "Search widget" at bounding box center [524, 52] width 14 height 14
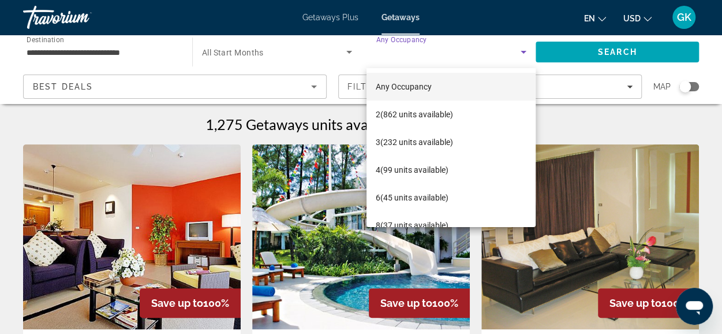
scroll to position [16, 0]
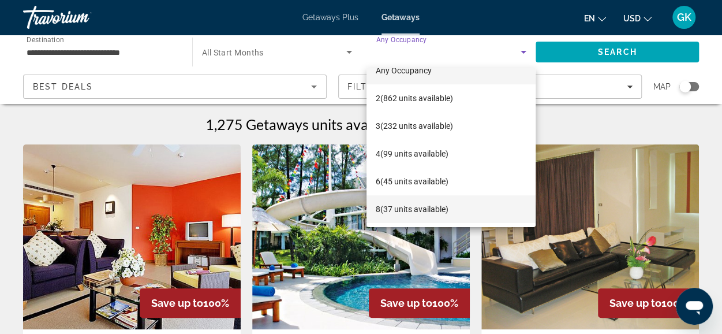
click at [476, 206] on mat-option "8 (37 units available)" at bounding box center [451, 209] width 169 height 28
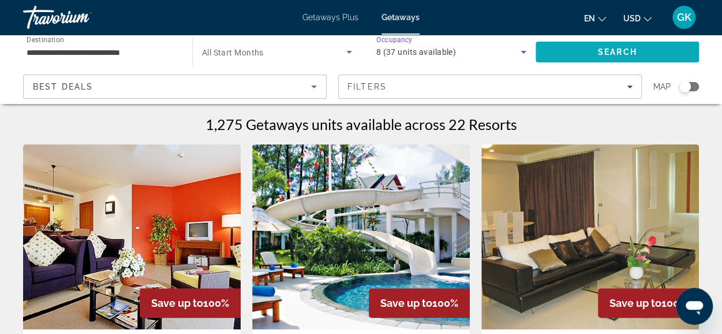
click at [565, 50] on span "Search" at bounding box center [617, 52] width 163 height 28
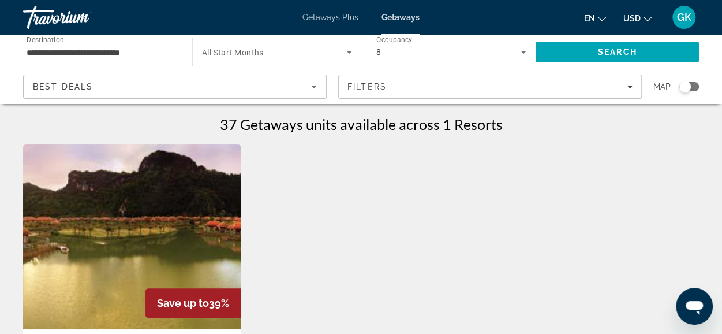
click at [162, 223] on img "Main content" at bounding box center [132, 236] width 218 height 185
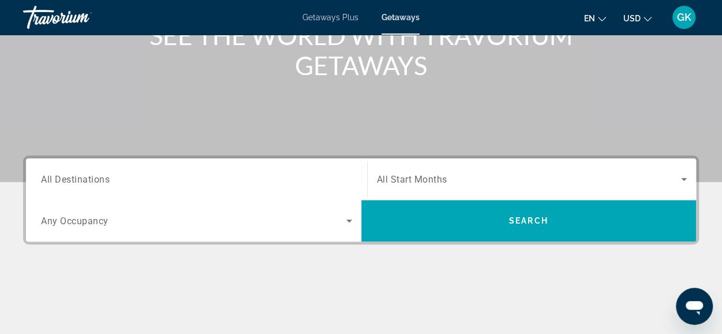
scroll to position [165, 0]
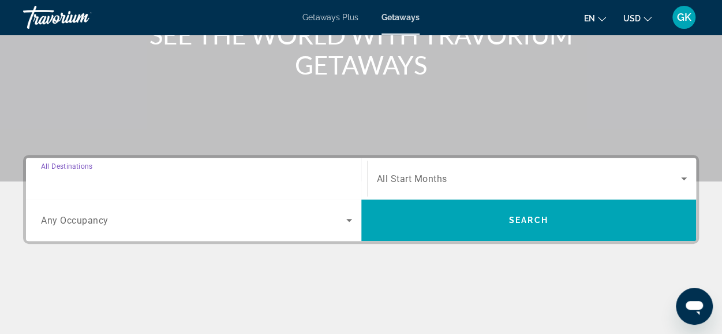
click at [180, 177] on input "Destination All Destinations" at bounding box center [196, 179] width 311 height 14
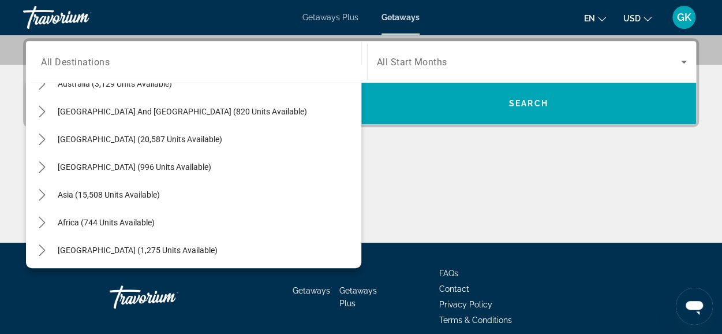
scroll to position [187, 0]
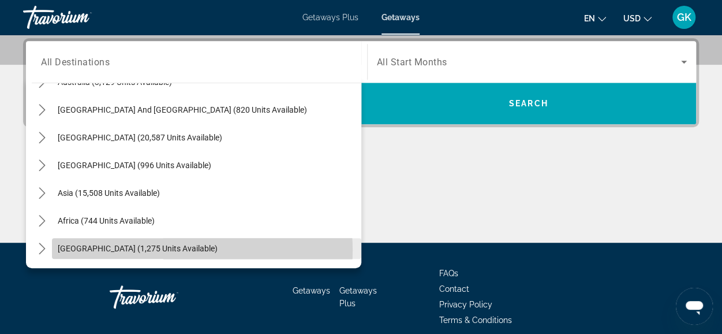
click at [184, 249] on span "Select destination: Middle East (1,275 units available)" at bounding box center [206, 248] width 309 height 28
type input "**********"
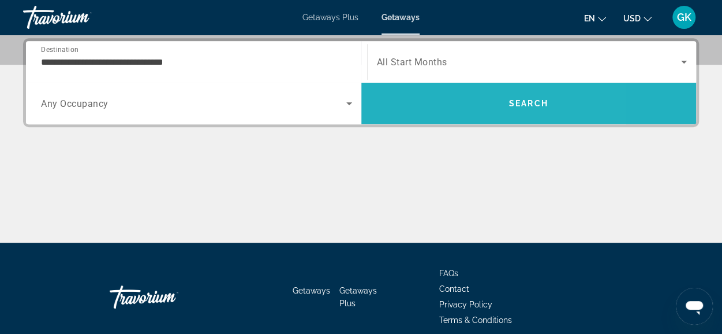
click at [515, 101] on span "Search" at bounding box center [528, 103] width 39 height 9
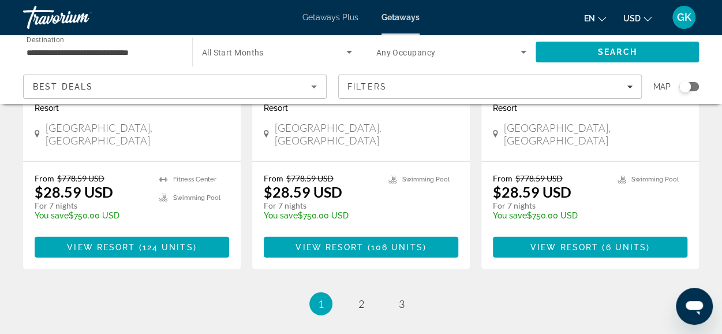
scroll to position [1501, 0]
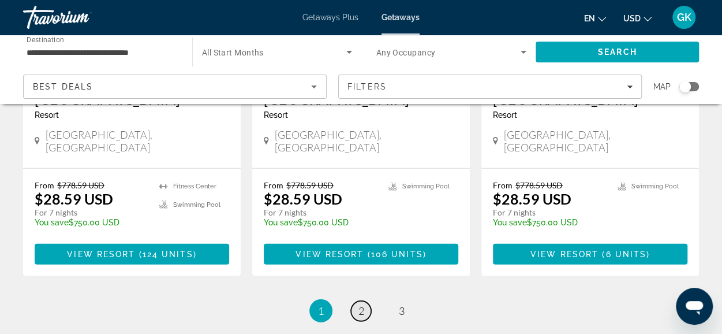
click at [357, 301] on link "page 2" at bounding box center [361, 311] width 20 height 20
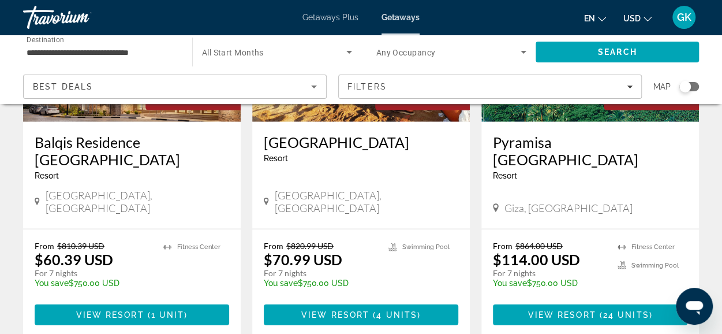
scroll to position [1451, 0]
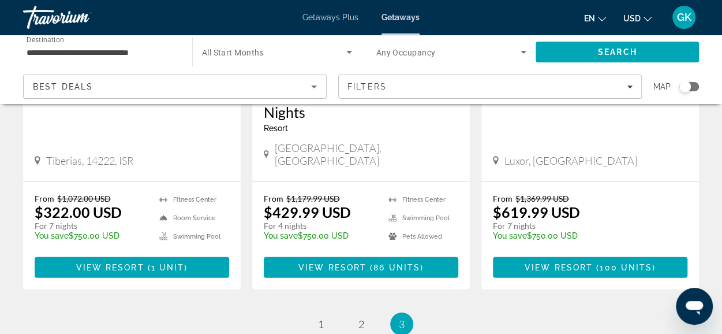
scroll to position [1552, 0]
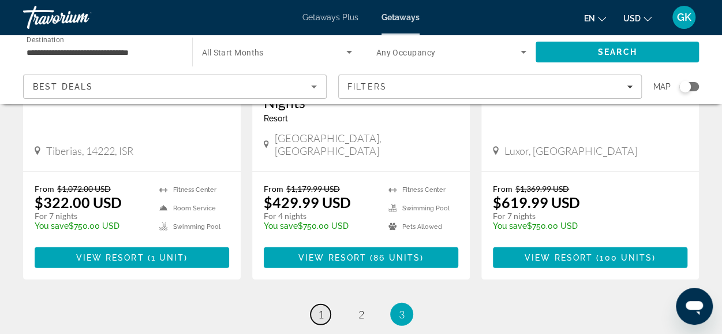
click at [323, 308] on span "1" at bounding box center [321, 314] width 6 height 13
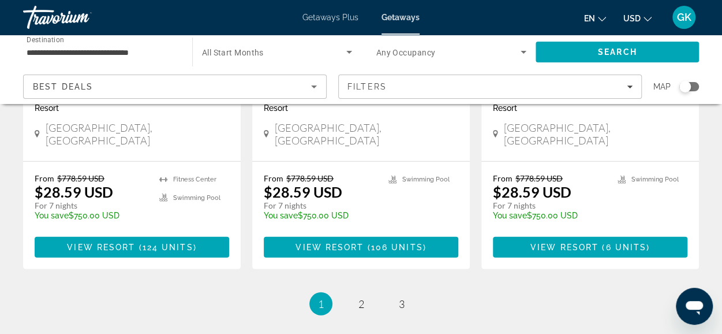
scroll to position [1510, 0]
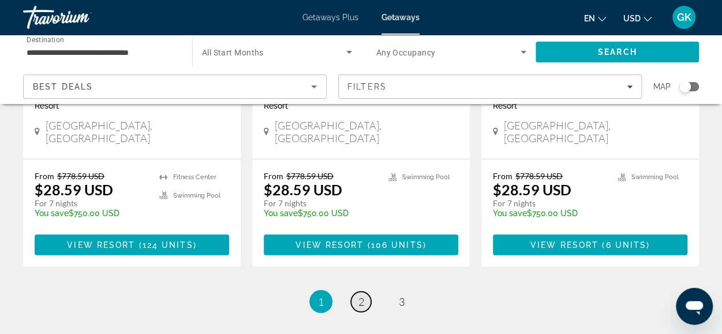
click at [361, 295] on span "2" at bounding box center [362, 301] width 6 height 13
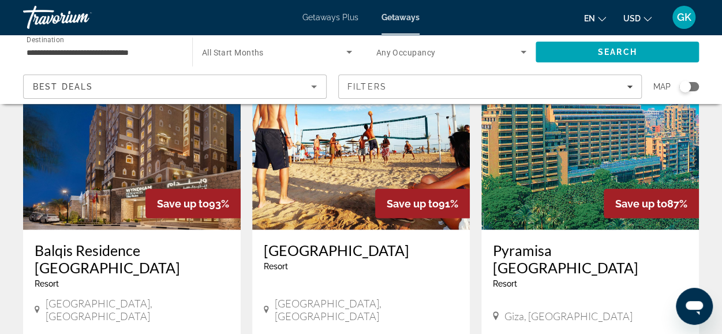
scroll to position [1334, 0]
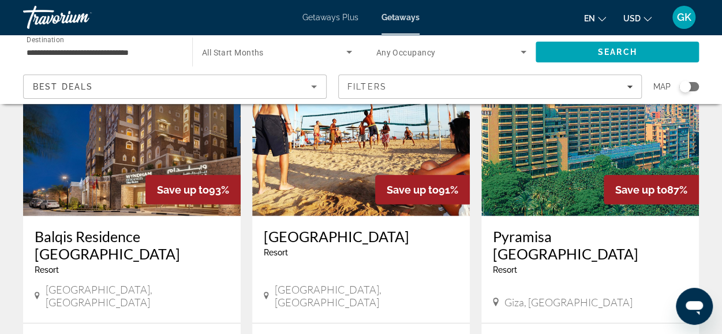
click at [110, 160] on img "Main content" at bounding box center [132, 123] width 218 height 185
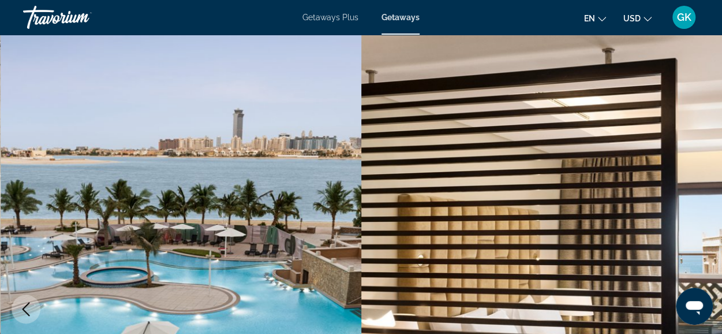
click at [331, 21] on span "Getaways Plus" at bounding box center [331, 17] width 56 height 9
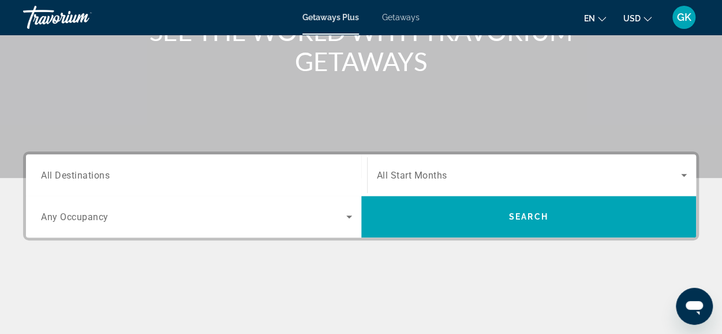
scroll to position [206, 0]
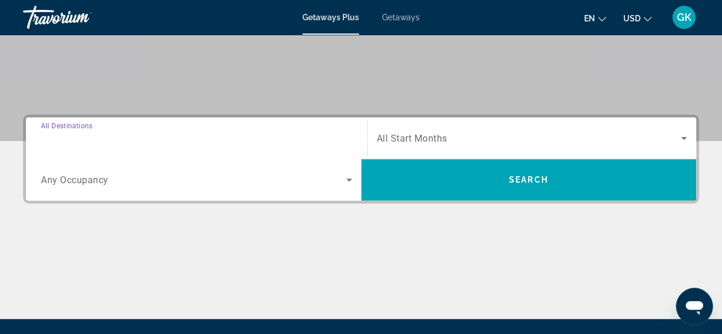
click at [160, 135] on input "Destination All Destinations" at bounding box center [196, 139] width 311 height 14
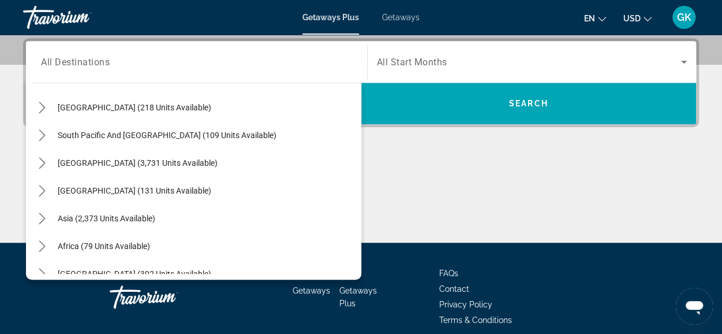
scroll to position [187, 0]
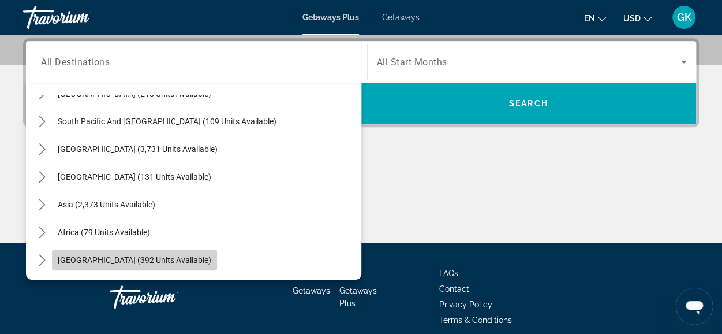
click at [150, 259] on span "Middle East (392 units available)" at bounding box center [135, 259] width 154 height 9
type input "**********"
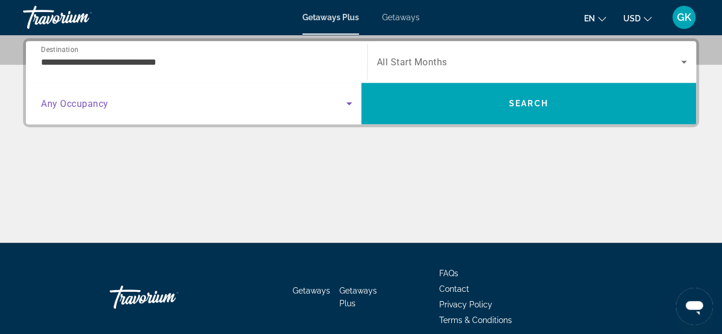
click at [351, 100] on icon "Search widget" at bounding box center [349, 103] width 14 height 14
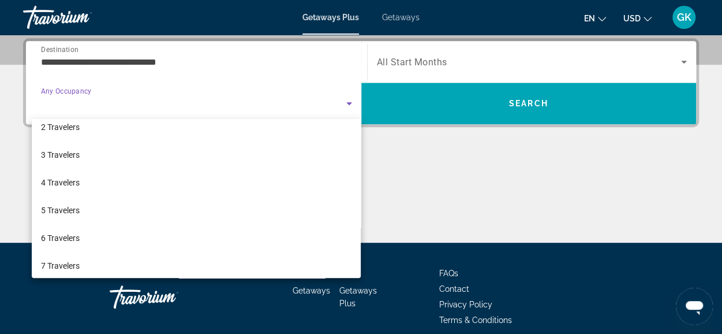
scroll to position [77, 0]
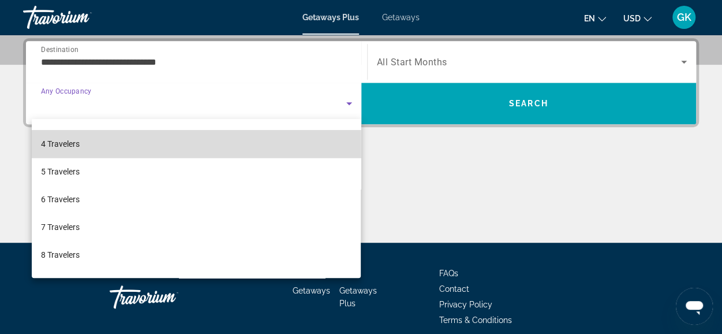
click at [240, 148] on mat-option "4 Travelers" at bounding box center [197, 144] width 330 height 28
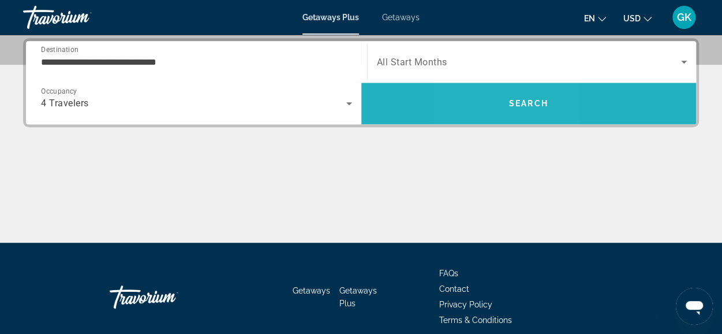
click at [492, 100] on span "Search" at bounding box center [528, 103] width 335 height 28
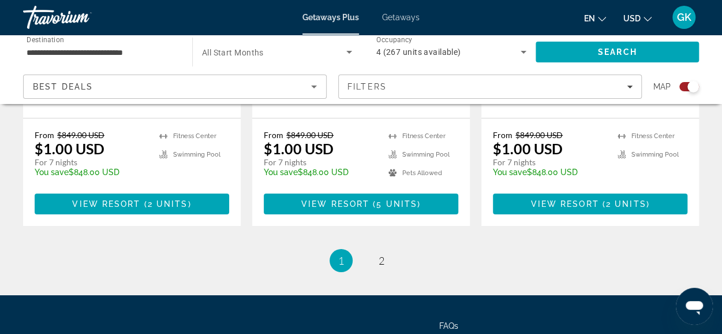
scroll to position [1874, 0]
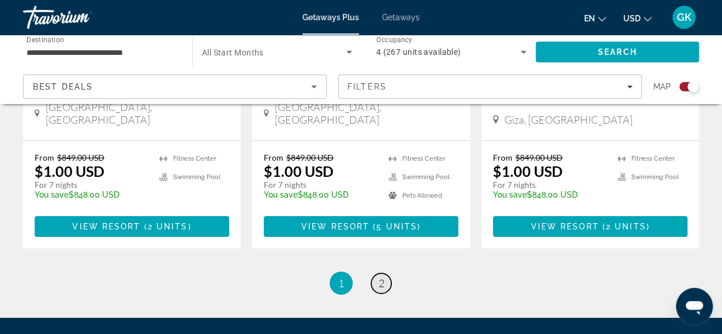
click at [379, 277] on span "2" at bounding box center [382, 283] width 6 height 13
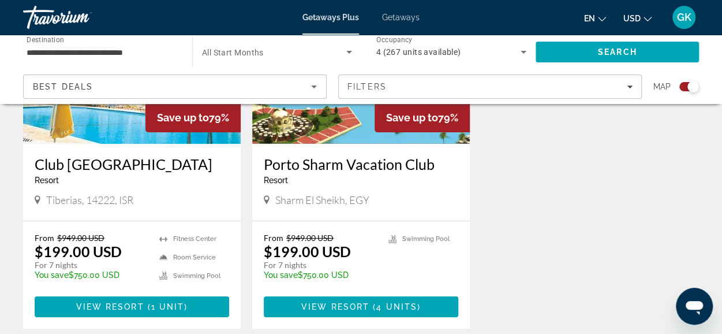
scroll to position [1829, 0]
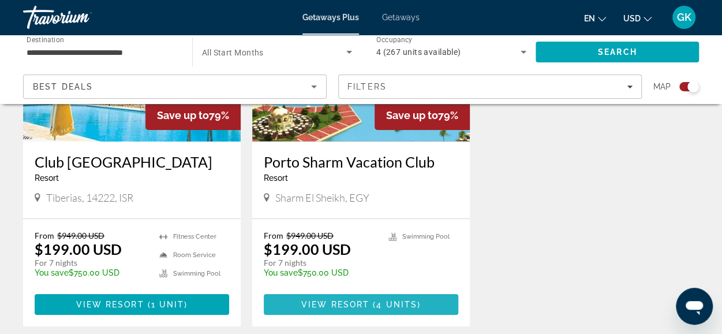
click at [364, 300] on span "View Resort" at bounding box center [335, 304] width 68 height 9
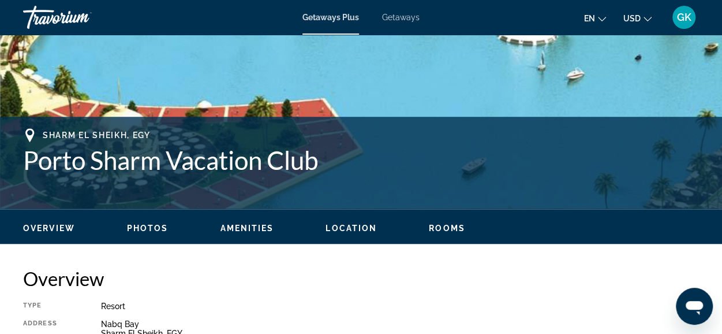
scroll to position [393, 0]
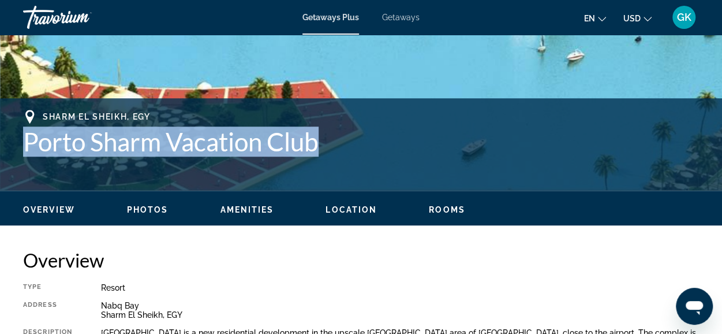
drag, startPoint x: 23, startPoint y: 144, endPoint x: 320, endPoint y: 147, distance: 297.3
click at [320, 147] on h1 "Porto Sharm Vacation Club" at bounding box center [361, 141] width 676 height 30
copy h1 "Porto Sharm Vacation Club"
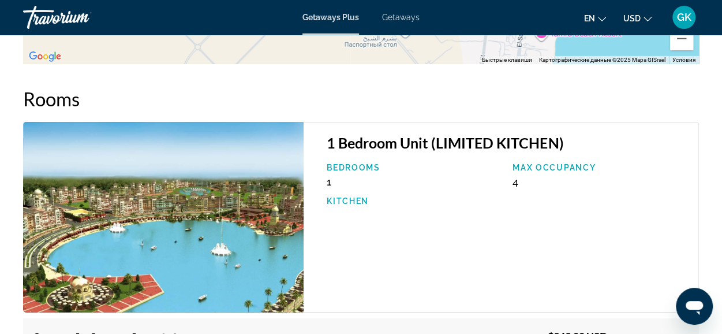
scroll to position [1880, 0]
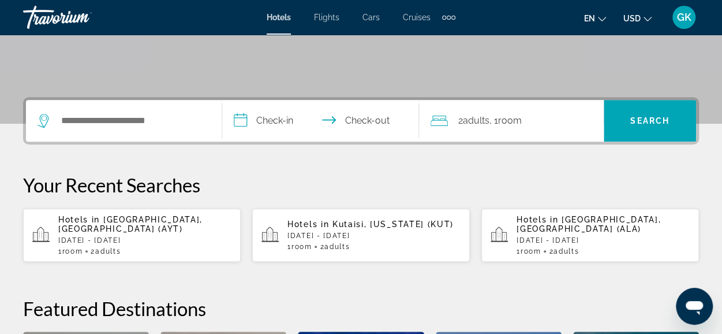
scroll to position [246, 0]
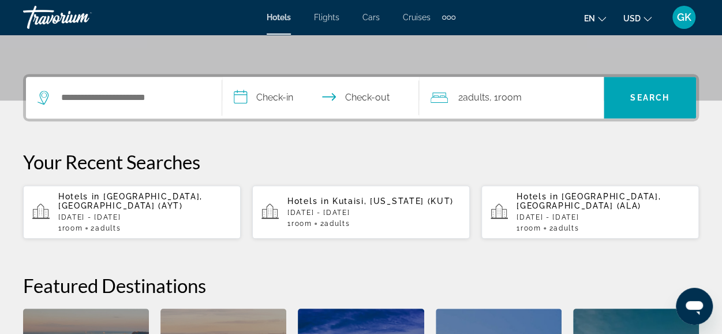
click at [365, 210] on p "[DATE] - [DATE]" at bounding box center [374, 212] width 173 height 8
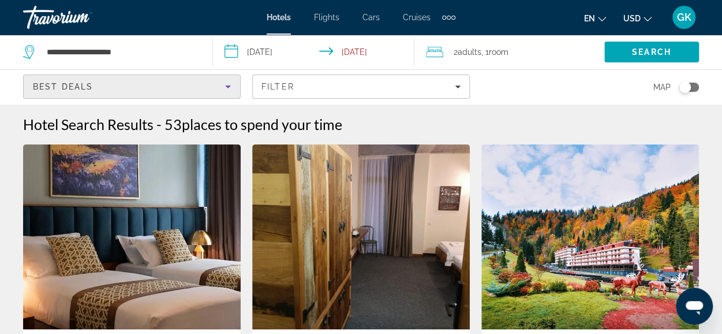
click at [230, 88] on icon "Sort by" at bounding box center [228, 87] width 14 height 14
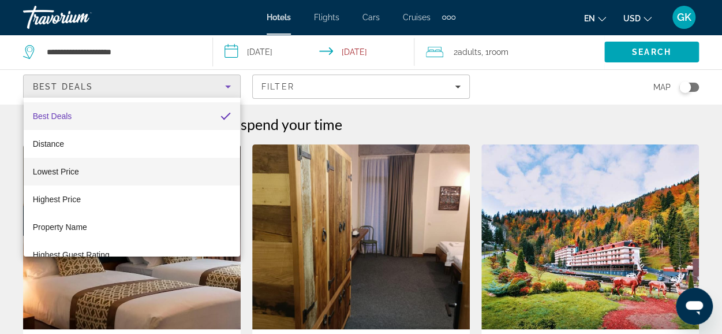
click at [210, 165] on mat-option "Lowest Price" at bounding box center [132, 172] width 217 height 28
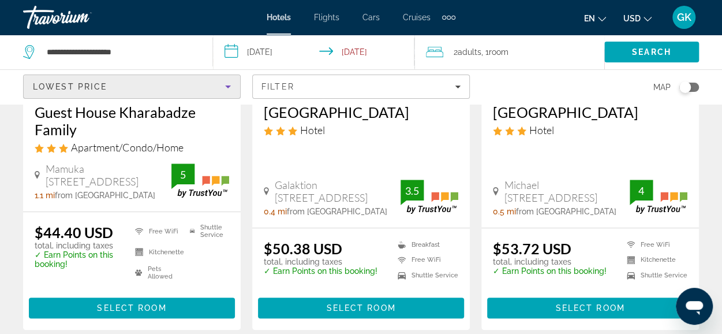
scroll to position [240, 0]
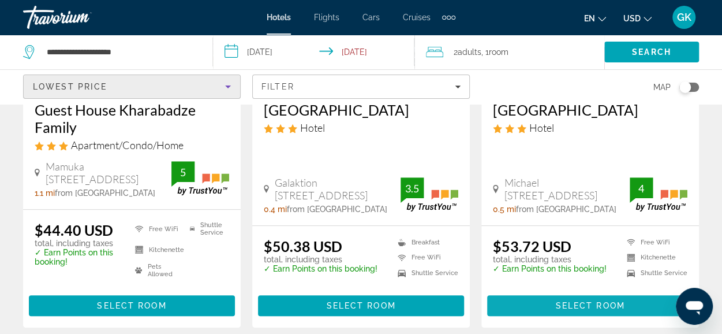
click at [575, 304] on span "Select Room" at bounding box center [589, 305] width 69 height 9
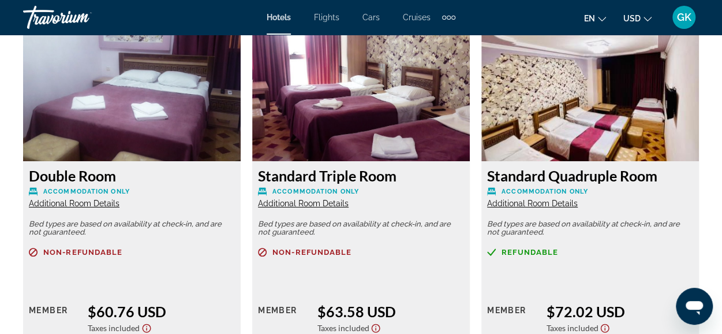
scroll to position [2183, 0]
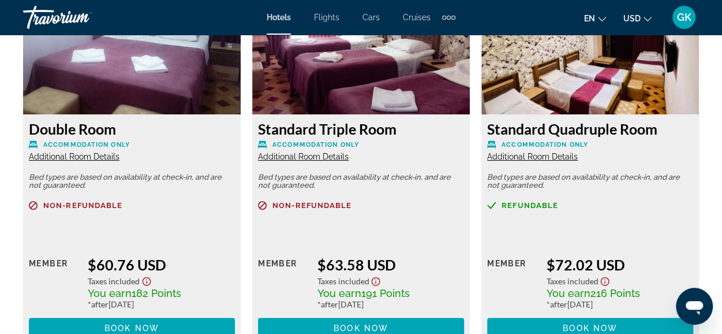
scroll to position [2207, 0]
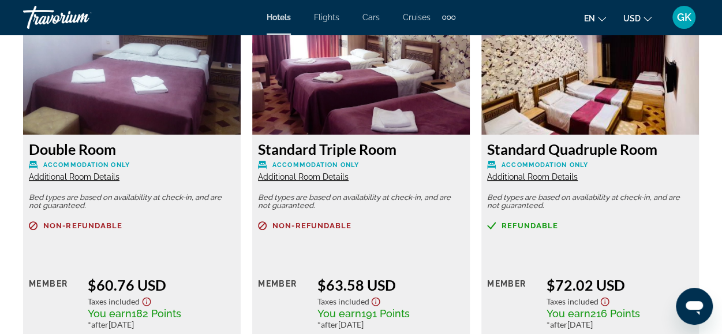
click at [622, 92] on img "Main content" at bounding box center [590, 62] width 218 height 144
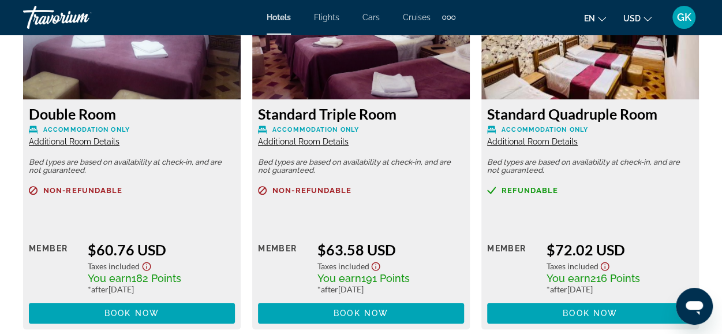
scroll to position [2306, 0]
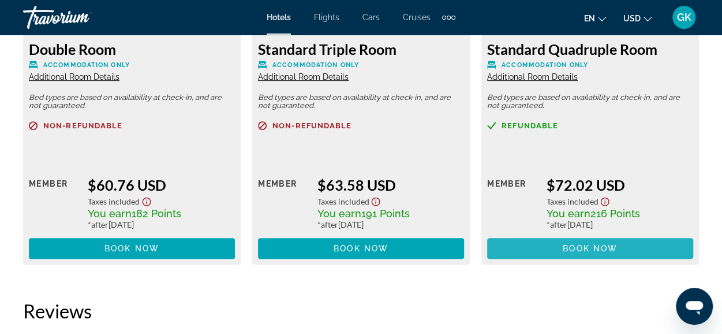
click at [605, 248] on span "Book now" at bounding box center [590, 248] width 55 height 9
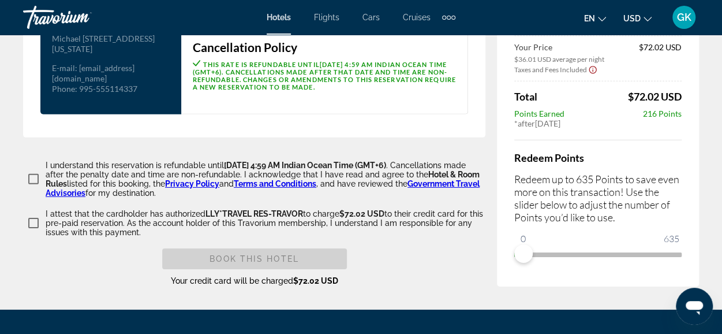
scroll to position [1677, 0]
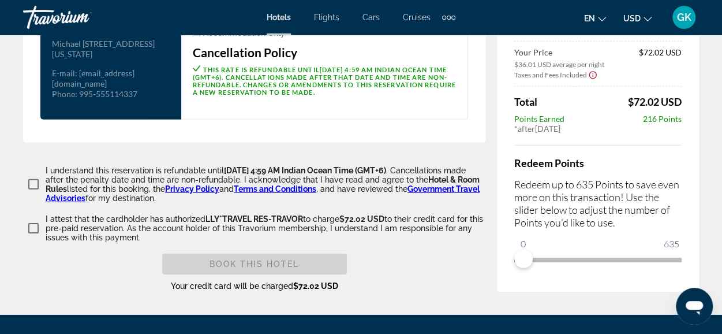
click at [681, 266] on div "Price Summary Georgian Palace Oct 21, 2025 - Oct 23, 2025 - 2 Night Nights 2 Ad…" at bounding box center [598, 108] width 202 height 368
drag, startPoint x: 525, startPoint y: 264, endPoint x: 687, endPoint y: 266, distance: 162.2
click at [687, 266] on div "Price Summary Georgian Palace Oct 21, 2025 - Oct 23, 2025 - 2 Night Nights 2 Ad…" at bounding box center [598, 108] width 202 height 368
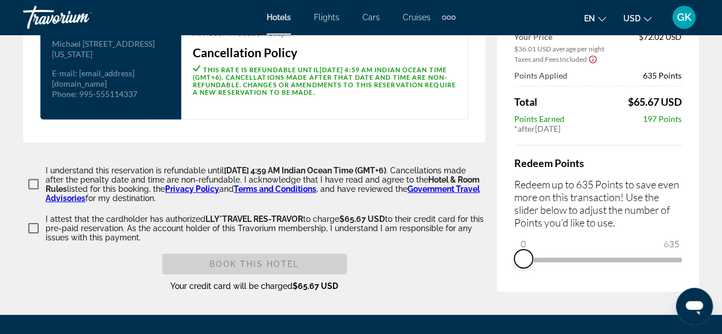
drag, startPoint x: 672, startPoint y: 263, endPoint x: 496, endPoint y: 268, distance: 175.6
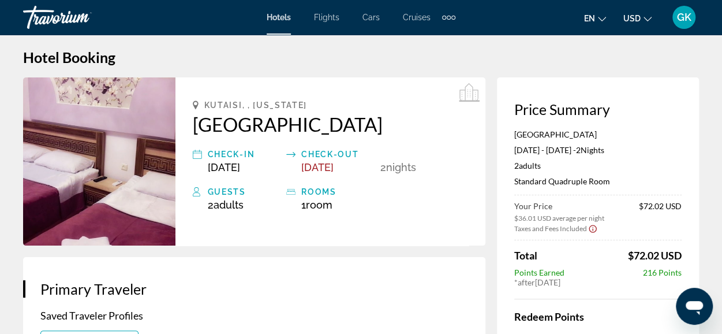
scroll to position [0, 0]
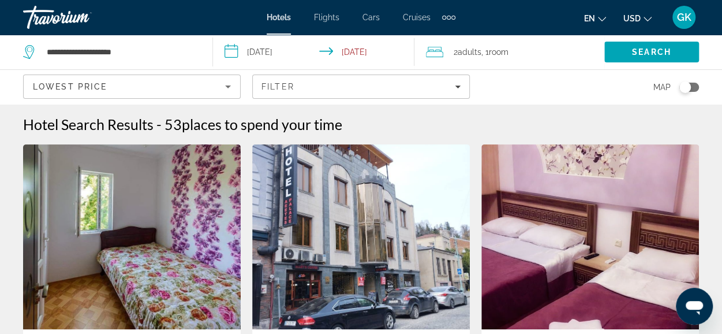
click at [516, 55] on div "2 Adult Adults , 1 Room rooms" at bounding box center [515, 52] width 178 height 16
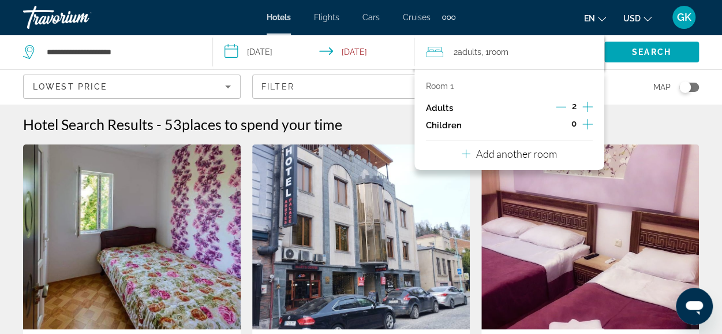
click at [591, 107] on icon "Increment adults" at bounding box center [588, 107] width 10 height 14
click at [647, 51] on span "Search" at bounding box center [651, 51] width 39 height 9
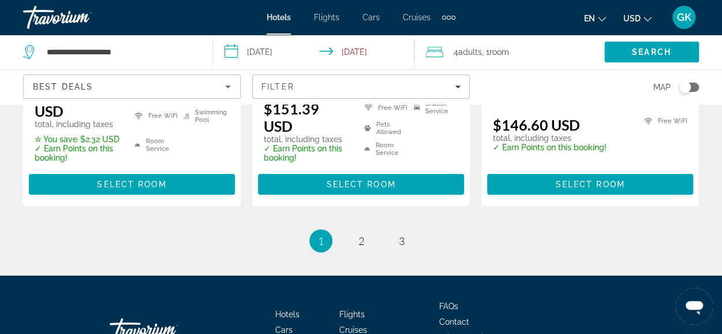
scroll to position [1756, 0]
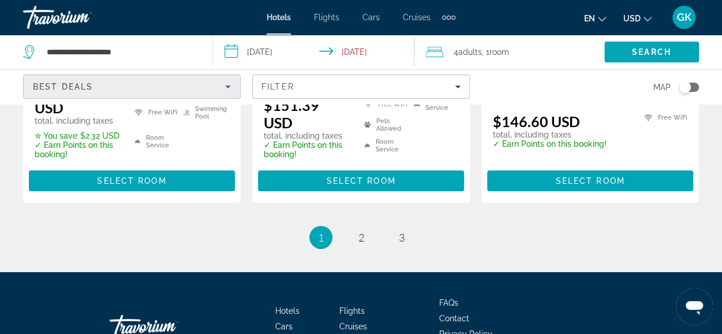
click at [233, 87] on icon "Sort by" at bounding box center [228, 87] width 14 height 14
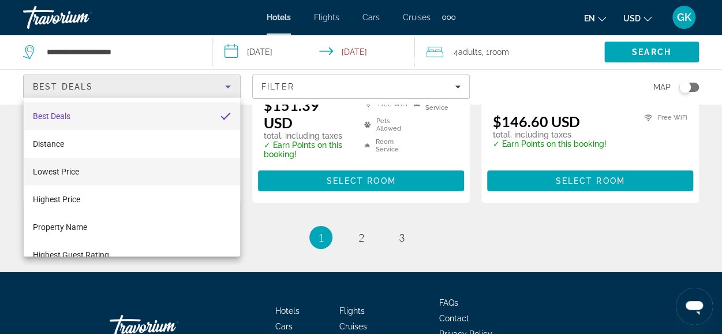
click at [217, 169] on mat-option "Lowest Price" at bounding box center [132, 172] width 217 height 28
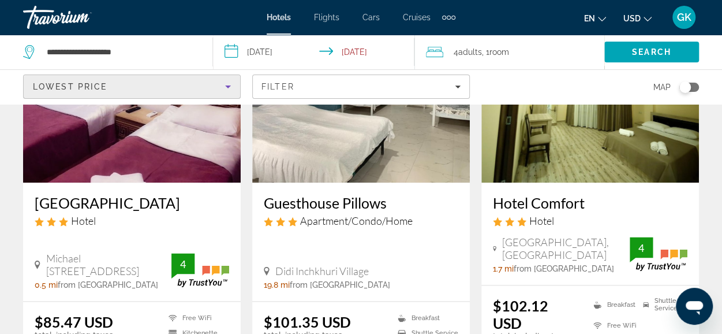
scroll to position [615, 0]
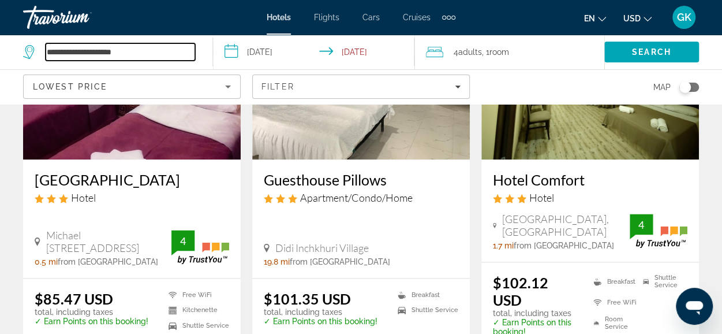
click at [189, 53] on input "**********" at bounding box center [121, 51] width 150 height 17
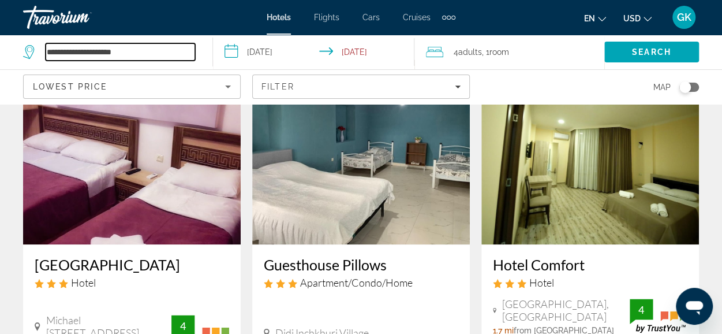
scroll to position [540, 0]
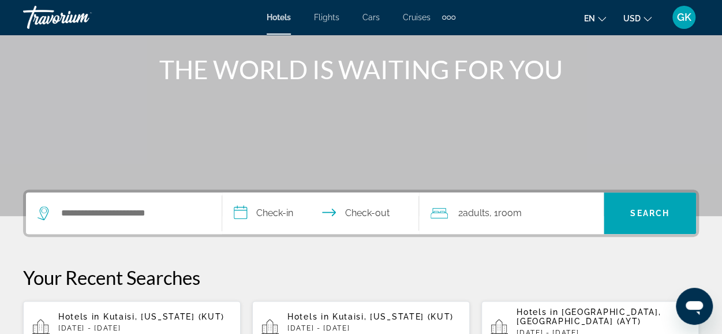
scroll to position [162, 0]
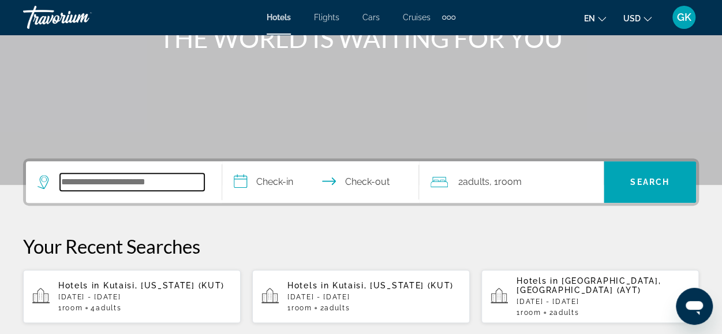
click at [71, 188] on input "Search hotel destination" at bounding box center [132, 181] width 144 height 17
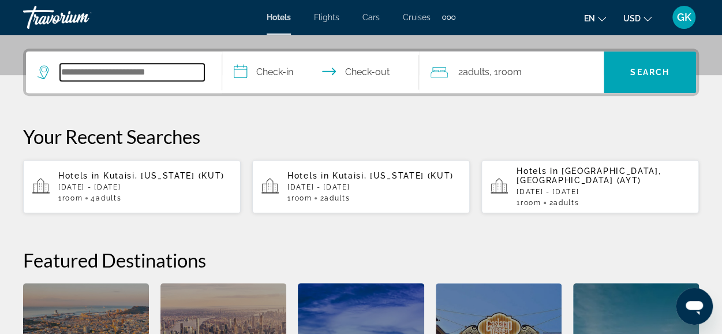
scroll to position [282, 0]
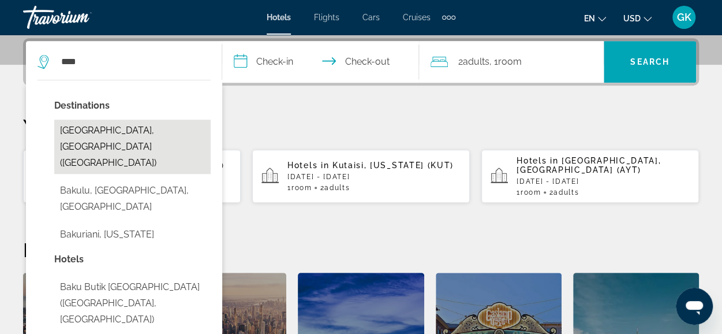
click at [158, 129] on button "[GEOGRAPHIC_DATA], [GEOGRAPHIC_DATA] ([GEOGRAPHIC_DATA])" at bounding box center [132, 147] width 156 height 54
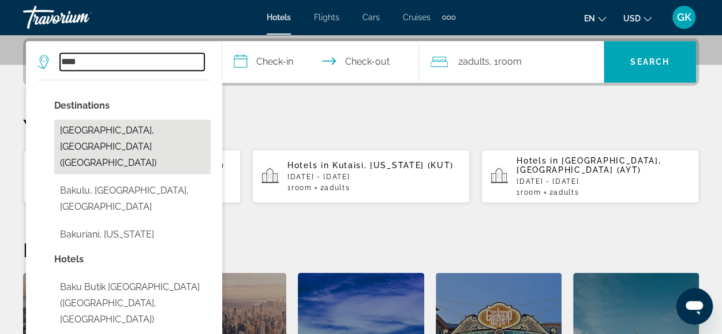
type input "**********"
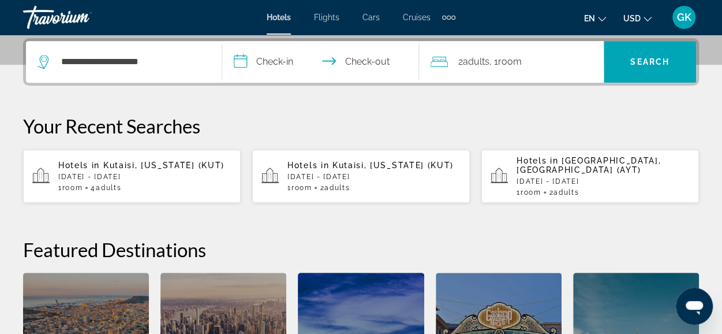
click at [278, 63] on input "**********" at bounding box center [322, 63] width 201 height 45
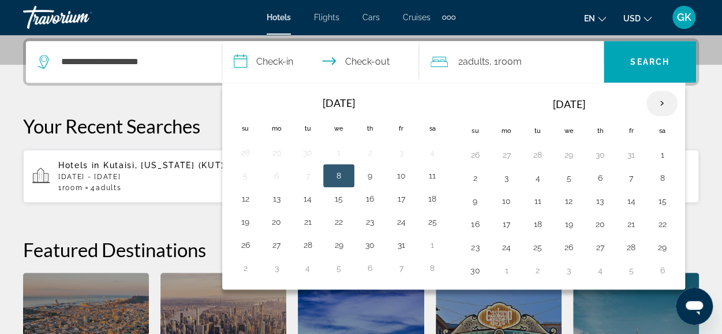
click at [657, 103] on th "Next month" at bounding box center [662, 103] width 31 height 25
click at [656, 103] on th "Next month" at bounding box center [662, 103] width 31 height 25
click at [276, 242] on button "29" at bounding box center [276, 247] width 18 height 16
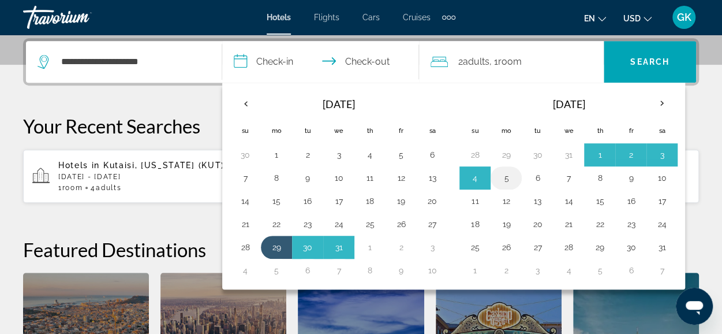
click at [503, 177] on button "5" at bounding box center [506, 178] width 18 height 16
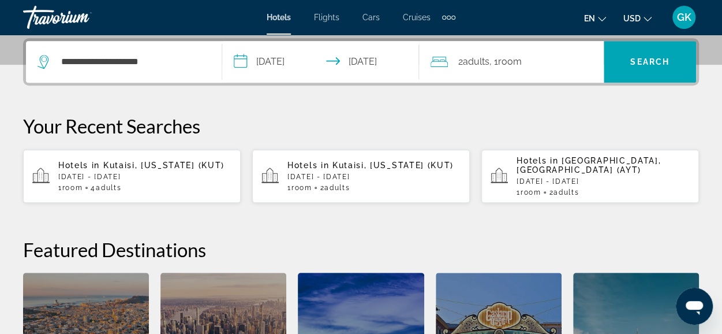
click at [388, 61] on input "**********" at bounding box center [322, 63] width 201 height 45
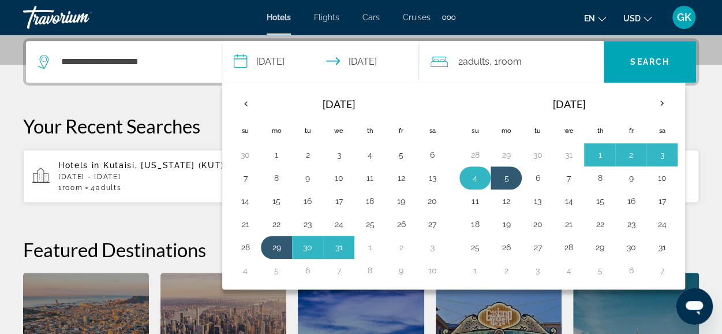
click at [468, 182] on button "4" at bounding box center [475, 178] width 18 height 16
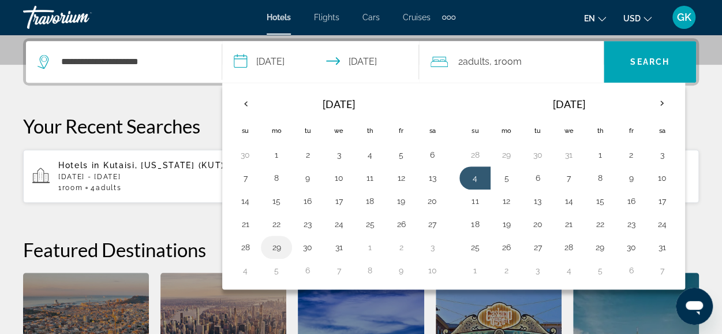
click at [278, 244] on button "29" at bounding box center [276, 247] width 18 height 16
type input "**********"
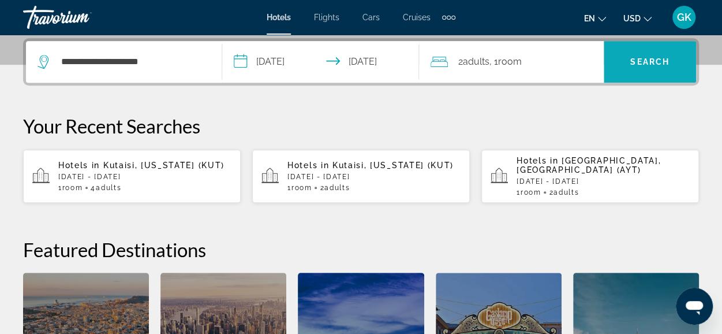
click at [657, 57] on span "Search" at bounding box center [649, 61] width 39 height 9
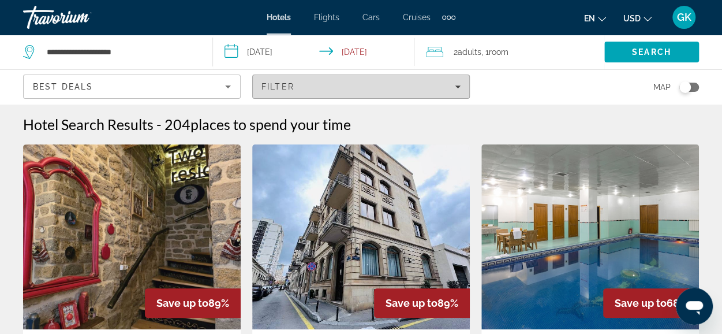
click at [459, 89] on div "Filter" at bounding box center [361, 86] width 199 height 9
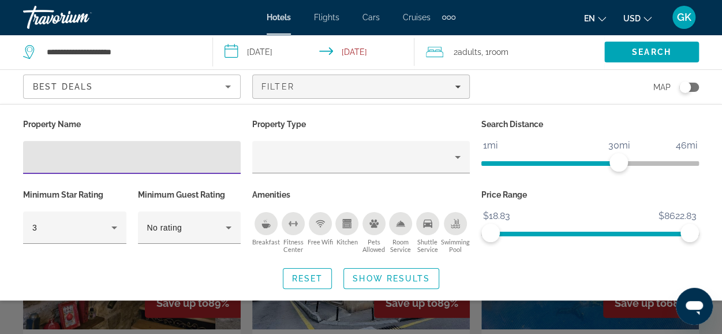
click at [199, 158] on input "Hotel Filters" at bounding box center [131, 158] width 199 height 14
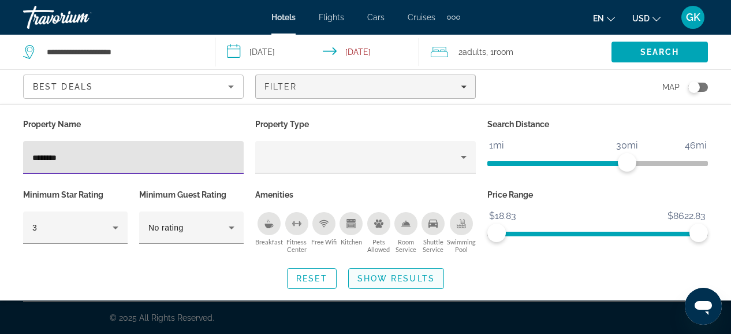
type input "********"
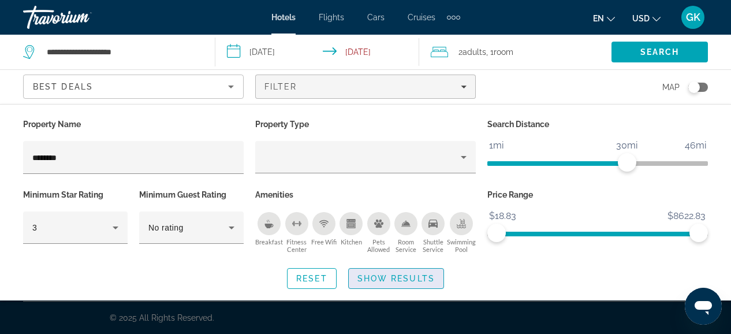
click at [398, 275] on span "Show Results" at bounding box center [395, 278] width 77 height 9
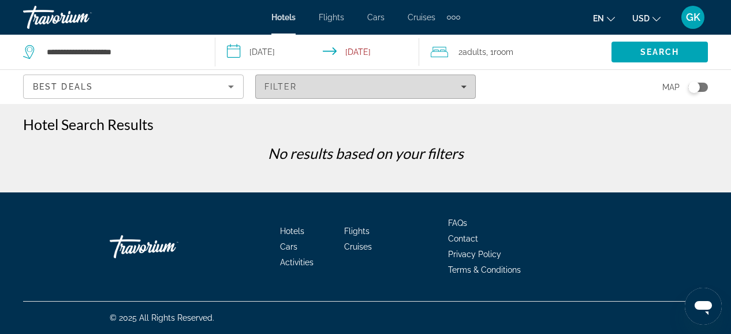
click at [470, 86] on span "Filters" at bounding box center [365, 87] width 219 height 28
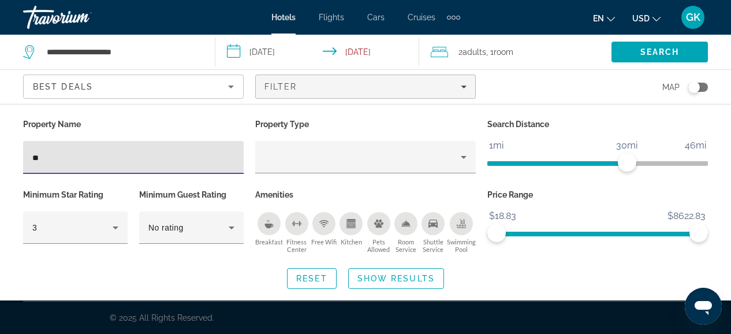
type input "*"
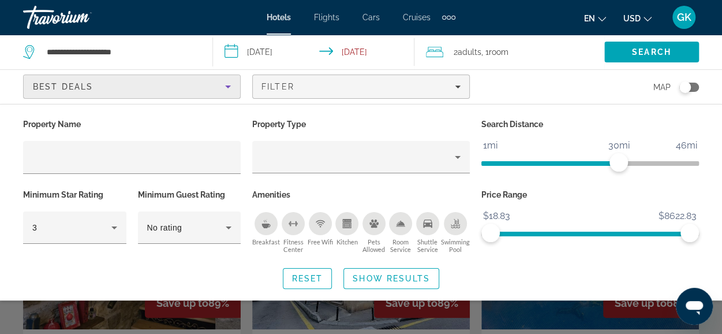
click at [229, 85] on icon "Sort by" at bounding box center [228, 86] width 6 height 3
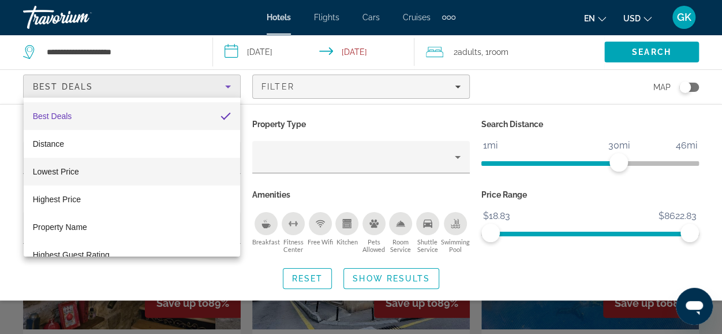
click at [184, 167] on mat-option "Lowest Price" at bounding box center [132, 172] width 217 height 28
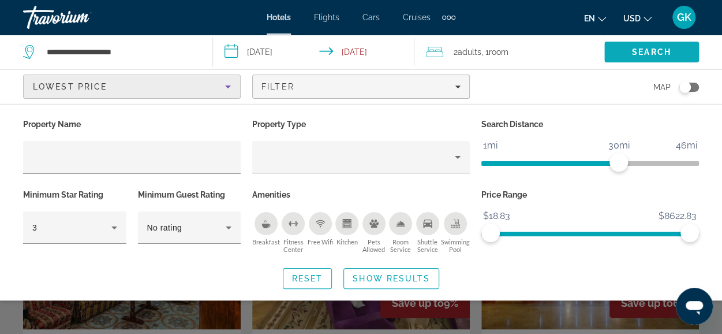
click at [634, 53] on span "Search" at bounding box center [651, 51] width 39 height 9
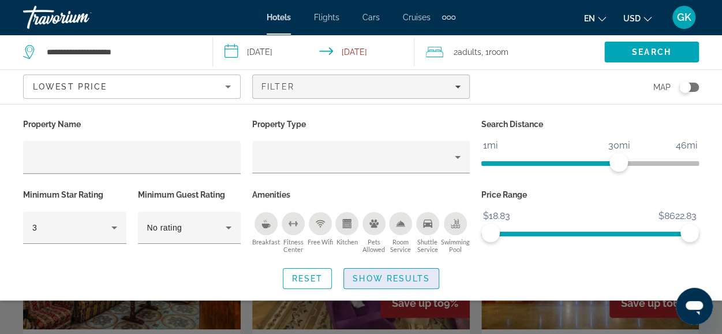
click at [394, 281] on span "Show Results" at bounding box center [391, 278] width 77 height 9
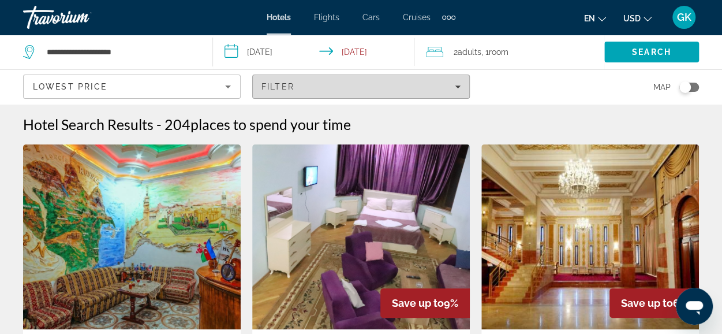
click at [458, 84] on icon "Filters" at bounding box center [458, 87] width 6 height 6
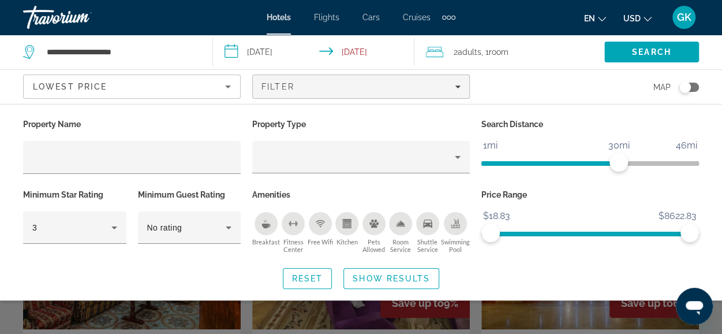
click at [274, 227] on div "Breakfast" at bounding box center [266, 223] width 23 height 23
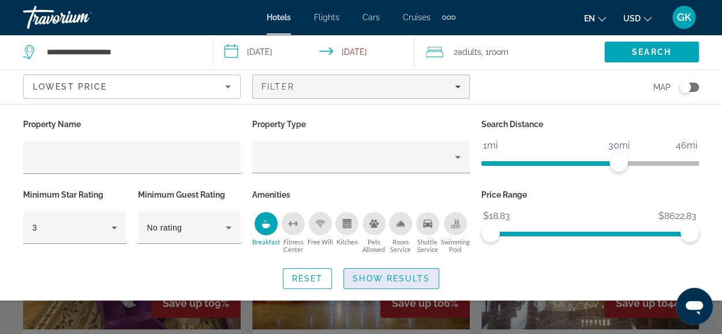
click at [387, 274] on span "Show Results" at bounding box center [391, 278] width 77 height 9
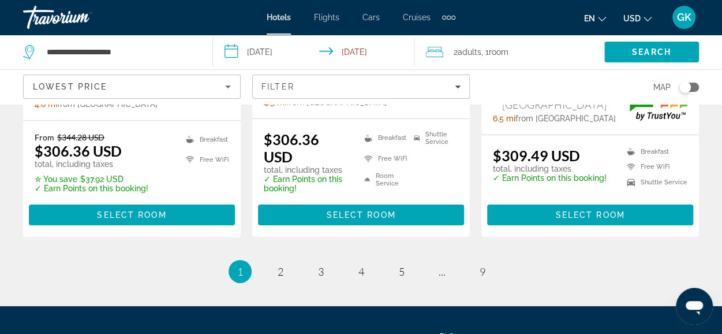
scroll to position [1687, 0]
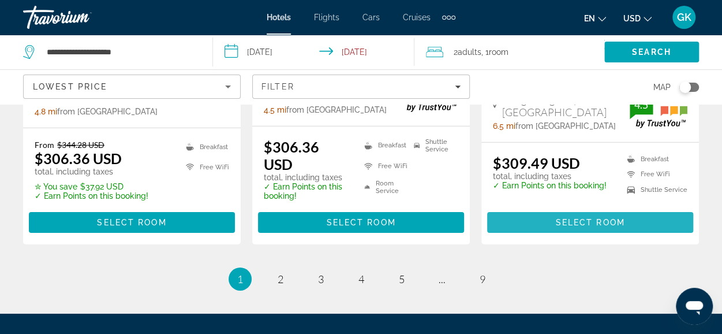
click at [610, 218] on span "Select Room" at bounding box center [589, 222] width 69 height 9
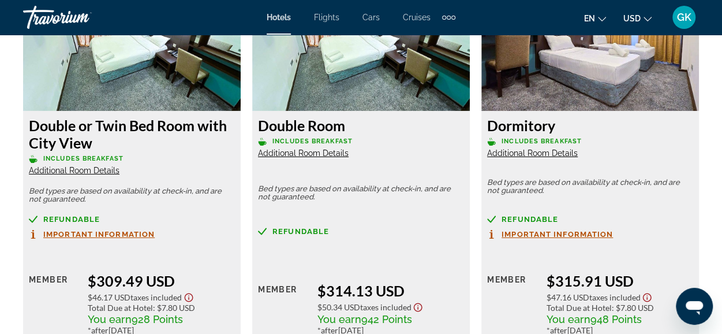
scroll to position [1802, 0]
